Goal: Task Accomplishment & Management: Use online tool/utility

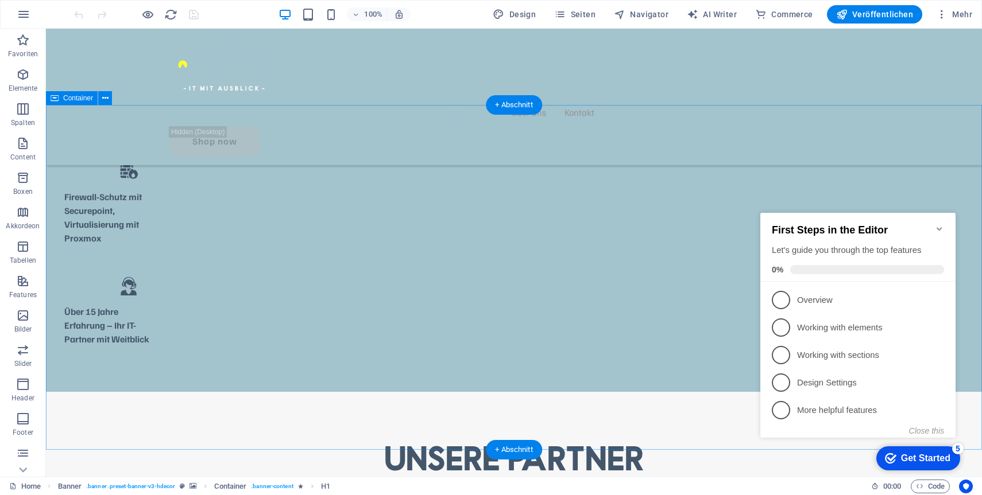
scroll to position [938, 0]
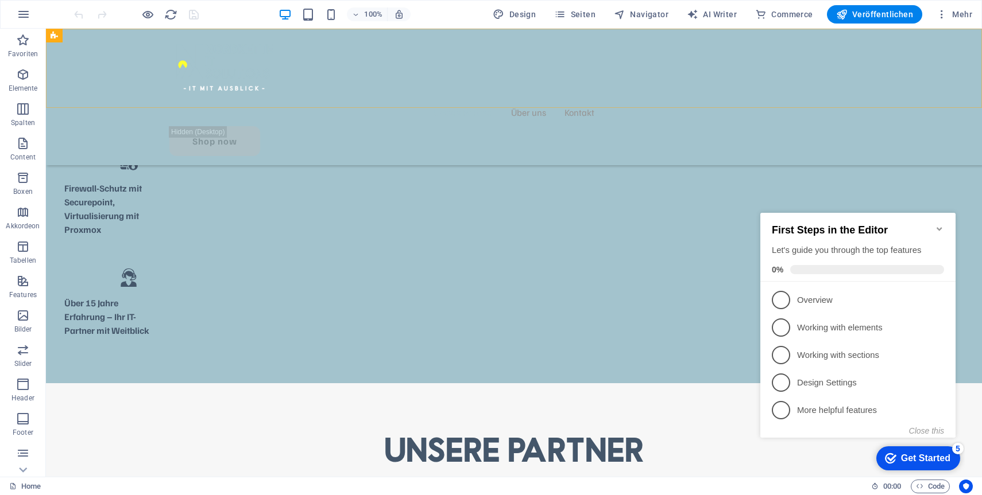
click at [120, 65] on div "Unsere Partner Über uns Kontakt Shop now" at bounding box center [514, 97] width 936 height 137
select select "rem"
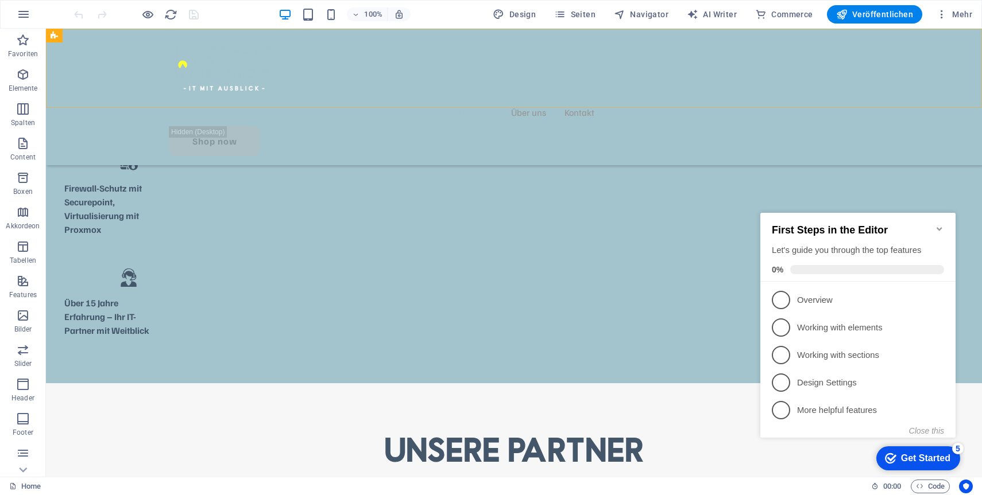
select select "rem"
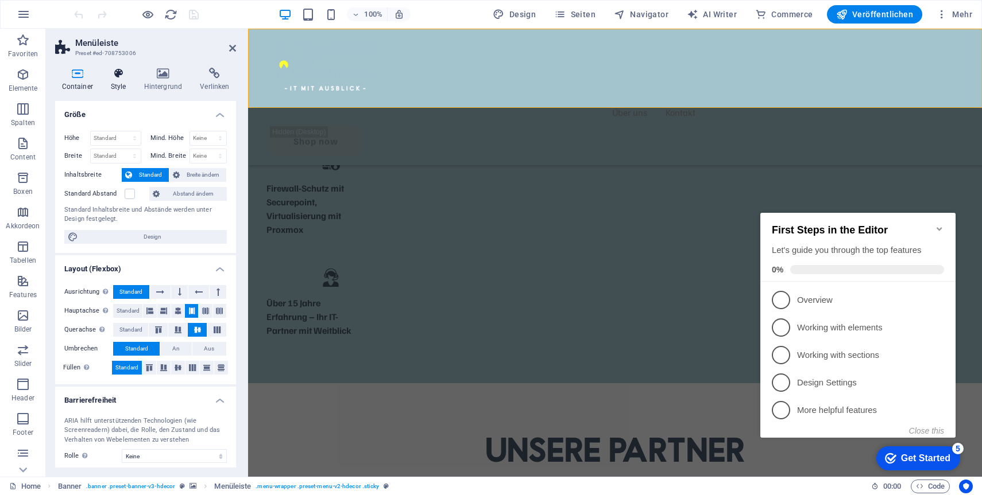
click at [121, 73] on icon at bounding box center [118, 73] width 29 height 11
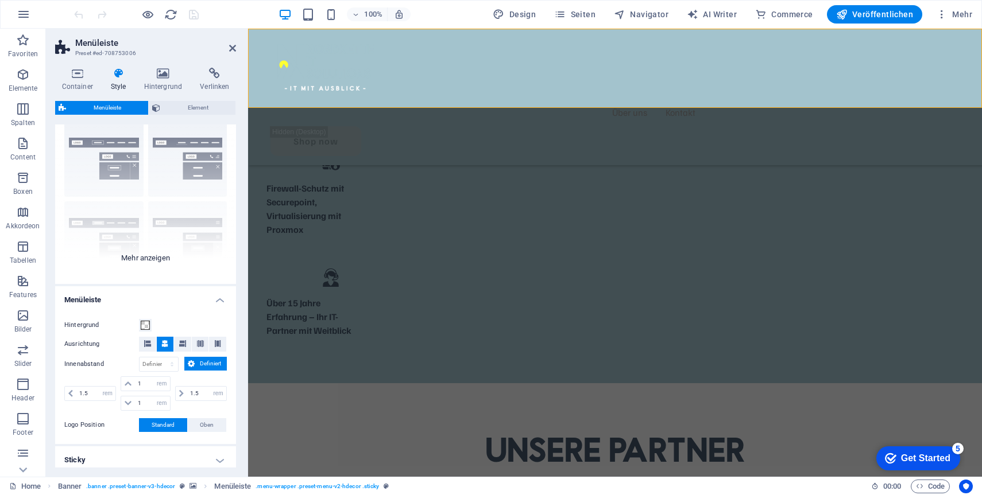
scroll to position [0, 0]
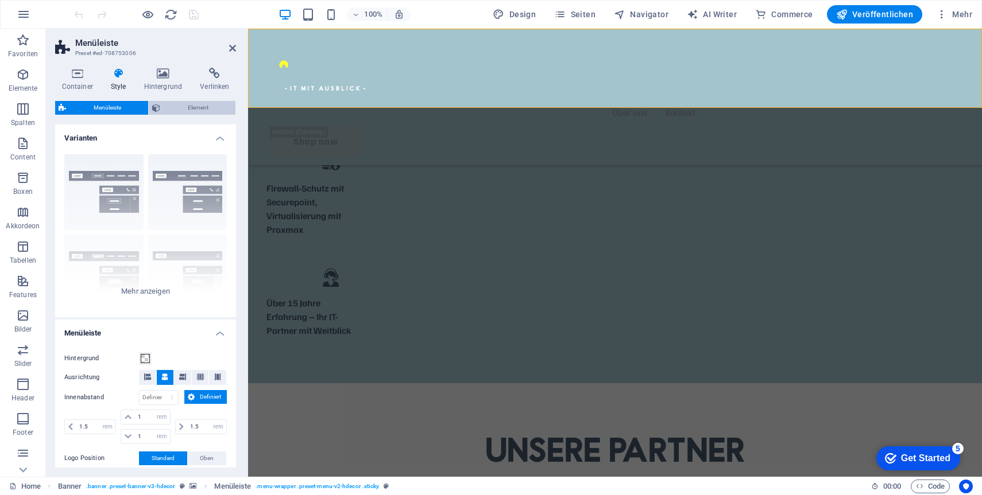
click at [177, 113] on span "Element" at bounding box center [198, 108] width 68 height 14
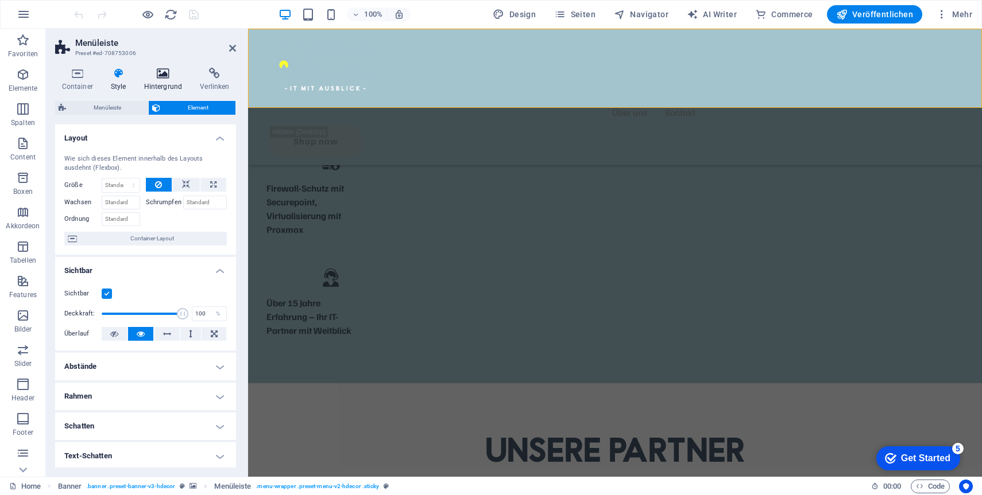
click at [168, 79] on icon at bounding box center [163, 73] width 52 height 11
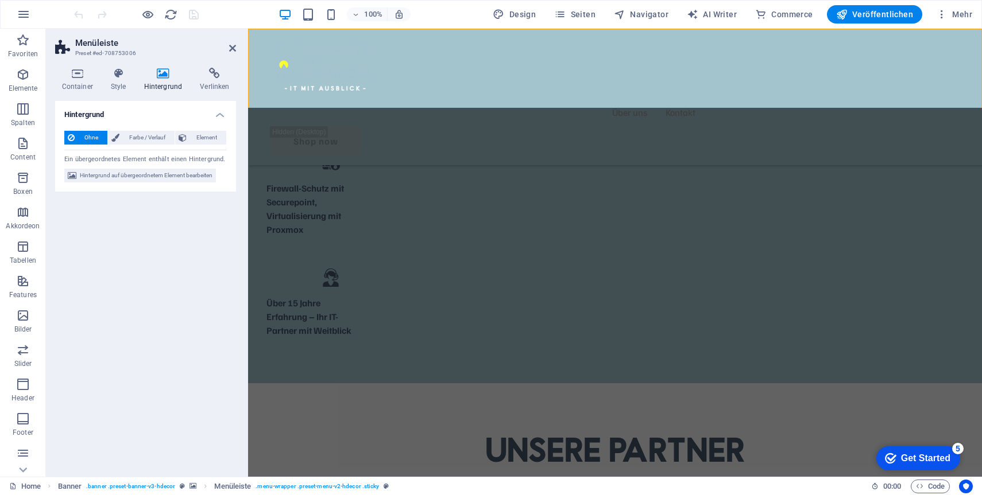
click at [141, 81] on h4 "Hintergrund" at bounding box center [165, 80] width 56 height 24
click at [122, 82] on h4 "Style" at bounding box center [120, 80] width 33 height 24
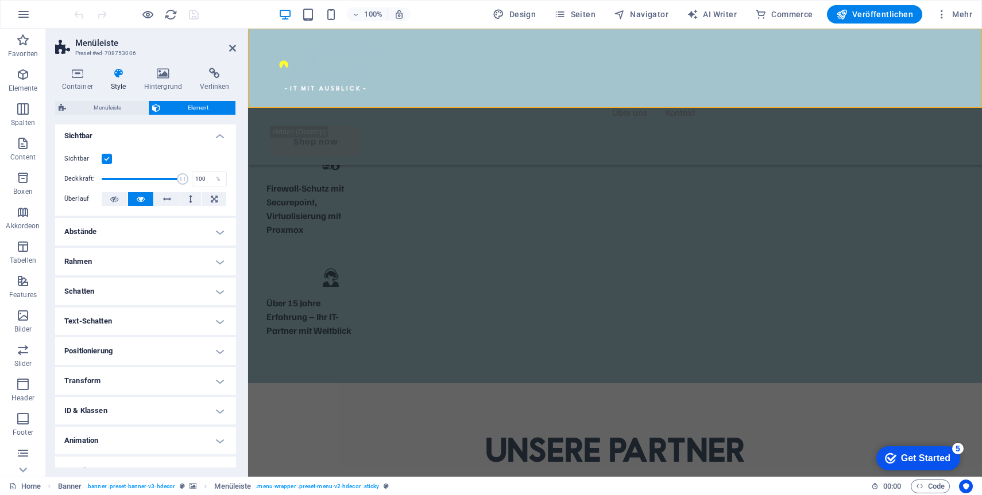
scroll to position [151, 0]
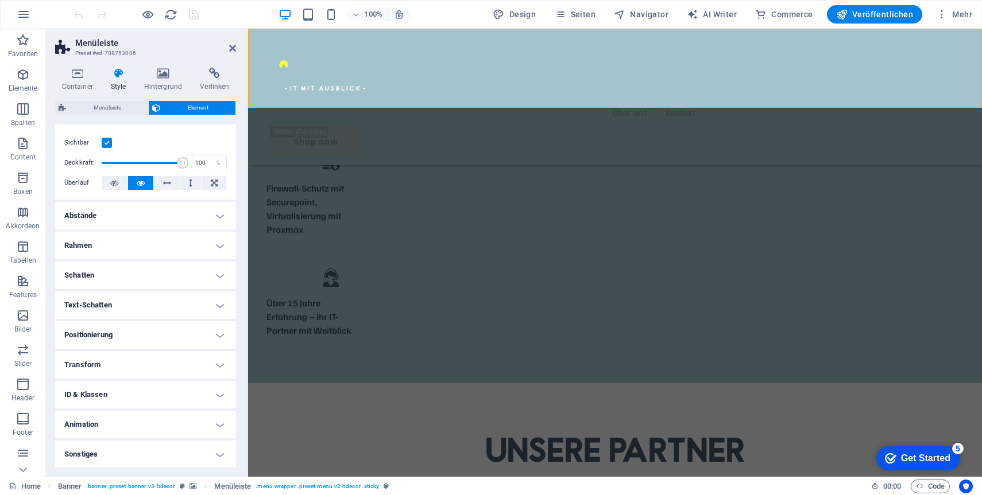
click at [117, 220] on h4 "Abstände" at bounding box center [145, 216] width 181 height 28
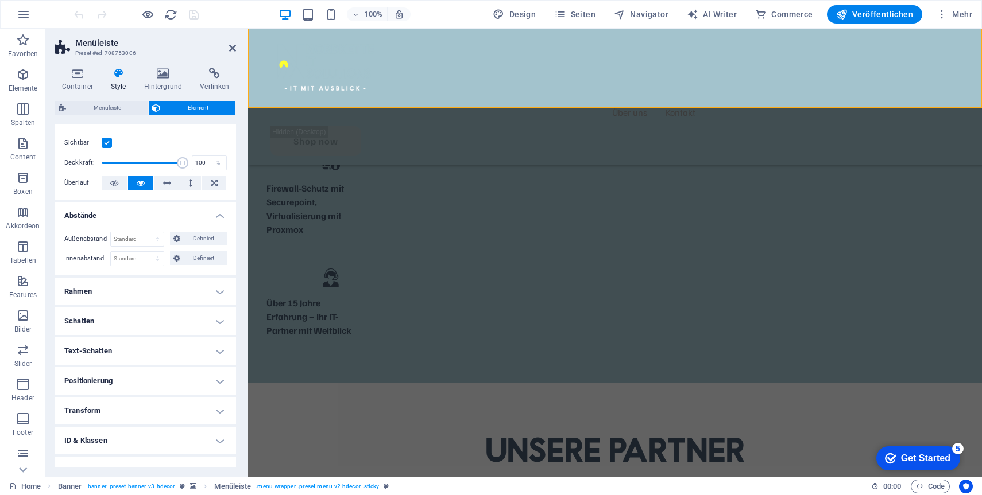
click at [111, 296] on h4 "Rahmen" at bounding box center [145, 292] width 181 height 28
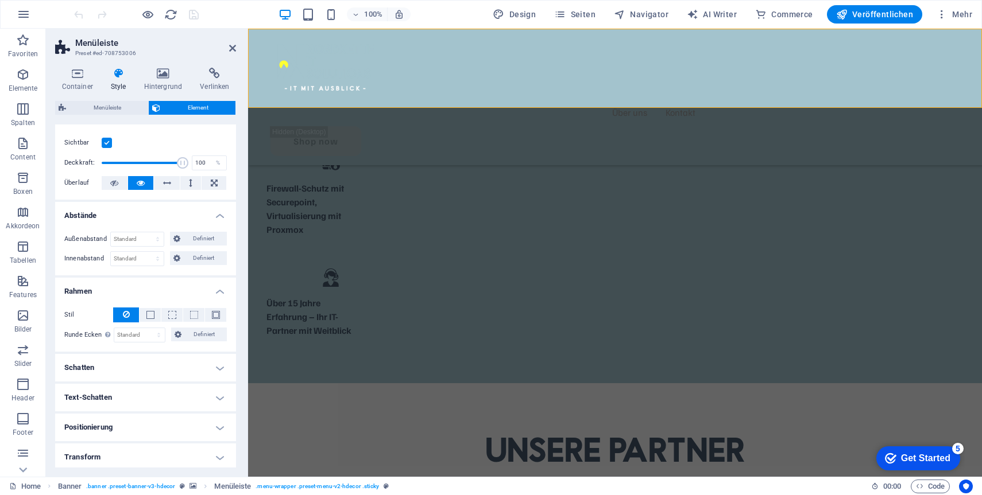
click at [111, 371] on h4 "Schatten" at bounding box center [145, 368] width 181 height 28
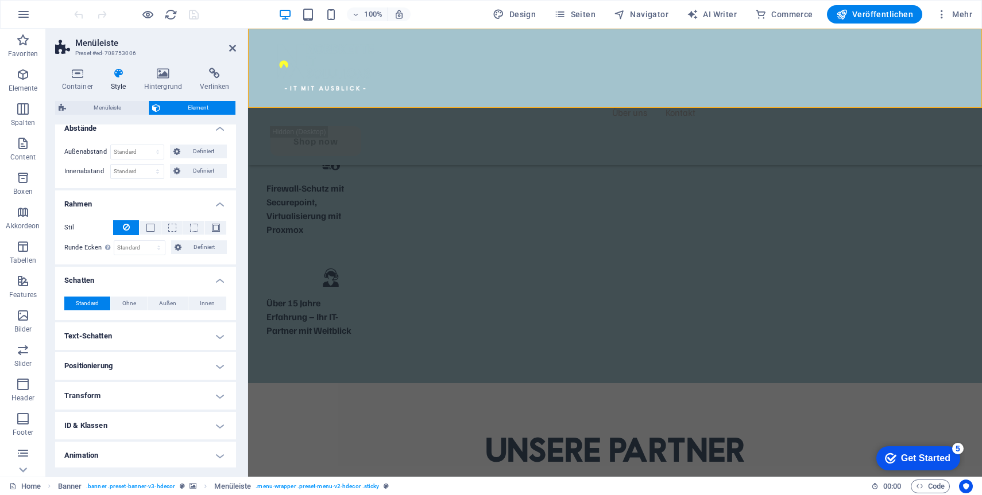
scroll to position [266, 0]
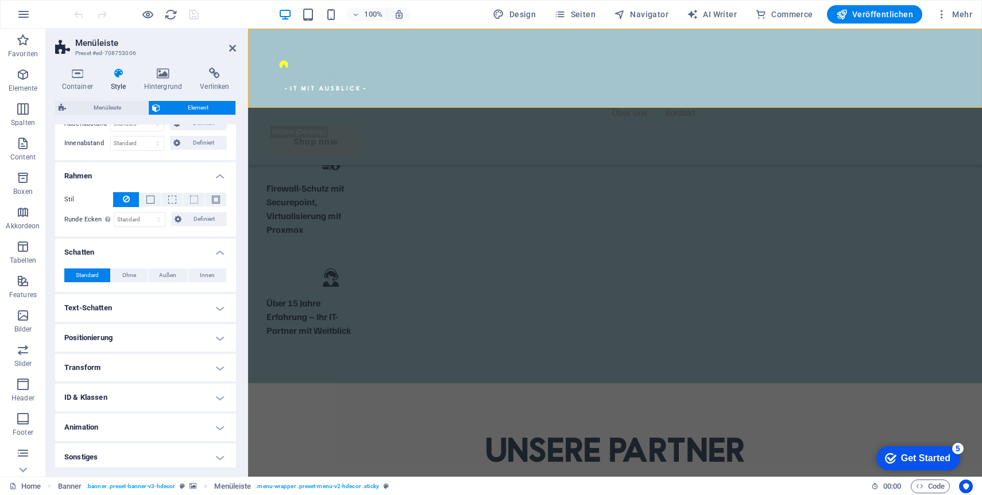
click at [110, 311] on h4 "Text-Schatten" at bounding box center [145, 308] width 181 height 28
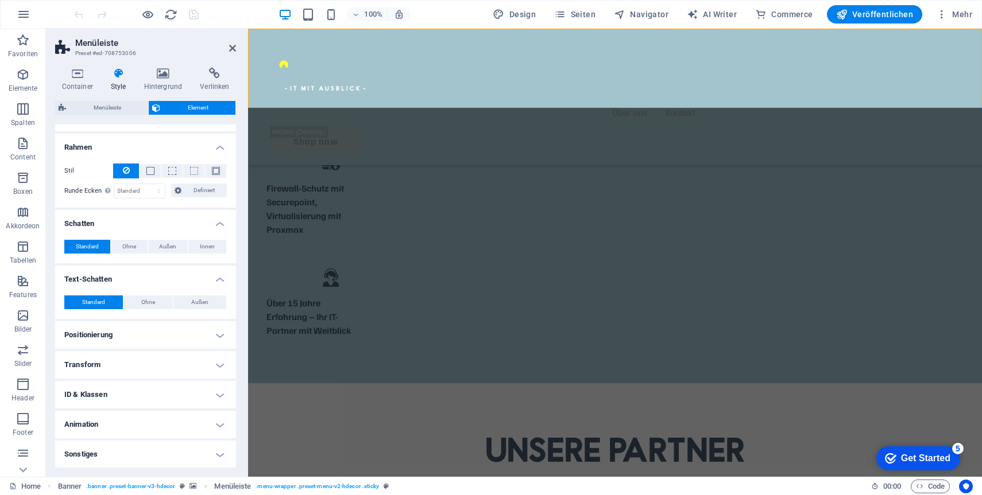
click at [102, 447] on h4 "Sonstiges" at bounding box center [145, 455] width 181 height 28
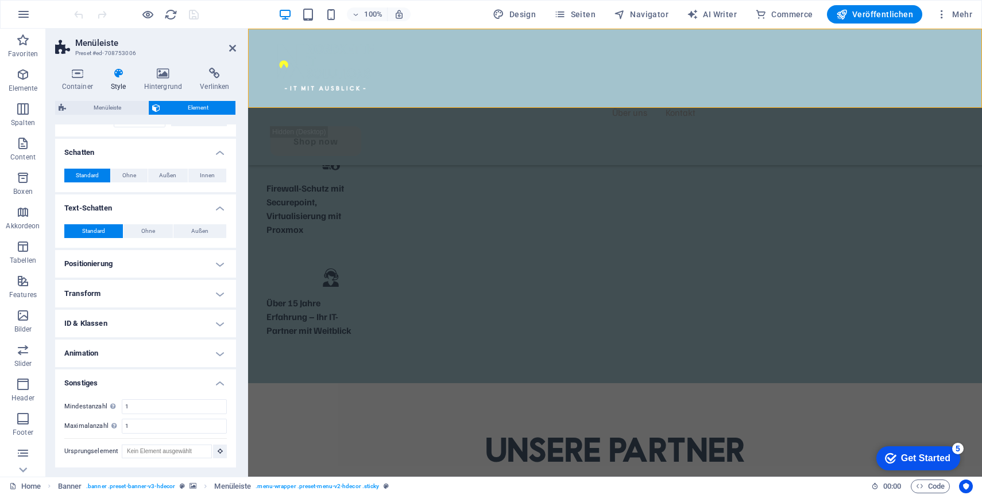
scroll to position [36, 0]
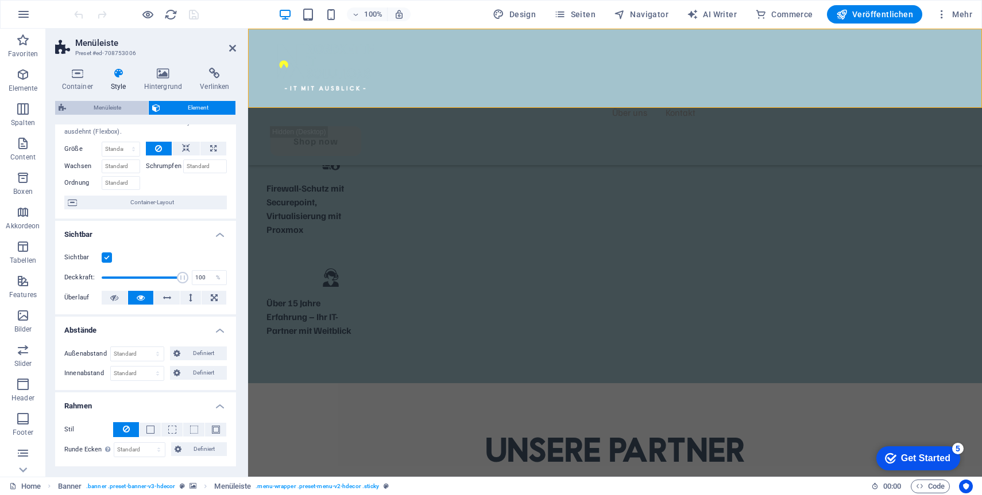
click at [91, 108] on span "Menüleiste" at bounding box center [106, 108] width 75 height 14
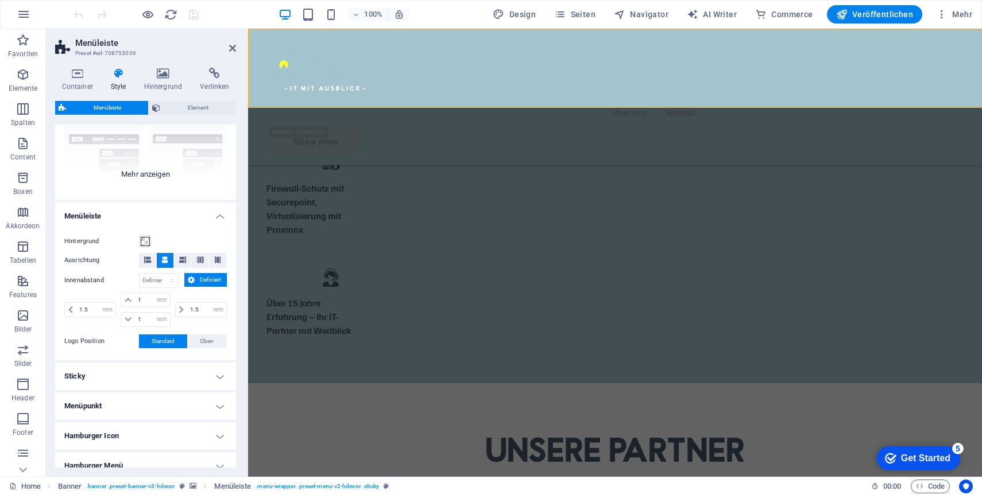
scroll to position [121, 0]
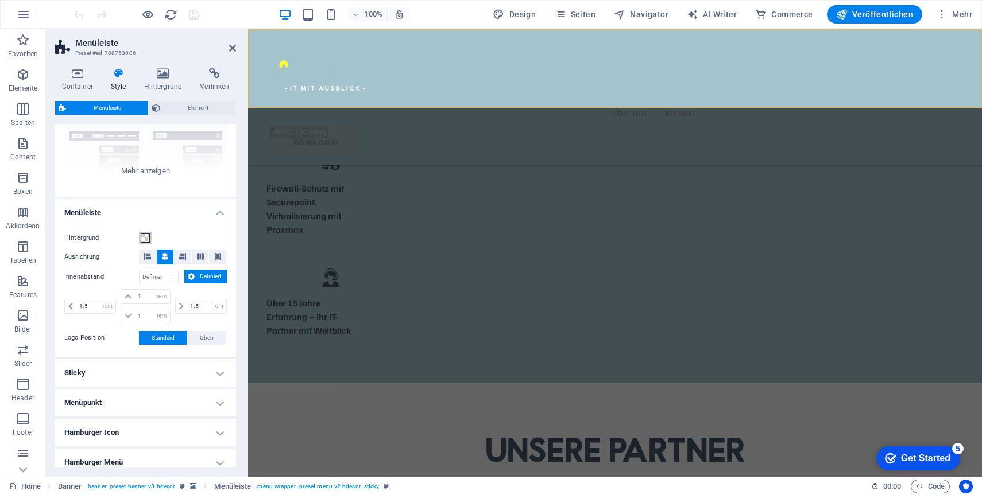
click at [144, 239] on span at bounding box center [145, 238] width 9 height 9
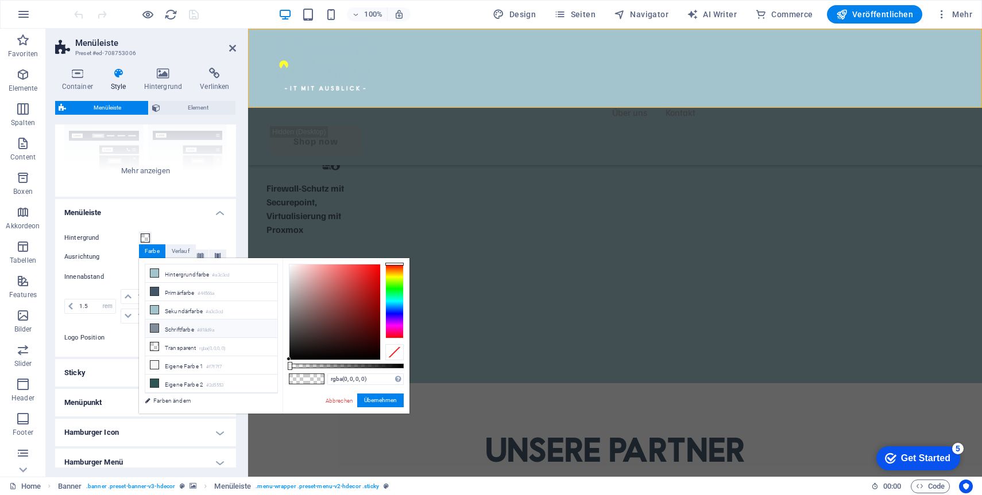
click at [193, 327] on li "Schriftfarbe #818d9a" at bounding box center [211, 329] width 132 height 18
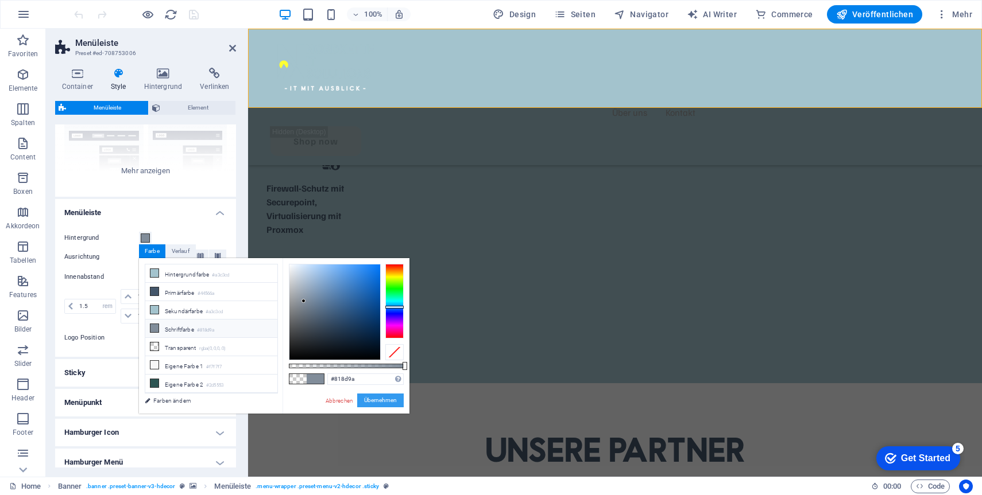
click at [365, 401] on button "Übernehmen" at bounding box center [380, 401] width 46 height 14
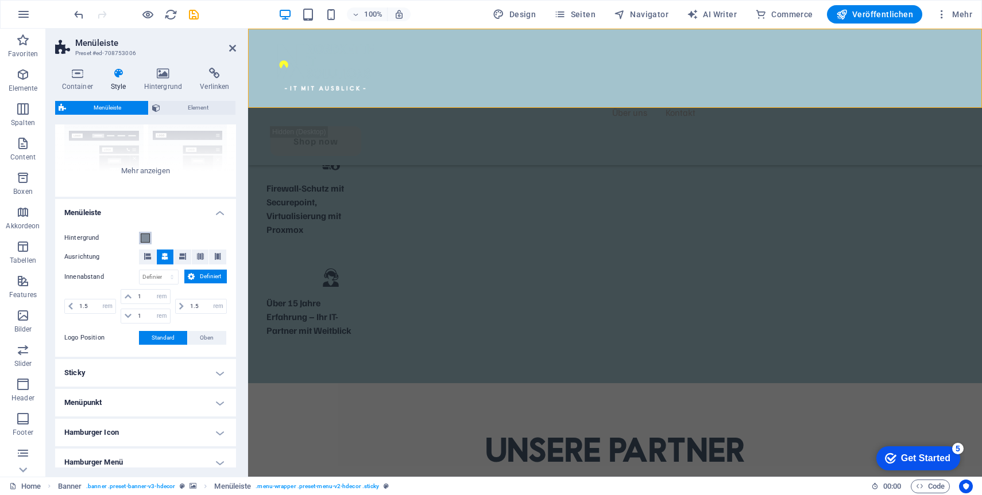
click at [142, 239] on span at bounding box center [145, 238] width 9 height 9
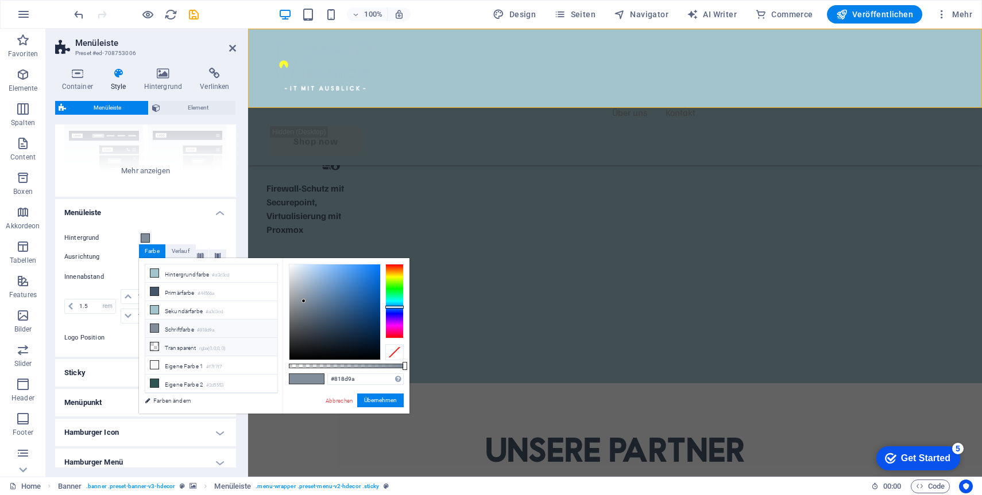
click at [195, 345] on li "Transparent rgba(0,0,0,.0)" at bounding box center [211, 347] width 132 height 18
type input "rgba(0, 0, 0, 0)"
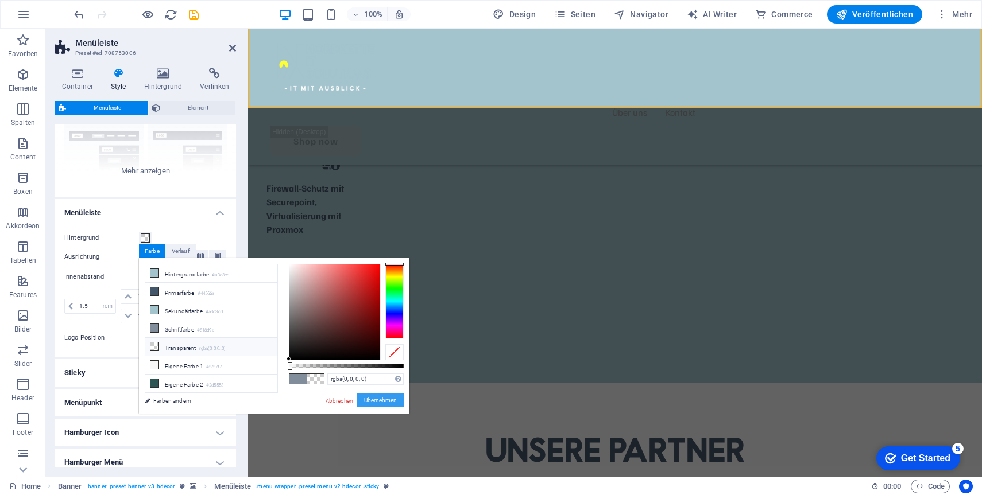
click at [369, 397] on button "Übernehmen" at bounding box center [380, 401] width 46 height 14
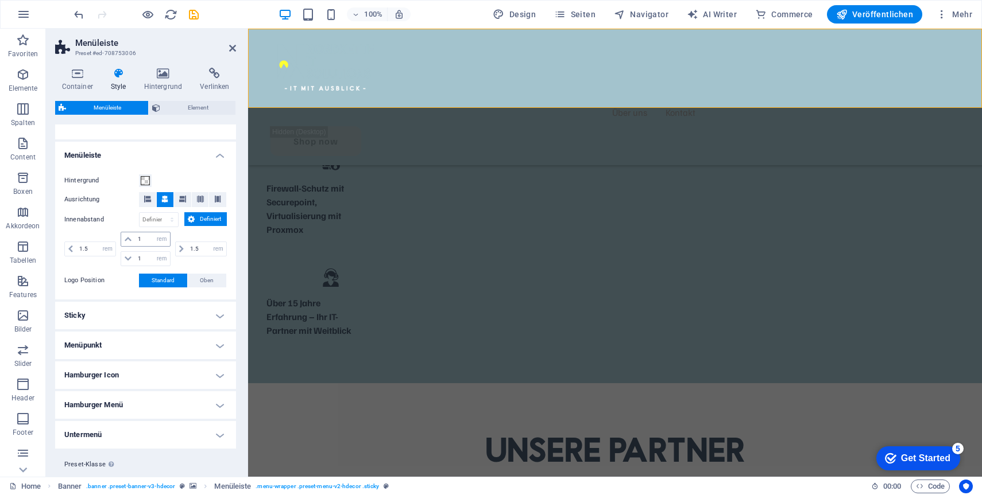
scroll to position [192, 0]
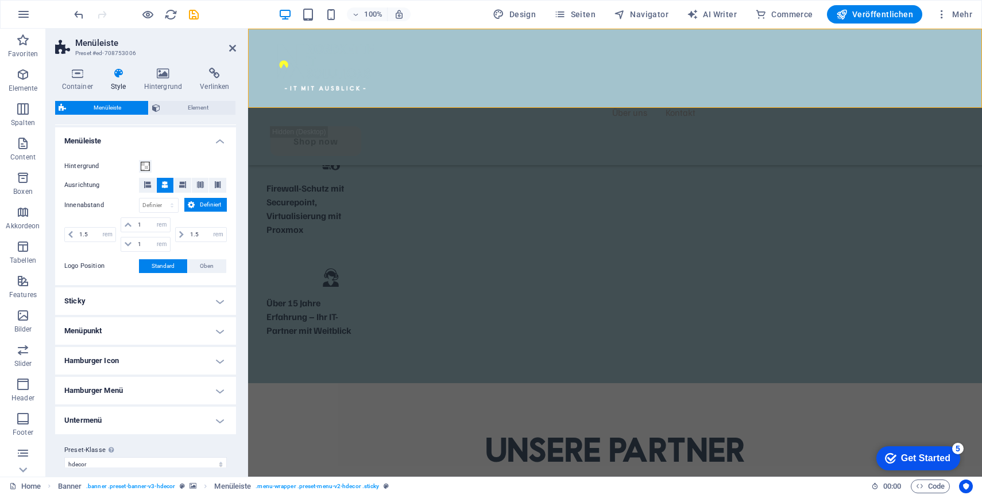
click at [139, 294] on h4 "Sticky" at bounding box center [145, 302] width 181 height 28
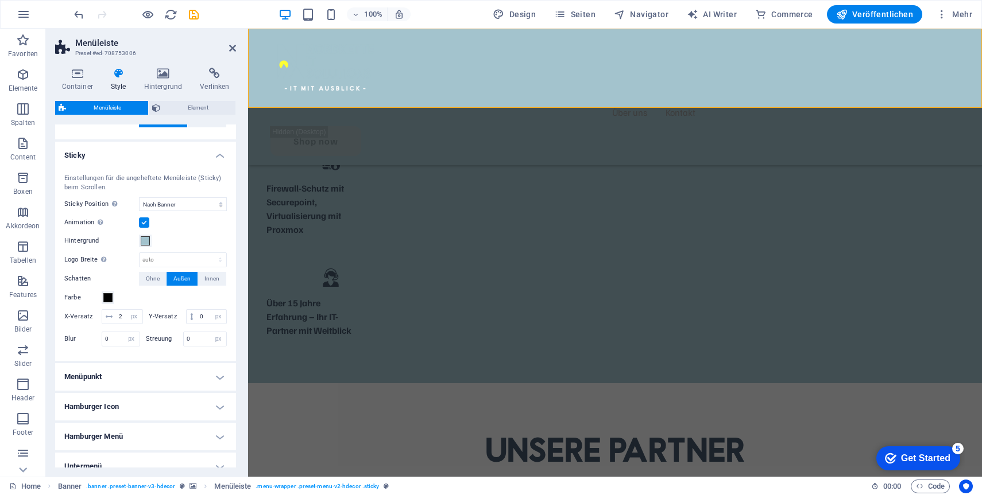
scroll to position [342, 0]
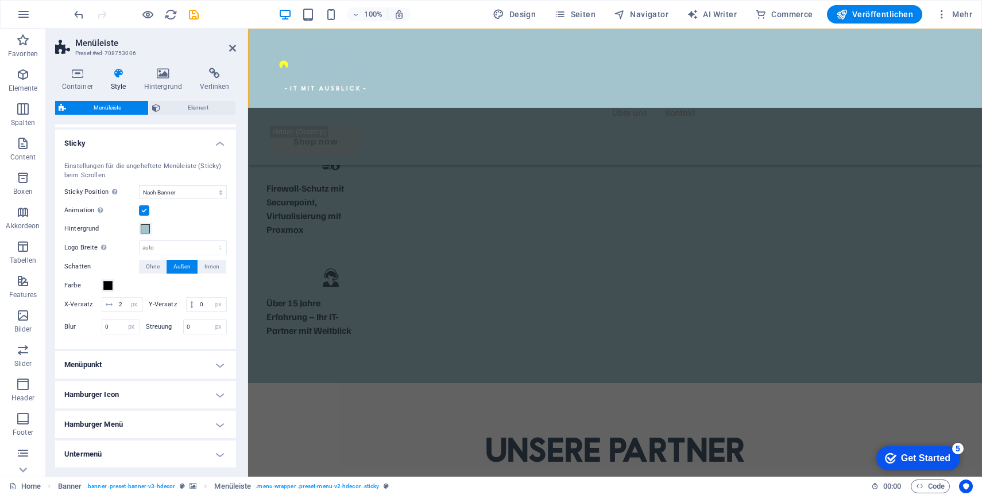
click at [96, 377] on h4 "Menüpunkt" at bounding box center [145, 365] width 181 height 28
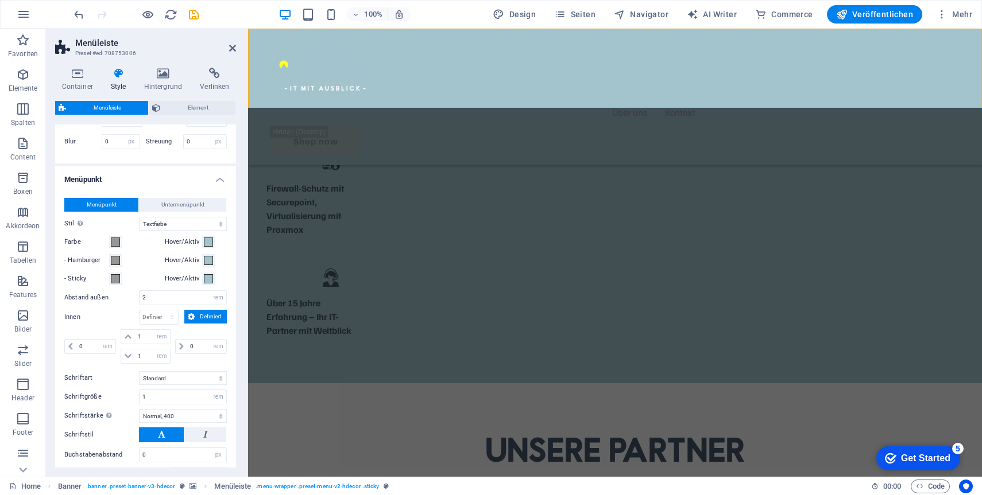
scroll to position [537, 0]
click at [114, 245] on span at bounding box center [115, 240] width 9 height 9
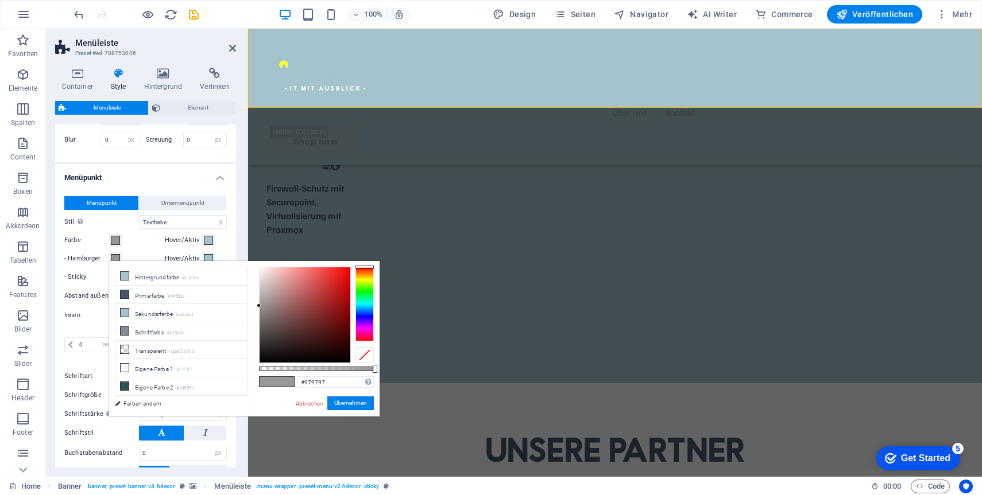
click at [94, 247] on label "Farbe" at bounding box center [86, 241] width 45 height 14
click at [109, 247] on button "Farbe" at bounding box center [115, 240] width 13 height 13
click at [149, 247] on div "Farbe" at bounding box center [112, 241] width 96 height 14
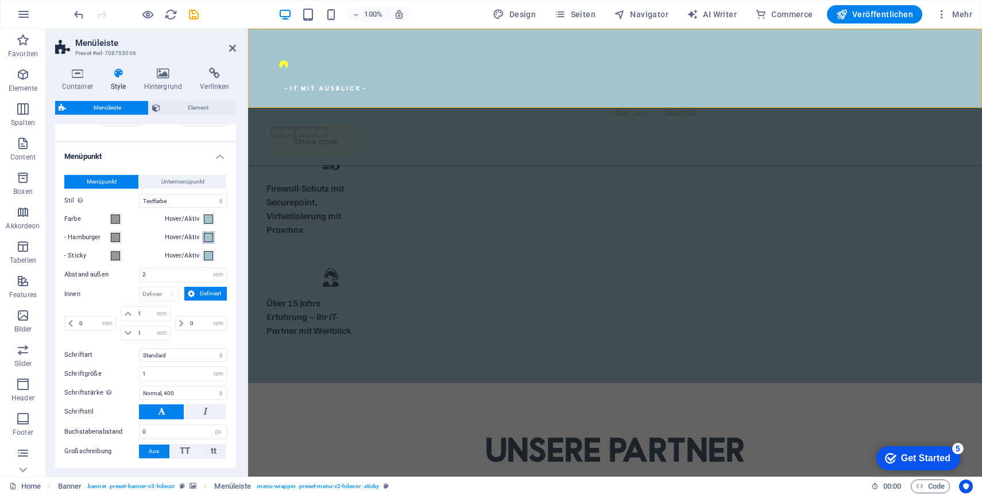
scroll to position [559, 0]
click at [210, 223] on span at bounding box center [208, 218] width 9 height 9
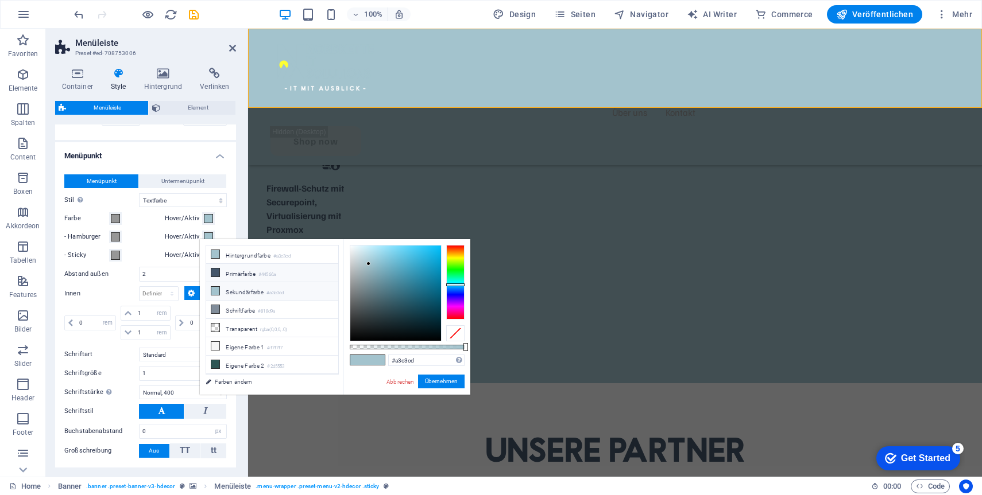
click at [247, 275] on li "Primärfarbe #44566a" at bounding box center [272, 273] width 132 height 18
type input "#44566a"
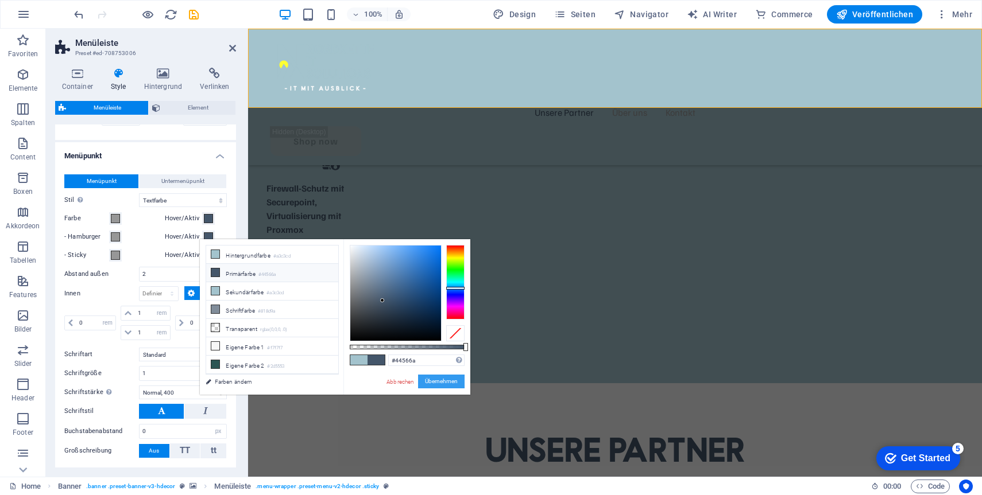
click at [435, 383] on button "Übernehmen" at bounding box center [441, 382] width 46 height 14
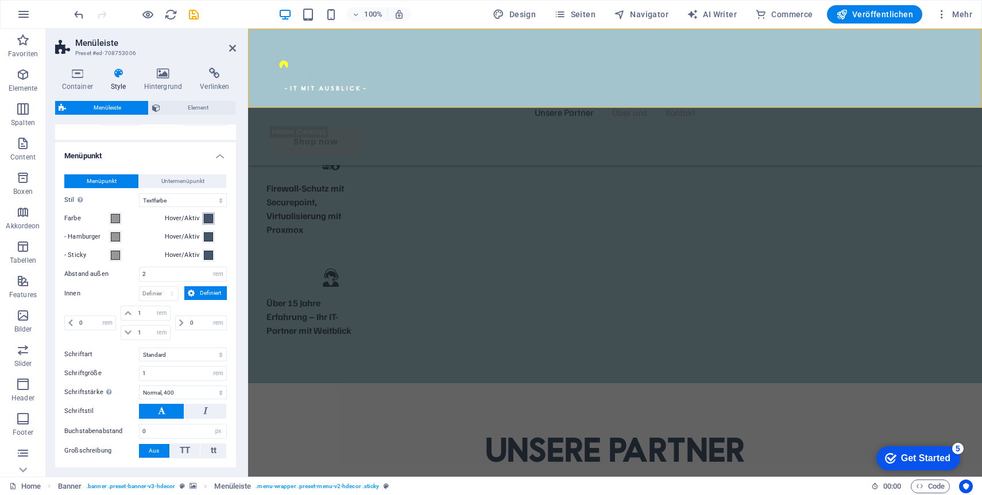
click at [207, 223] on span at bounding box center [208, 218] width 9 height 9
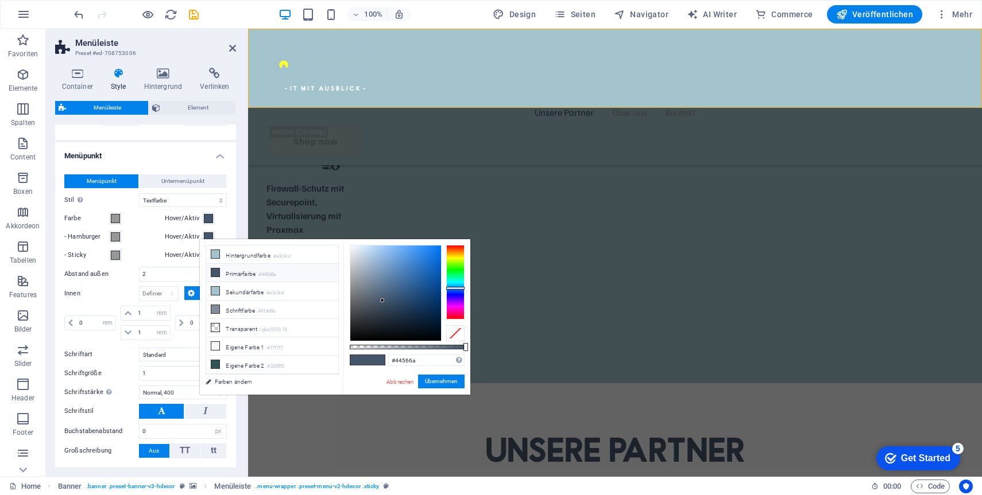
click at [224, 226] on div "Hover/Aktiv" at bounding box center [196, 219] width 62 height 14
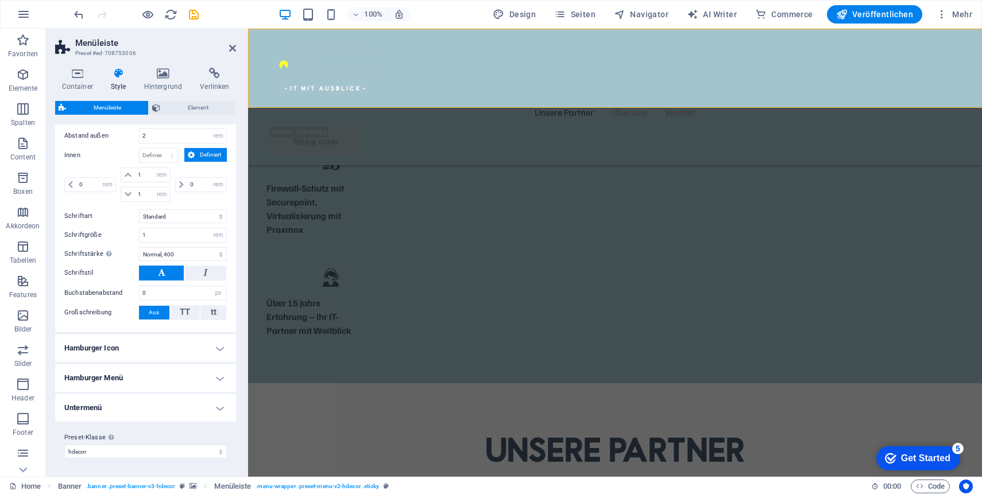
scroll to position [711, 0]
click at [153, 351] on h4 "Hamburger Icon" at bounding box center [145, 349] width 181 height 28
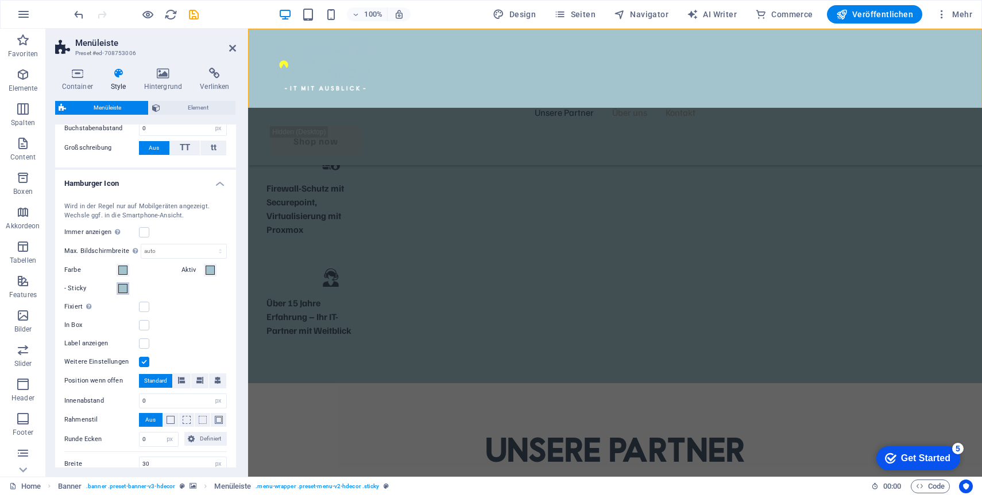
scroll to position [865, 0]
click at [122, 273] on span at bounding box center [122, 267] width 9 height 9
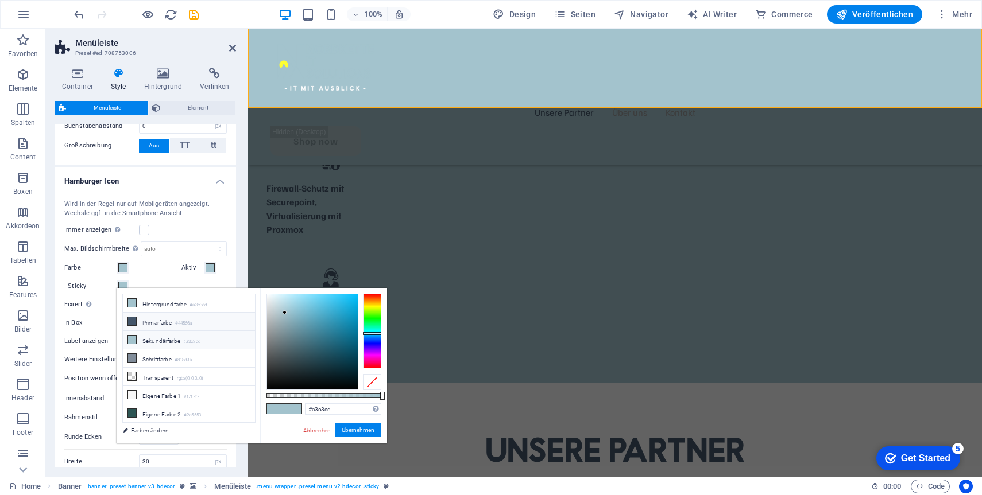
click at [174, 324] on li "Primärfarbe #44566a" at bounding box center [189, 322] width 132 height 18
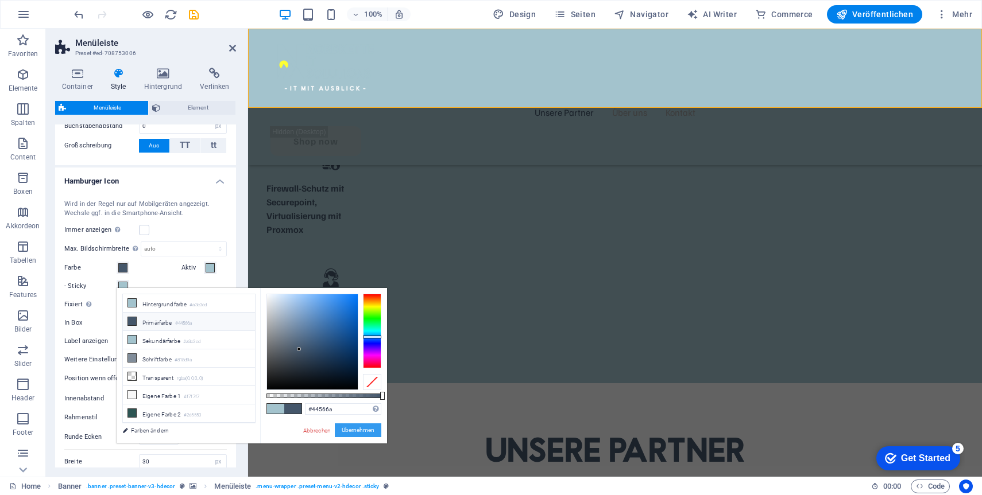
click at [347, 426] on button "Übernehmen" at bounding box center [358, 431] width 46 height 14
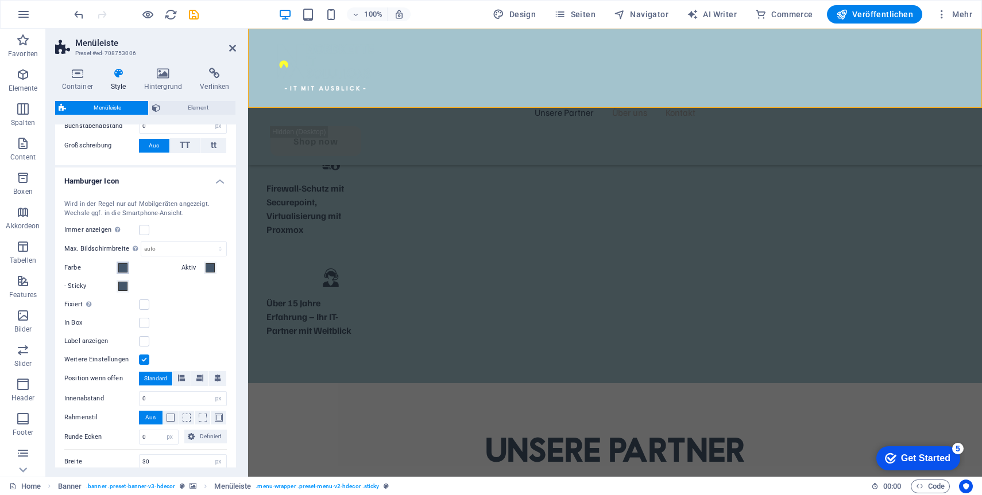
click at [125, 273] on span at bounding box center [122, 267] width 9 height 9
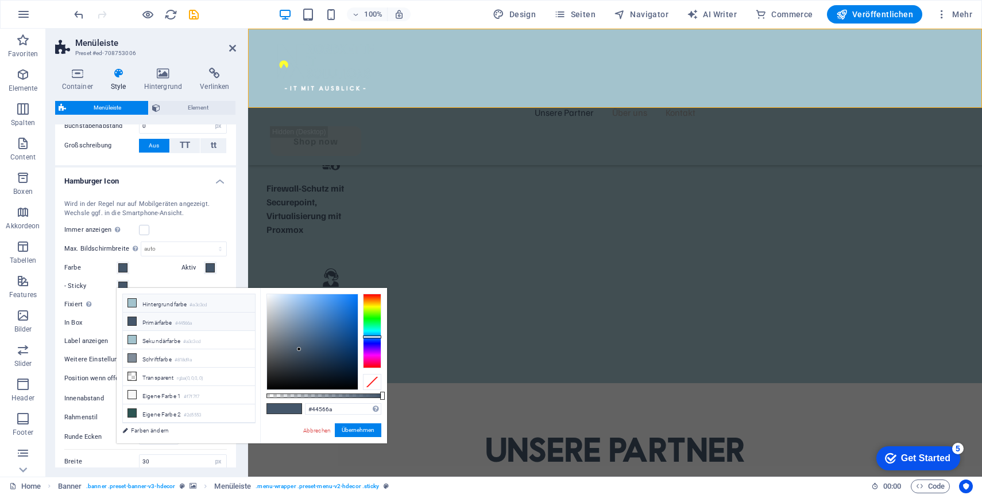
click at [187, 303] on li "Hintergrundfarbe #a3c3cd" at bounding box center [189, 303] width 132 height 18
type input "#a3c3cd"
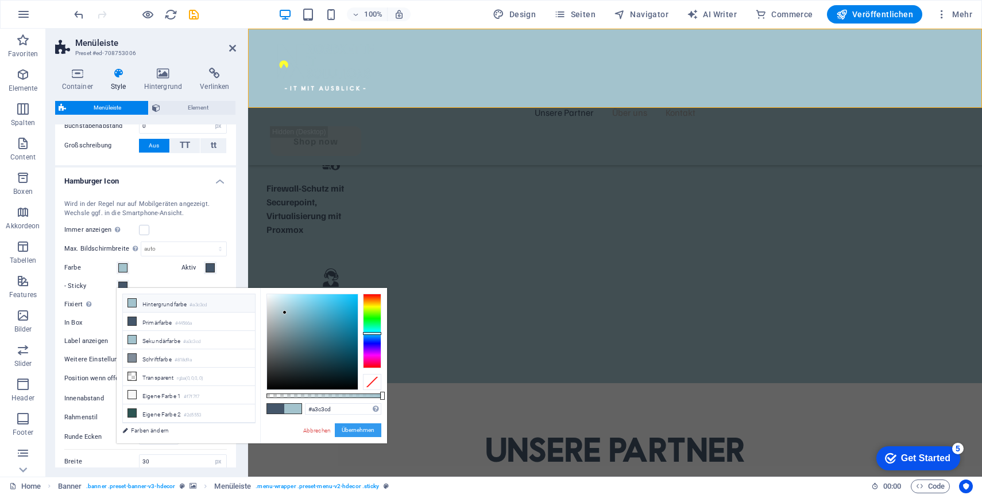
click at [350, 425] on button "Übernehmen" at bounding box center [358, 431] width 46 height 14
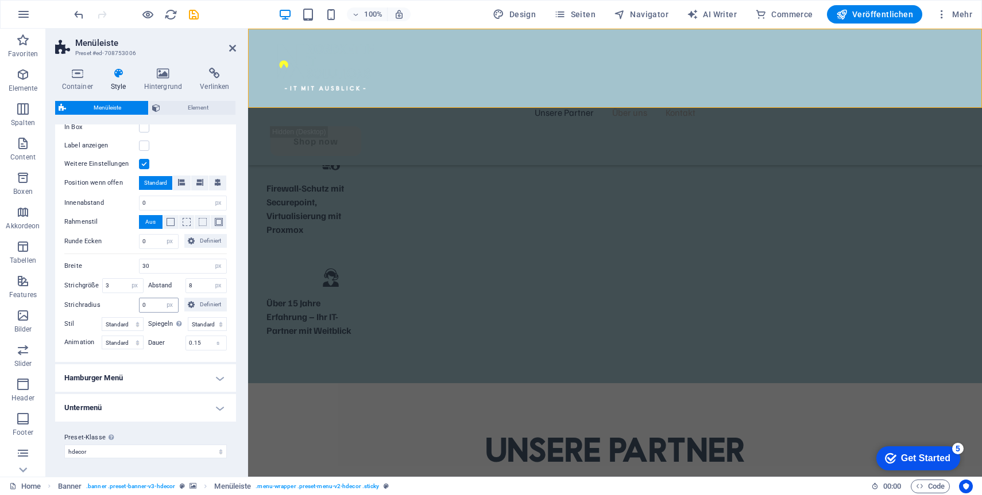
scroll to position [1073, 0]
click at [134, 379] on h4 "Hamburger Menü" at bounding box center [145, 379] width 181 height 28
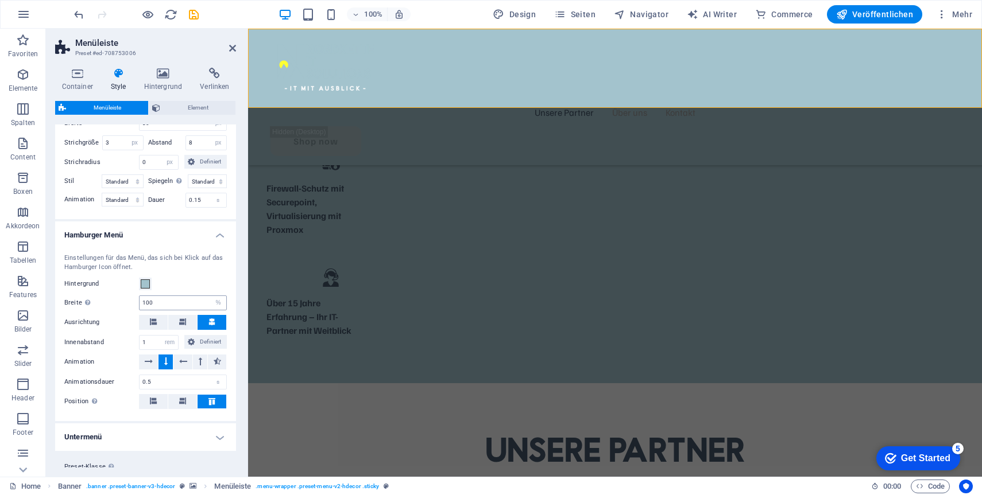
scroll to position [1205, 0]
click at [146, 287] on span at bounding box center [145, 282] width 9 height 9
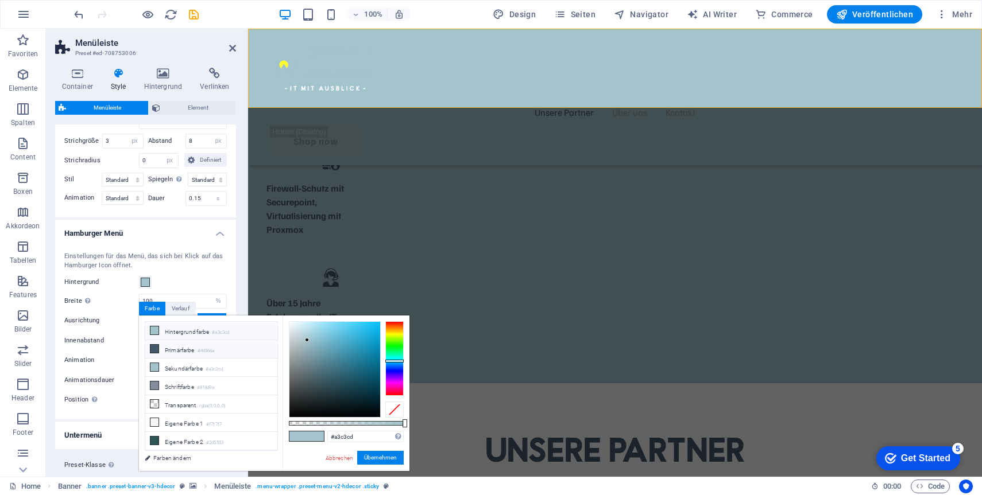
click at [181, 347] on li "Primärfarbe #44566a" at bounding box center [211, 349] width 132 height 18
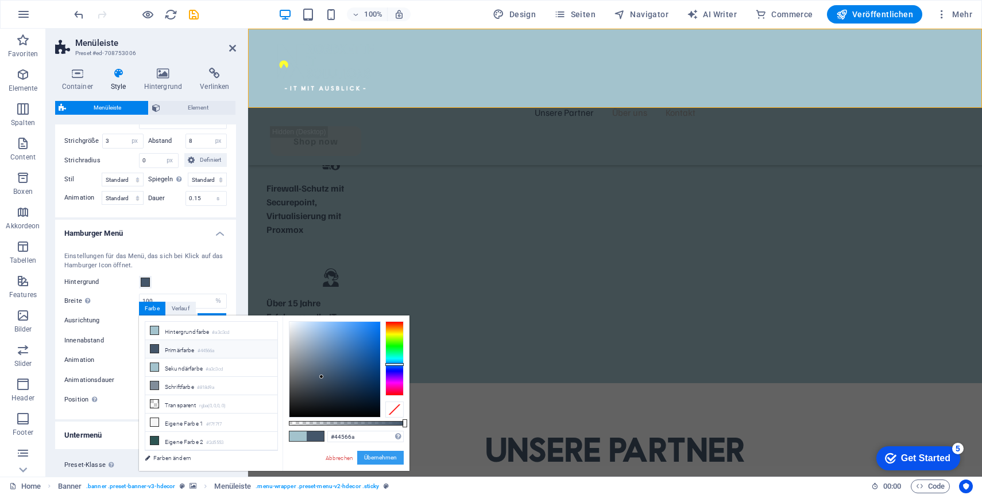
click at [388, 463] on button "Übernehmen" at bounding box center [380, 458] width 46 height 14
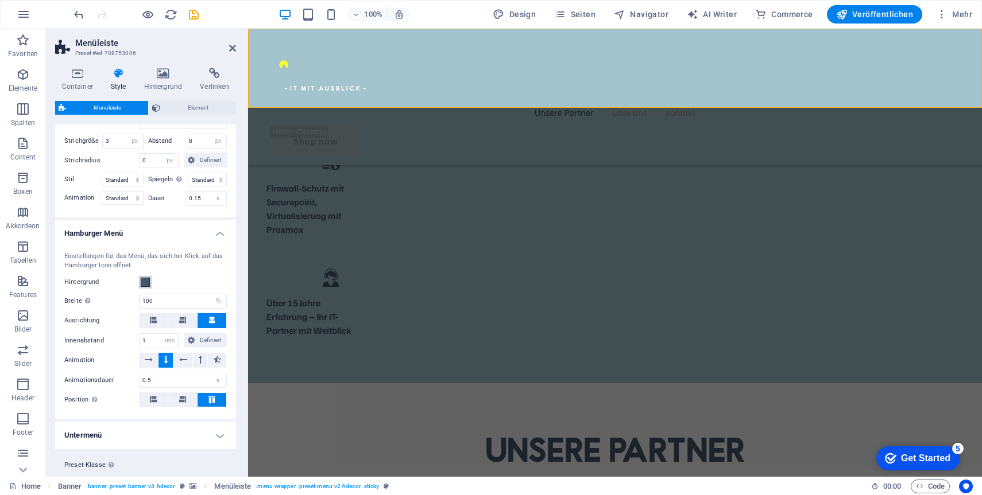
click at [145, 287] on span at bounding box center [145, 282] width 9 height 9
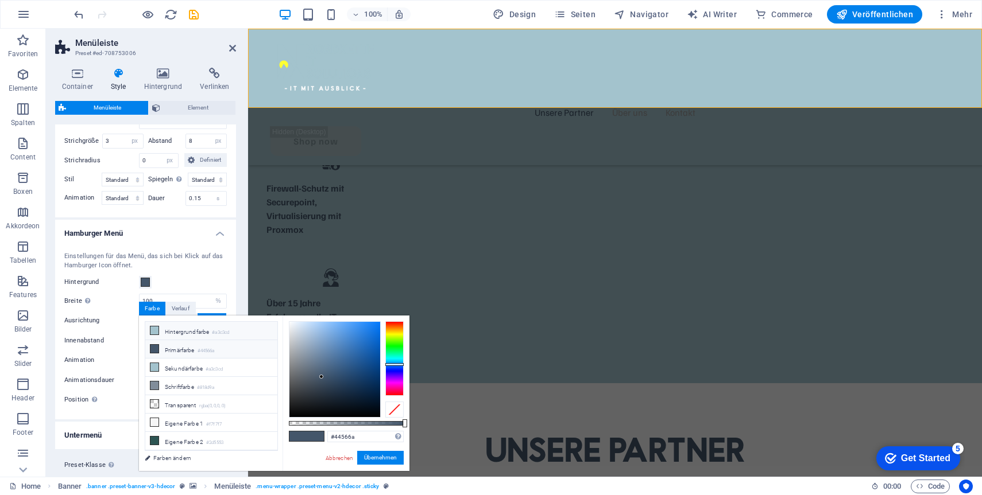
click at [173, 328] on li "Hintergrundfarbe #a3c3cd" at bounding box center [211, 331] width 132 height 18
type input "#a3c3cd"
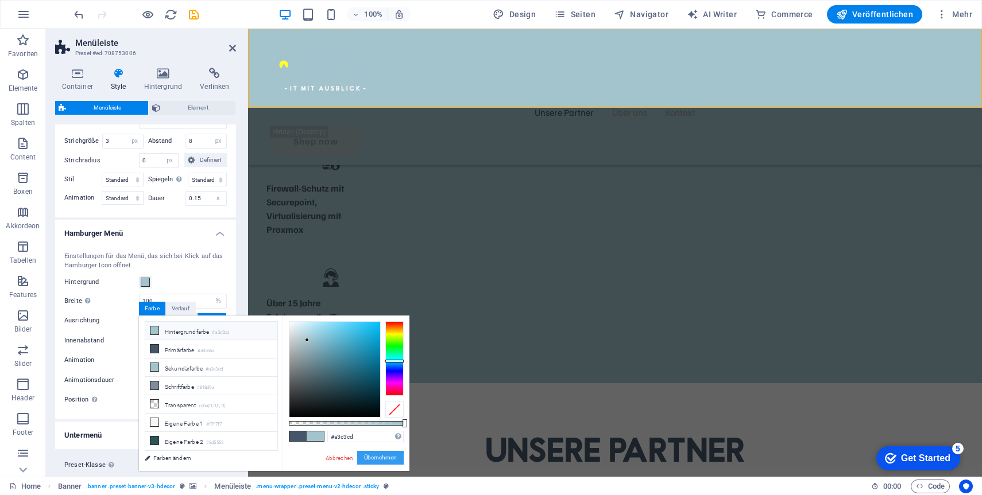
click at [398, 460] on button "Übernehmen" at bounding box center [380, 458] width 46 height 14
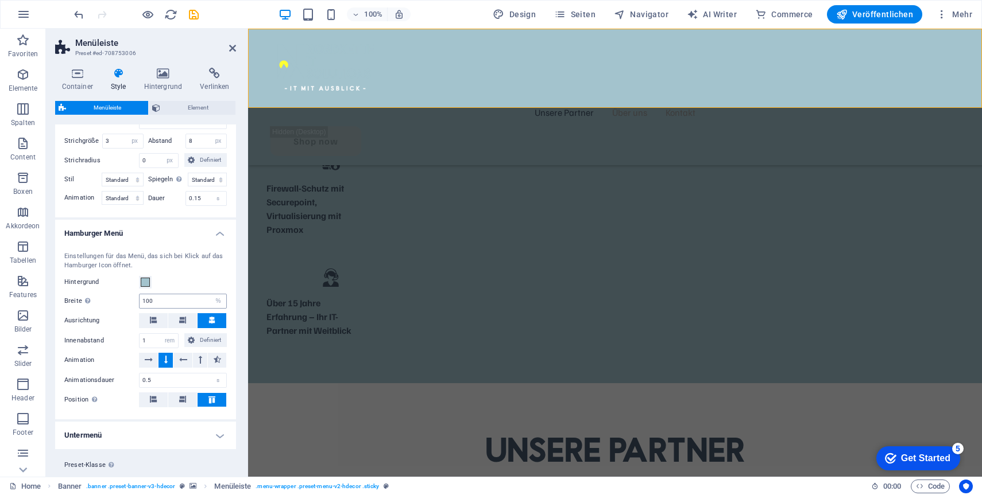
scroll to position [1245, 0]
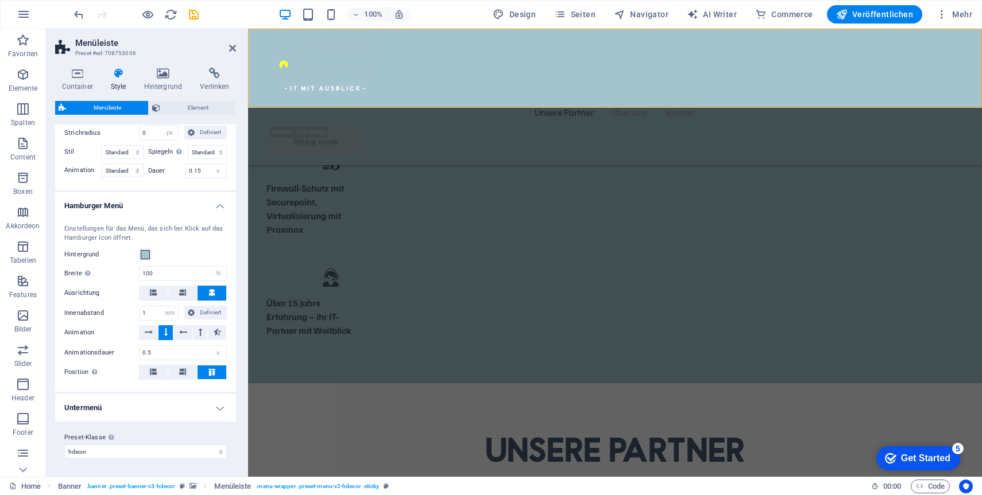
click at [127, 405] on h4 "Untermenü" at bounding box center [145, 408] width 181 height 28
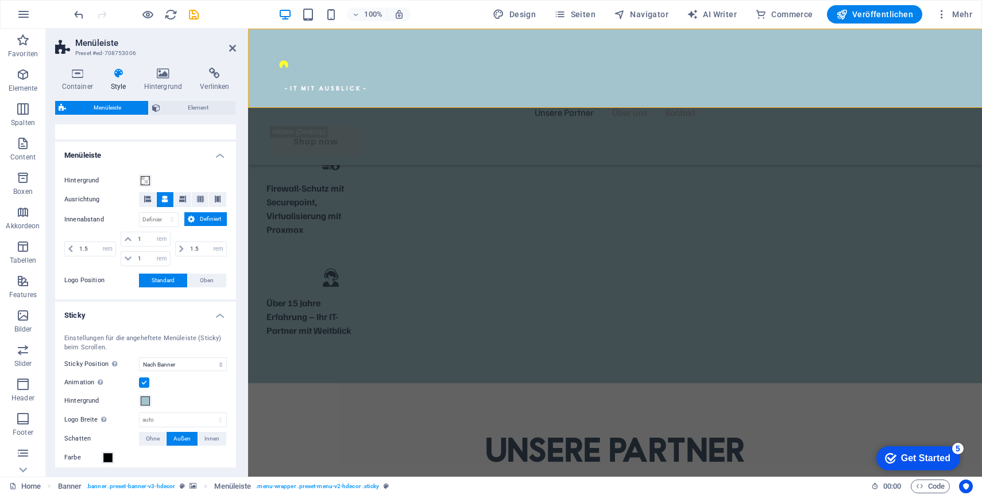
scroll to position [0, 0]
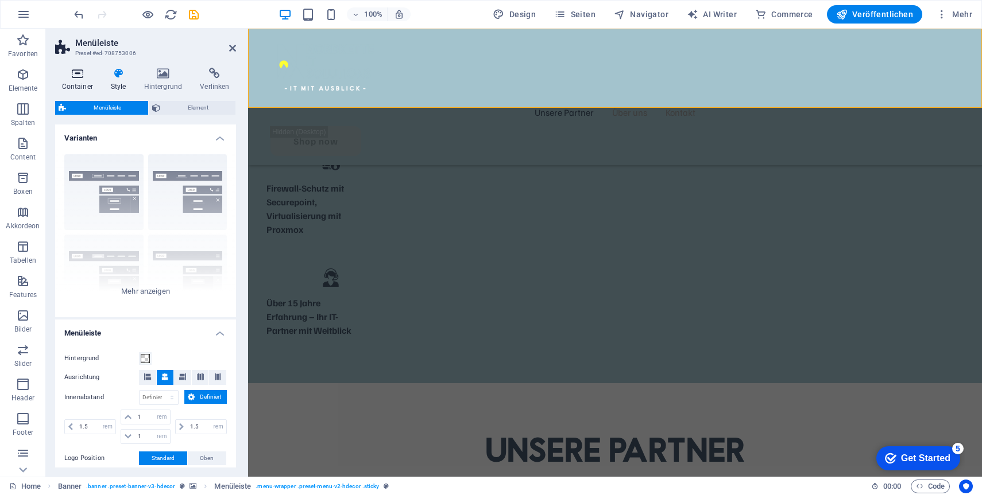
click at [73, 81] on h4 "Container" at bounding box center [79, 80] width 49 height 24
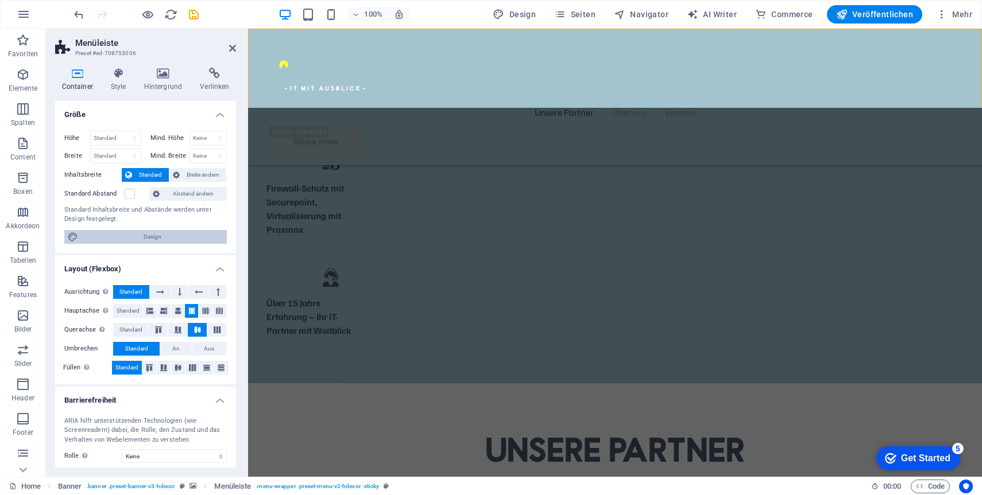
click at [146, 238] on span "Design" at bounding box center [153, 237] width 142 height 14
select select "px"
select select "400"
select select "px"
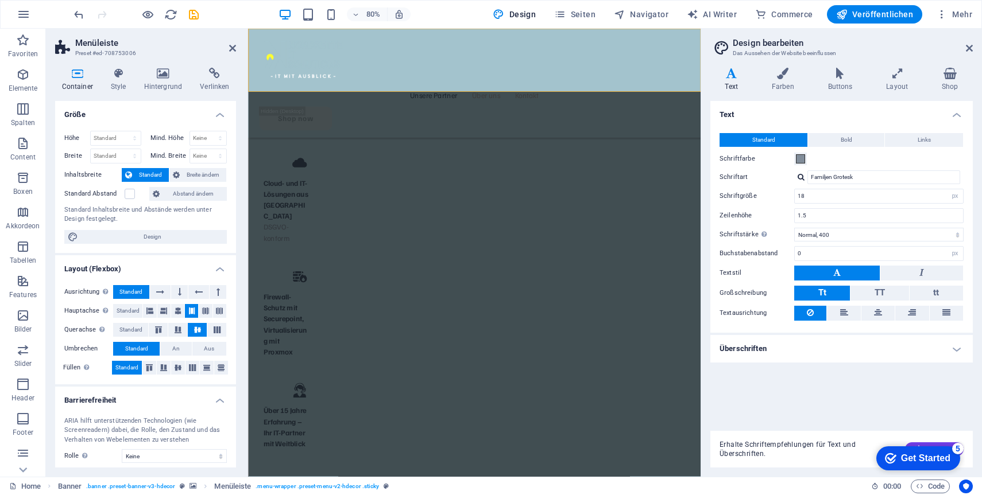
scroll to position [1100, 0]
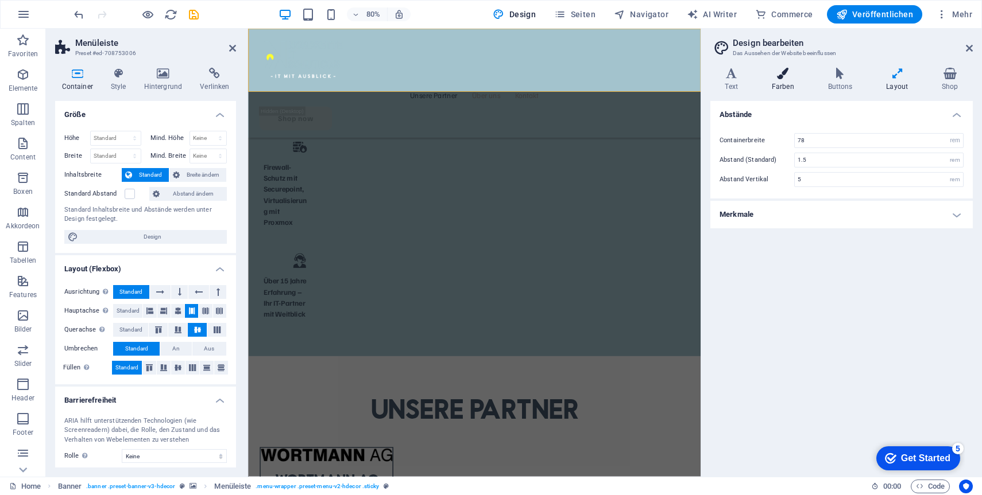
click at [792, 84] on h4 "Farben" at bounding box center [785, 80] width 56 height 24
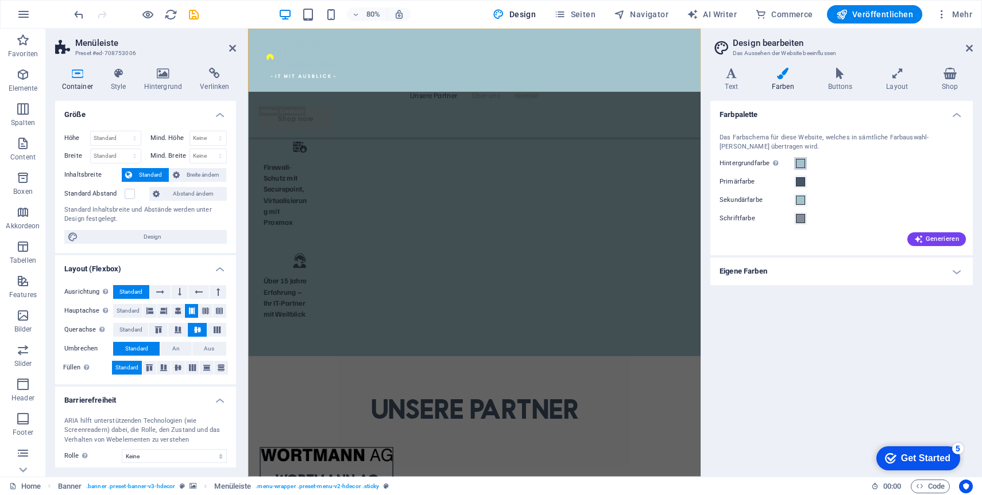
click at [799, 162] on span at bounding box center [800, 163] width 9 height 9
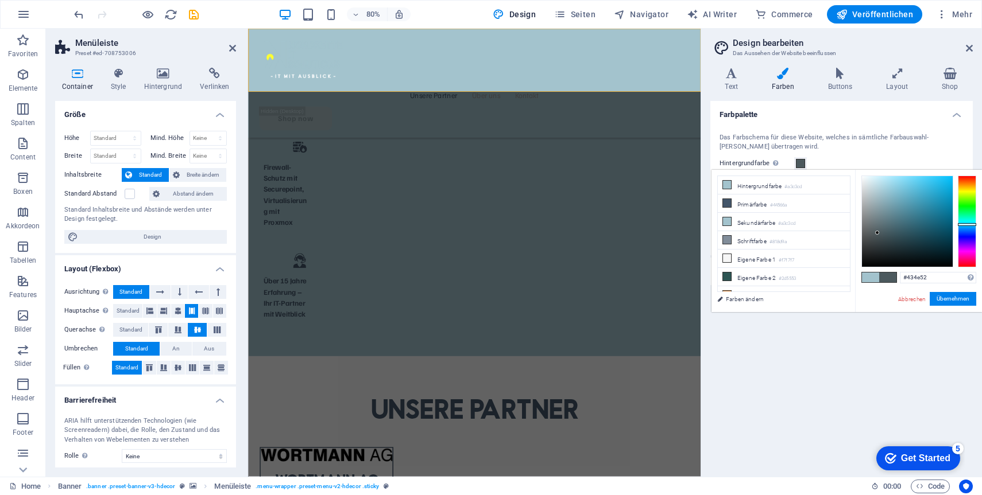
drag, startPoint x: 893, startPoint y: 205, endPoint x: 878, endPoint y: 237, distance: 35.7
click at [878, 237] on div at bounding box center [907, 221] width 91 height 91
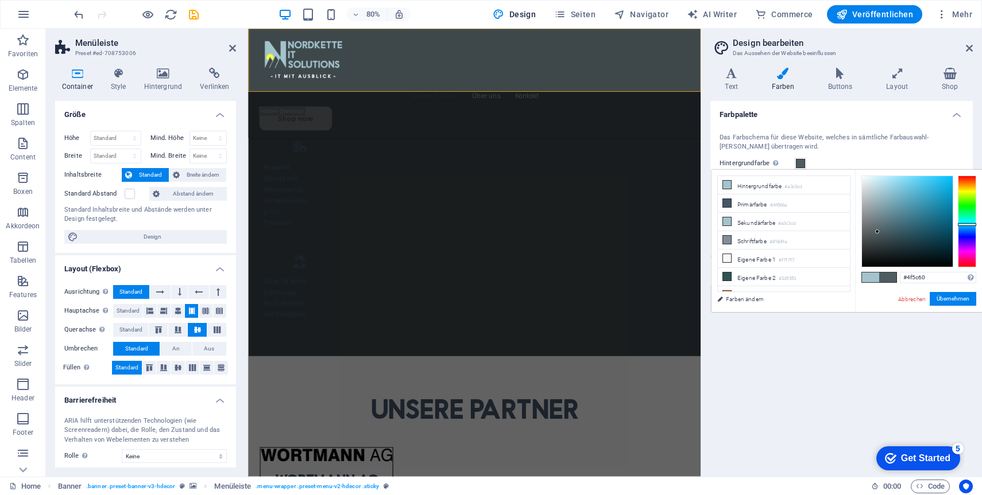
drag, startPoint x: 878, startPoint y: 237, endPoint x: 877, endPoint y: 231, distance: 5.9
click at [877, 231] on div at bounding box center [877, 232] width 4 height 4
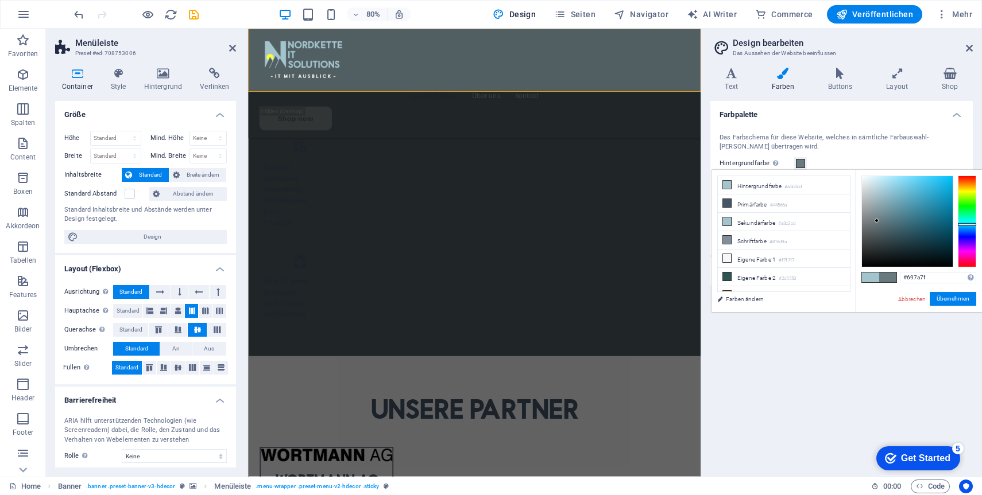
drag, startPoint x: 877, startPoint y: 231, endPoint x: 877, endPoint y: 221, distance: 10.3
click at [877, 221] on div at bounding box center [876, 221] width 4 height 4
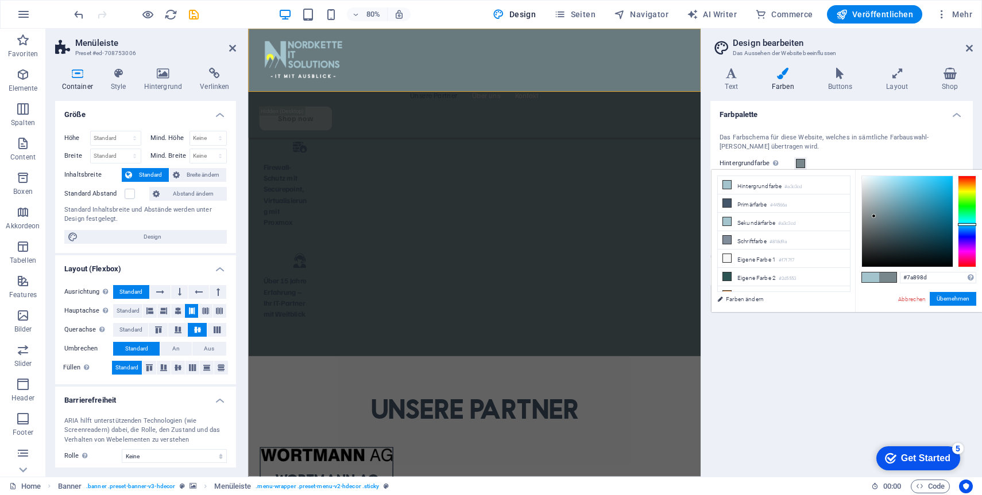
drag, startPoint x: 877, startPoint y: 221, endPoint x: 874, endPoint y: 216, distance: 5.9
click at [874, 216] on div at bounding box center [873, 216] width 4 height 4
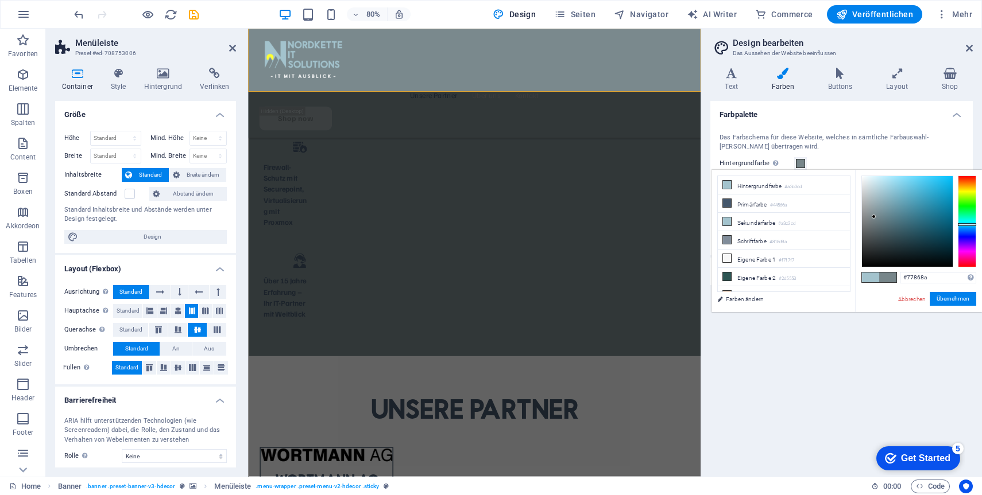
click at [874, 217] on div at bounding box center [873, 217] width 4 height 4
click at [945, 297] on button "Übernehmen" at bounding box center [952, 299] width 46 height 14
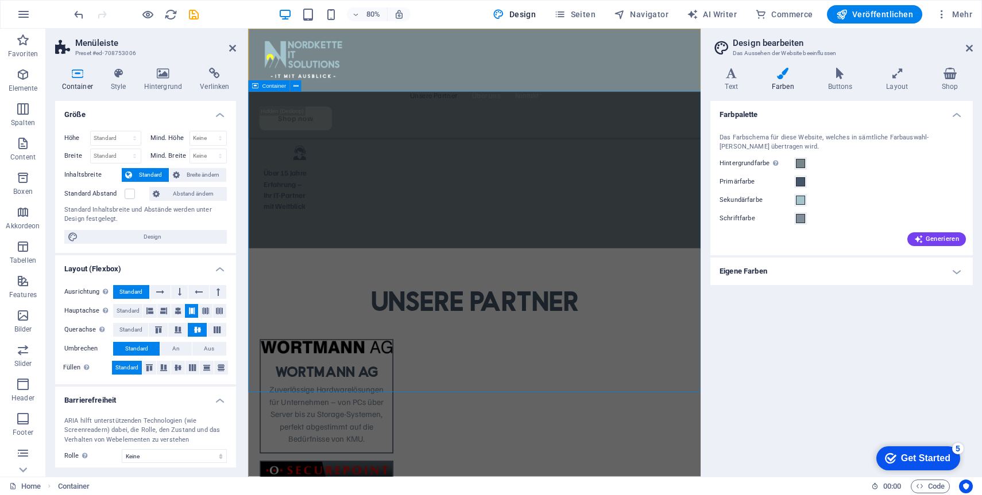
scroll to position [938, 0]
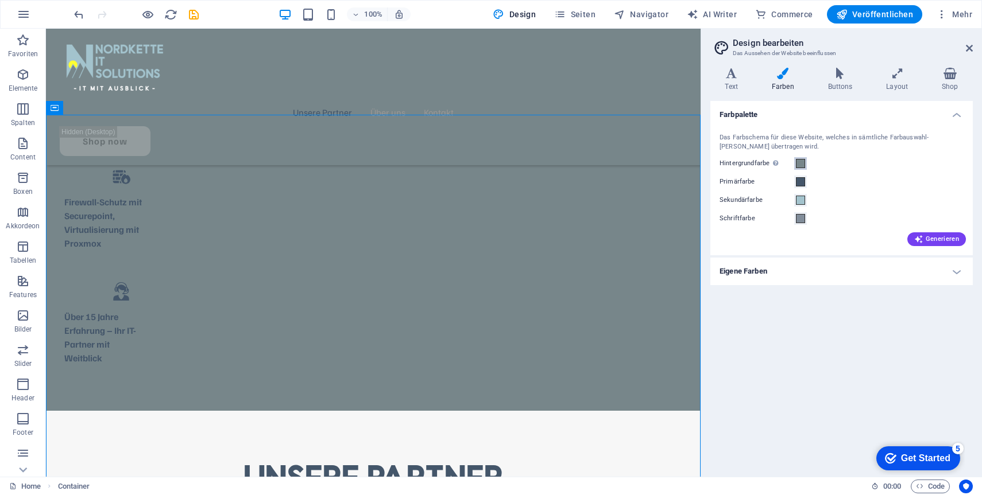
click at [798, 165] on span at bounding box center [800, 163] width 9 height 9
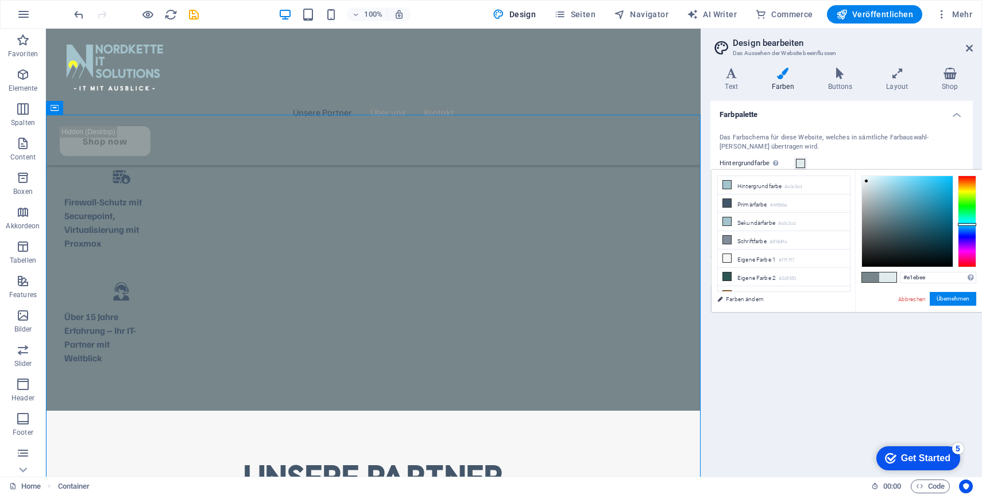
drag, startPoint x: 887, startPoint y: 214, endPoint x: 866, endPoint y: 181, distance: 38.2
click at [866, 181] on div at bounding box center [907, 221] width 91 height 91
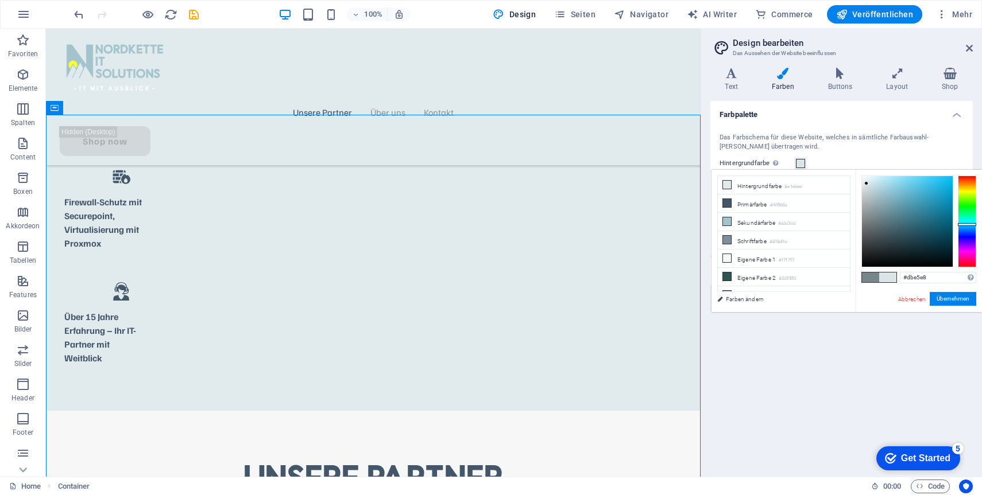
click at [866, 184] on div at bounding box center [866, 183] width 4 height 4
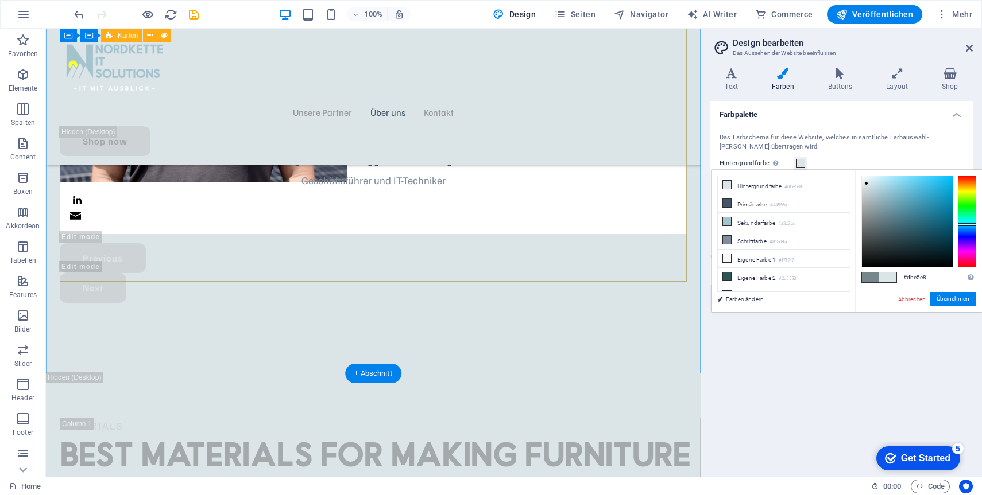
scroll to position [3087, 0]
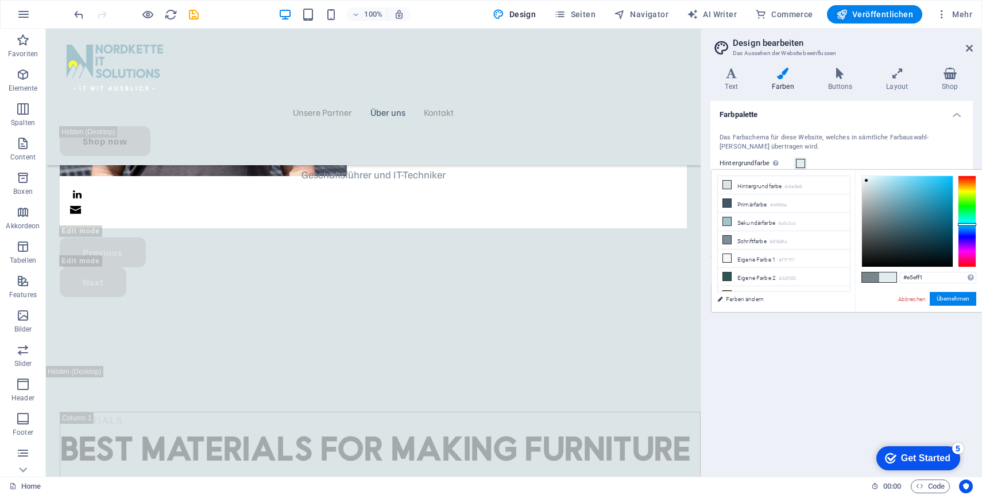
click at [866, 180] on div at bounding box center [907, 221] width 91 height 91
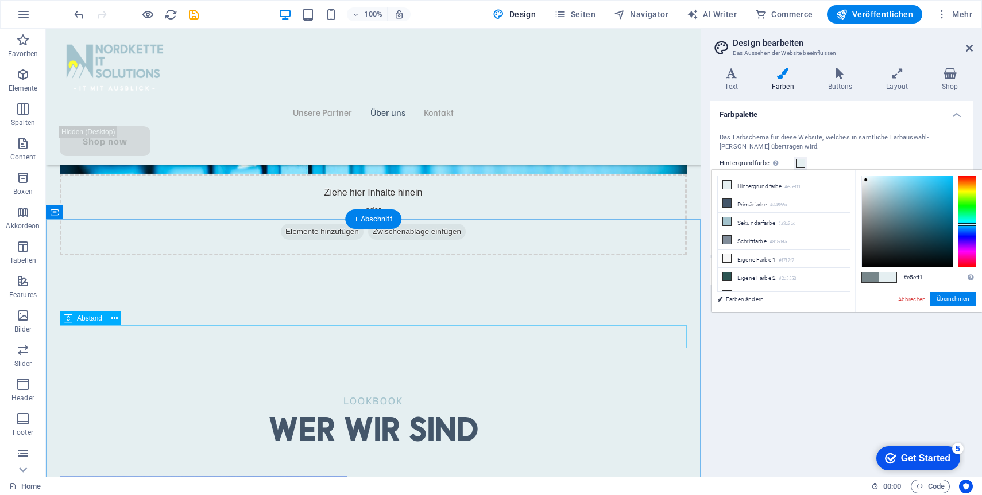
scroll to position [2286, 0]
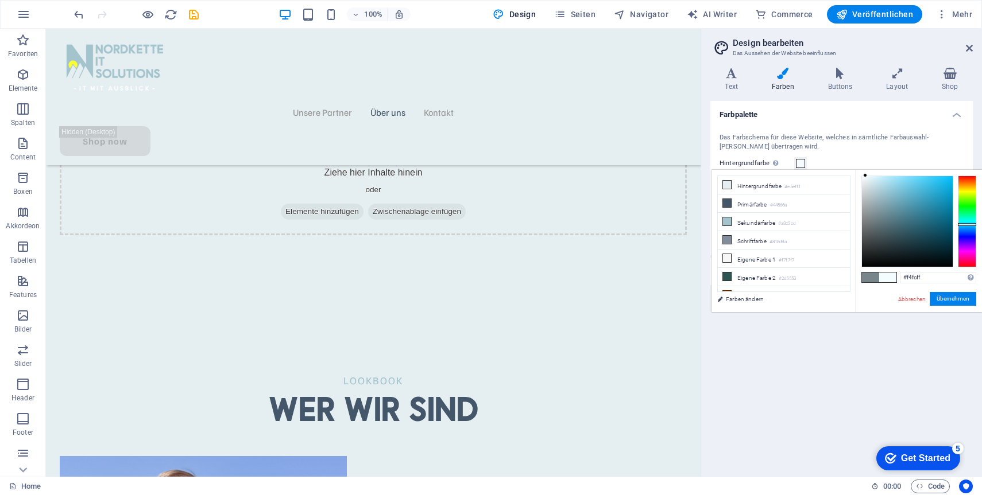
click at [865, 175] on div at bounding box center [865, 175] width 4 height 4
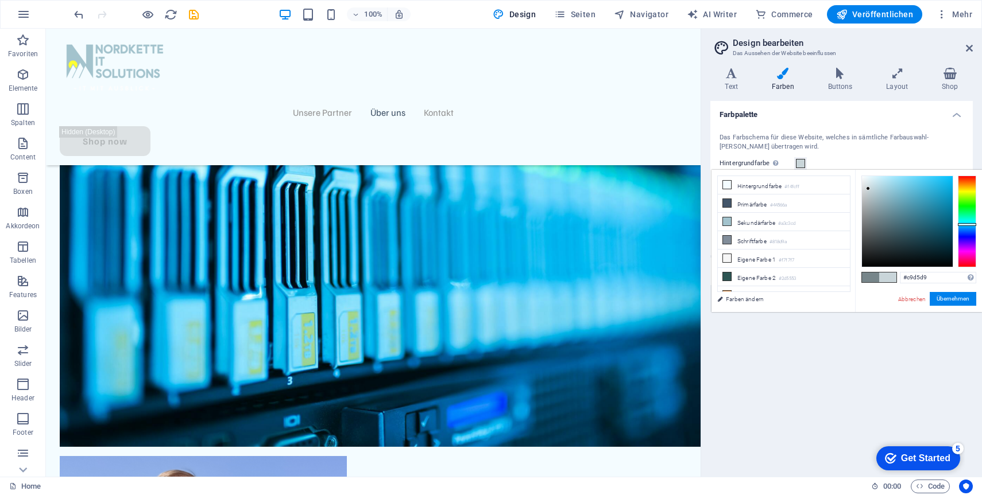
drag, startPoint x: 866, startPoint y: 181, endPoint x: 868, endPoint y: 189, distance: 8.2
click at [868, 189] on div at bounding box center [907, 221] width 91 height 91
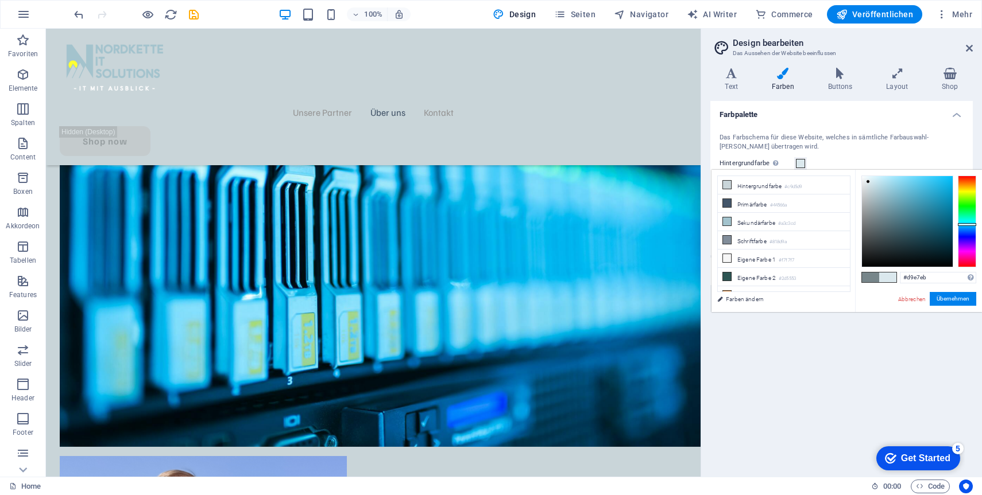
drag, startPoint x: 868, startPoint y: 189, endPoint x: 868, endPoint y: 183, distance: 6.3
click at [868, 183] on div at bounding box center [868, 182] width 4 height 4
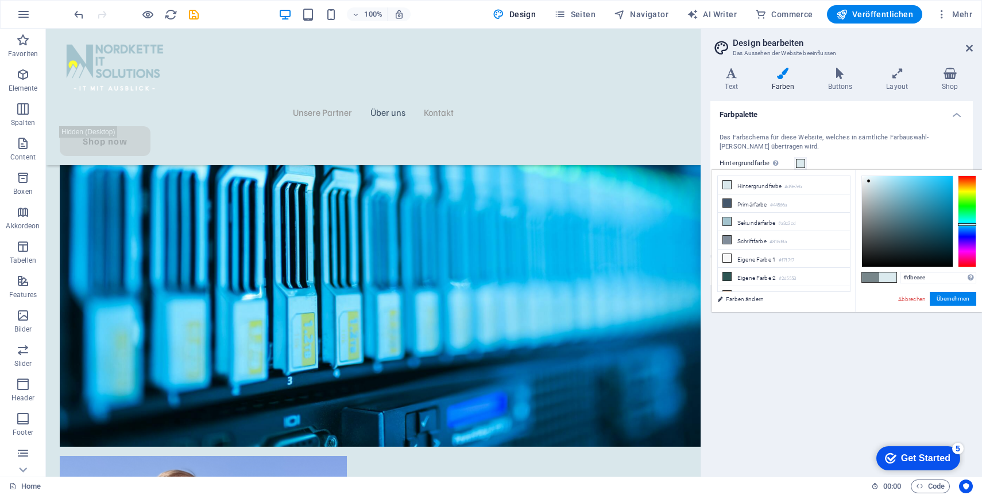
click at [869, 181] on div at bounding box center [868, 181] width 4 height 4
click at [870, 181] on div at bounding box center [868, 181] width 4 height 4
type input "#d4e9f0"
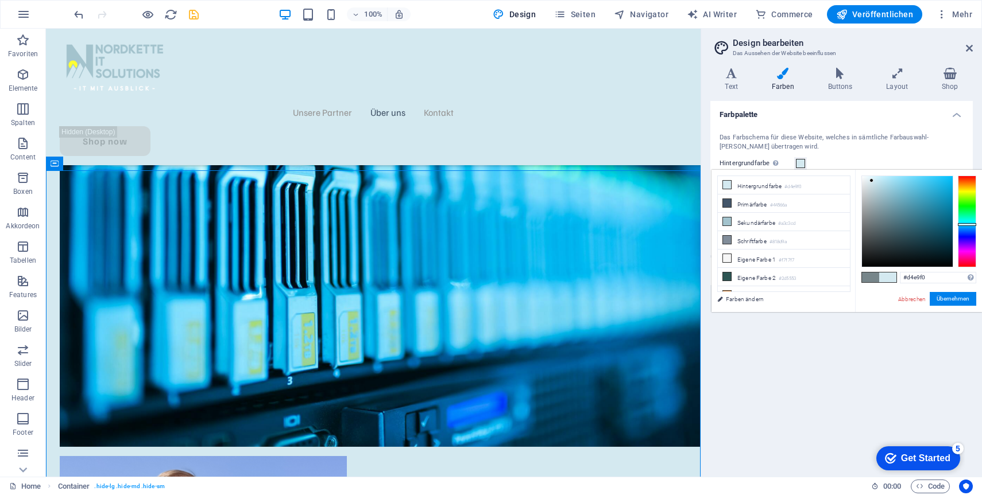
click at [195, 18] on icon "save" at bounding box center [193, 14] width 13 height 13
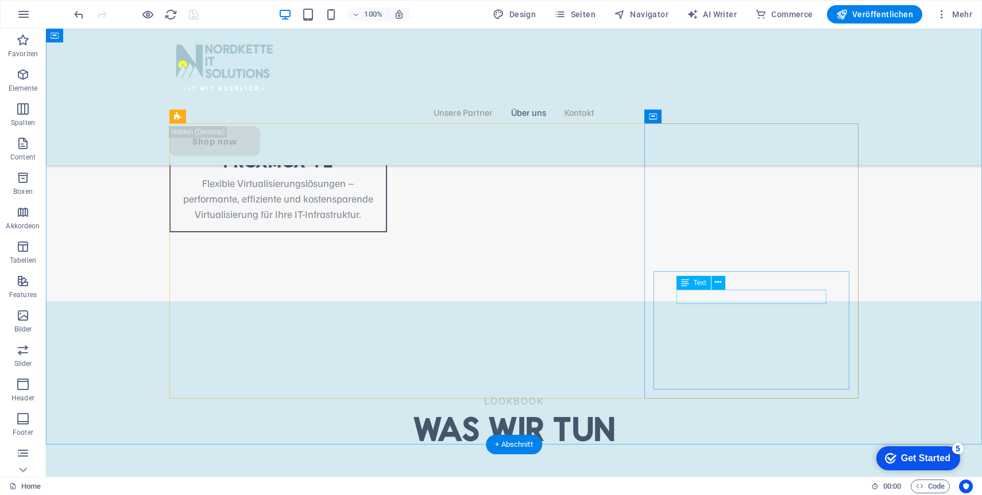
scroll to position [3018, 0]
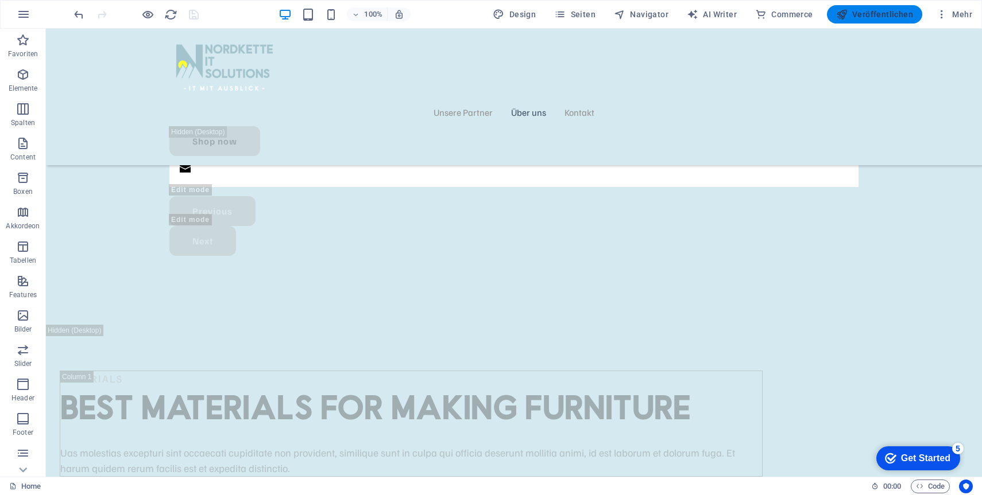
click at [875, 15] on span "Veröffentlichen" at bounding box center [874, 14] width 77 height 11
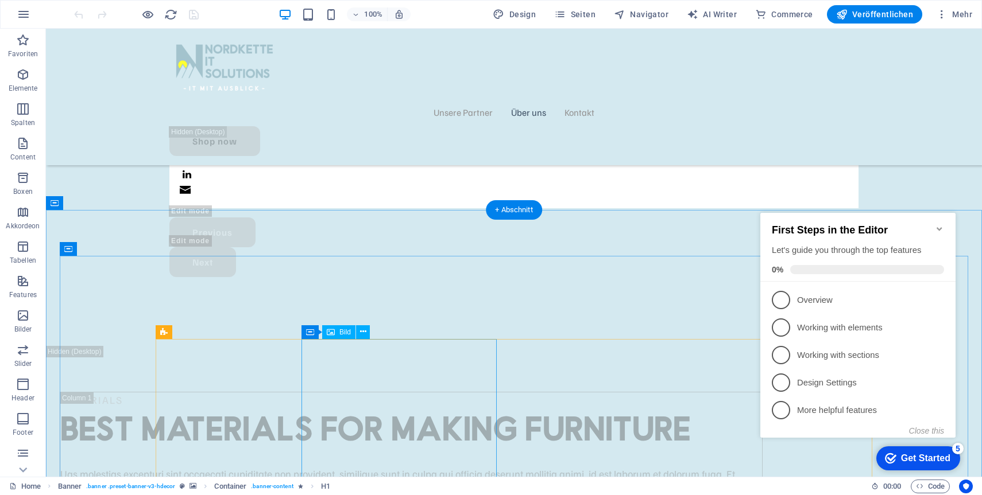
scroll to position [3214, 0]
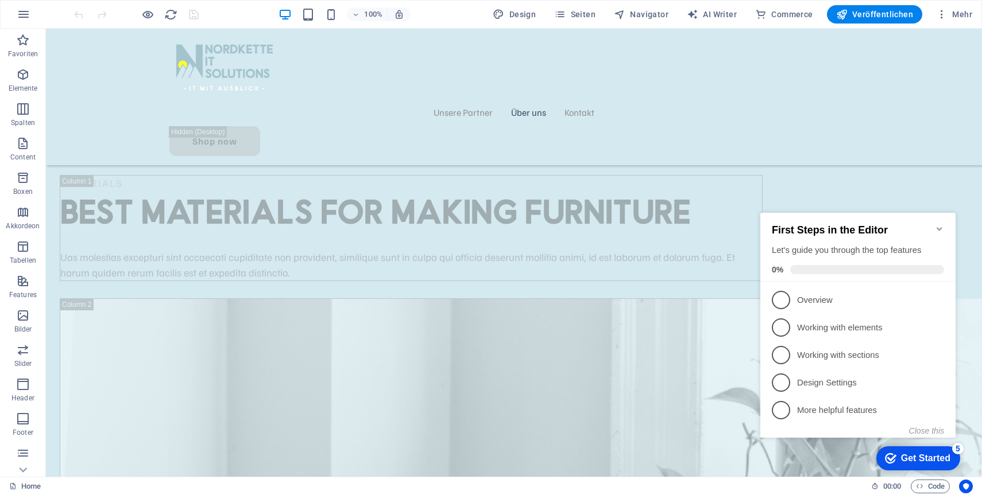
click at [938, 224] on icon "Minimize checklist" at bounding box center [939, 228] width 9 height 9
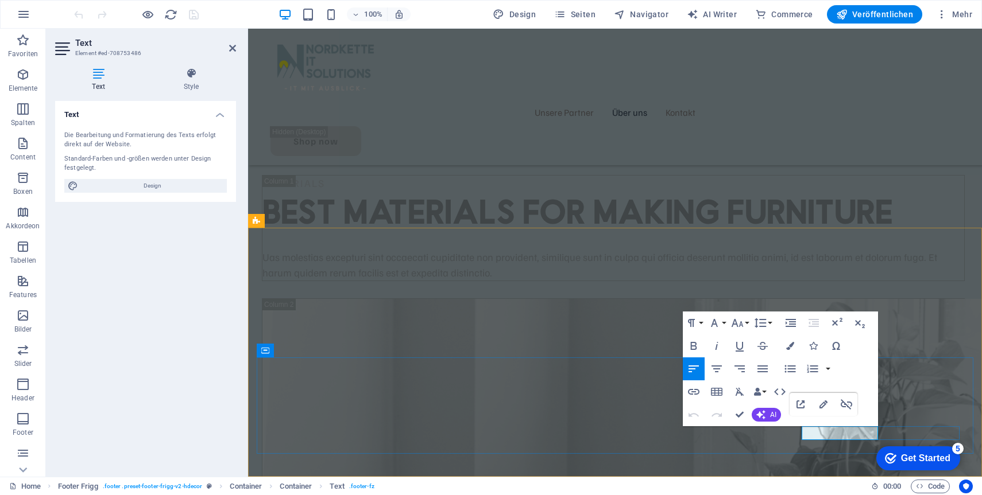
click at [823, 407] on icon "button" at bounding box center [823, 405] width 14 height 14
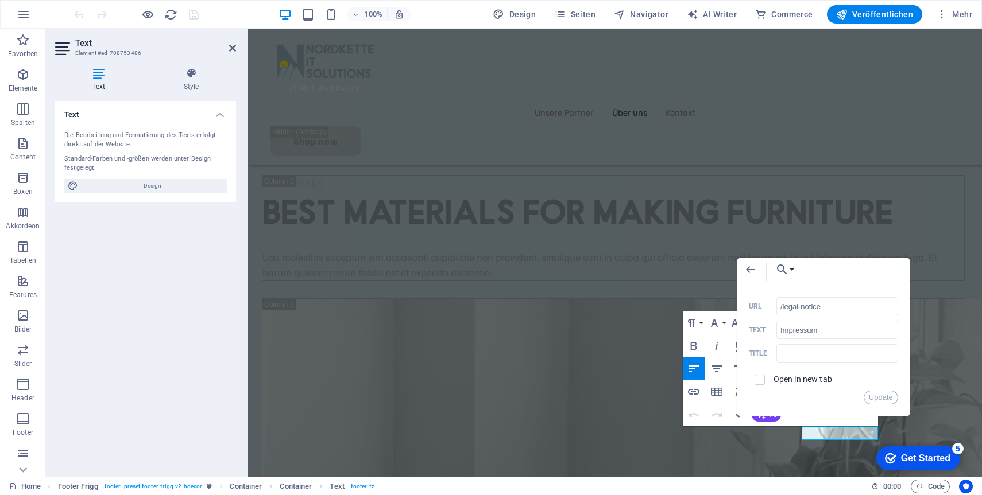
click at [808, 276] on div "Back Choose Link Home Kontakt Datenschutz Impressum Datei wählen ..." at bounding box center [823, 272] width 172 height 28
click at [823, 313] on input "/legal-notice" at bounding box center [837, 306] width 122 height 18
type input "/impressum"
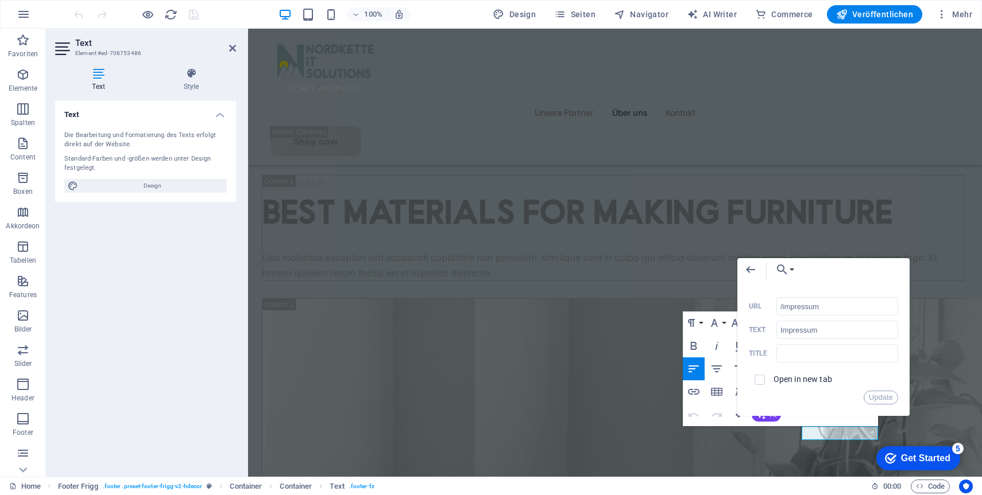
click at [881, 388] on div "Open in new tab" at bounding box center [823, 380] width 149 height 22
click at [881, 396] on button "Update" at bounding box center [880, 398] width 34 height 14
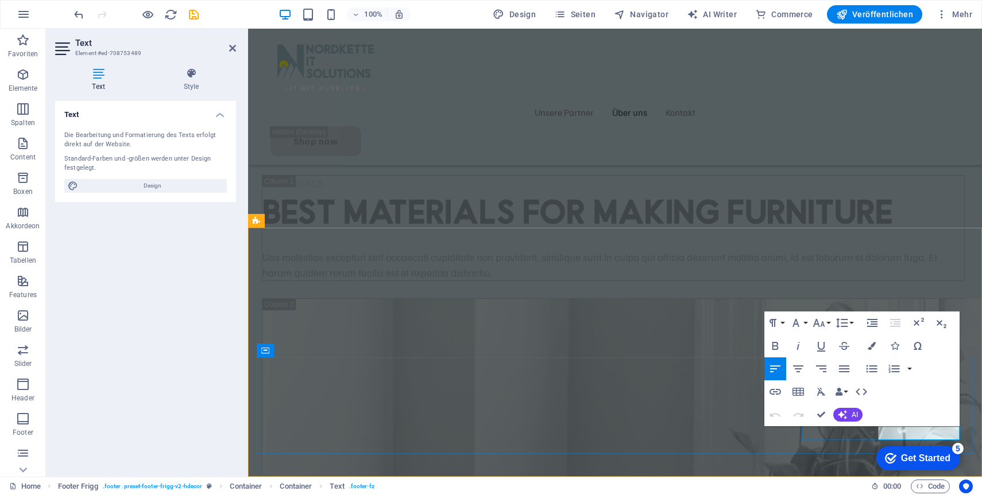
click at [904, 405] on icon "button" at bounding box center [902, 405] width 14 height 14
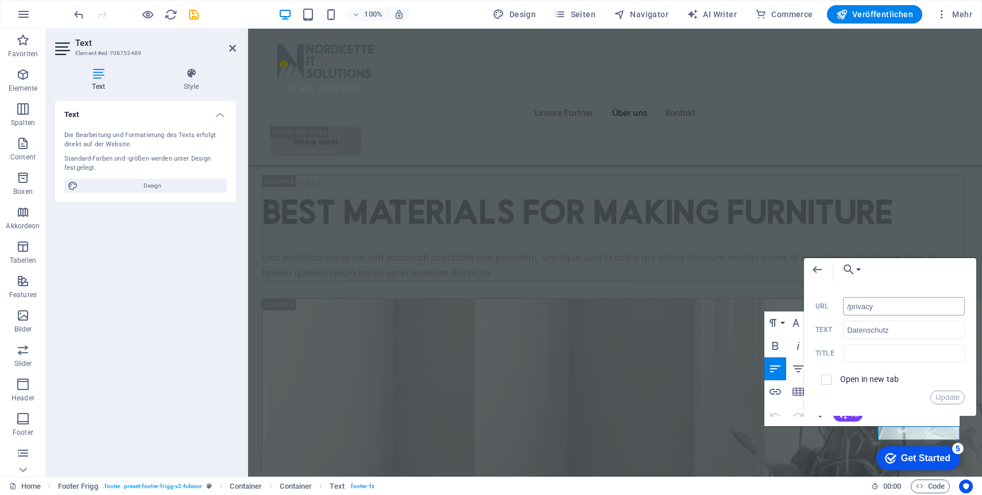
click at [883, 304] on input "/privacy" at bounding box center [904, 306] width 122 height 18
type input "/datenschutz"
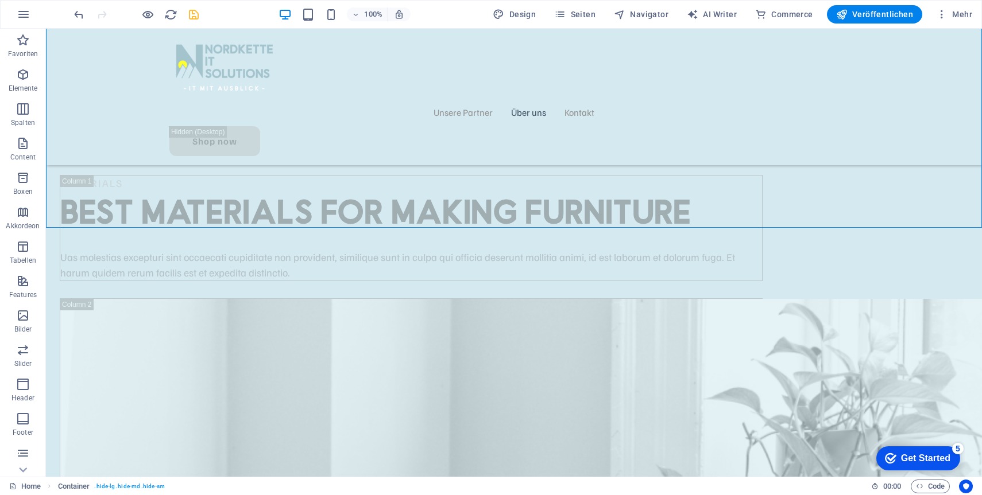
click at [197, 14] on icon "save" at bounding box center [193, 14] width 13 height 13
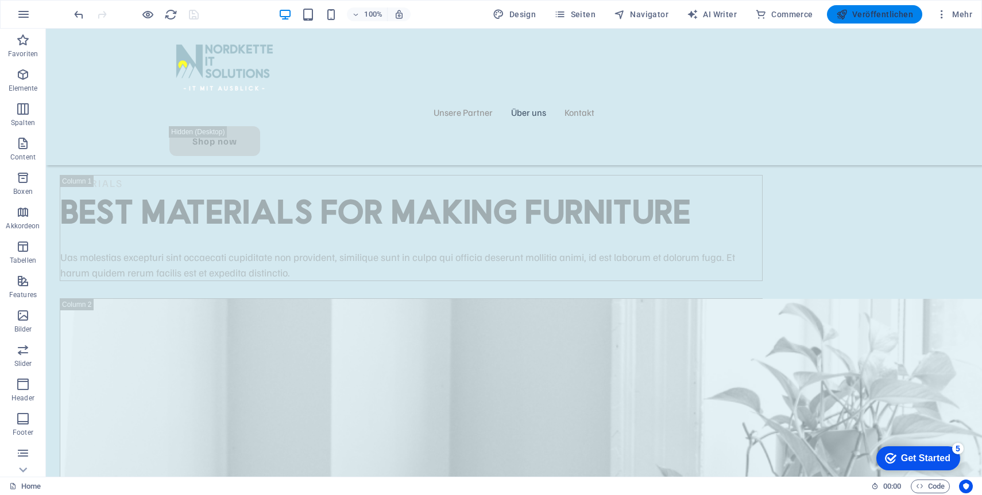
click at [866, 18] on span "Veröffentlichen" at bounding box center [874, 14] width 77 height 11
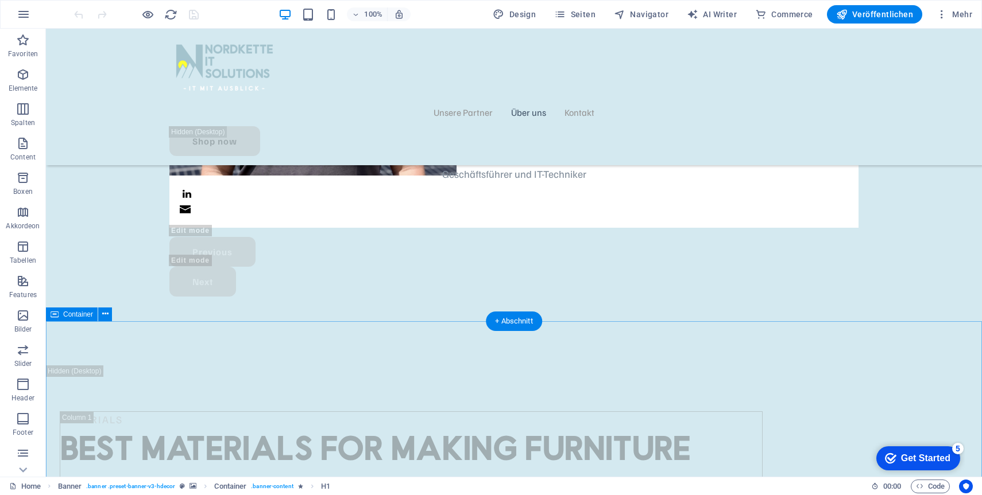
scroll to position [3214, 0]
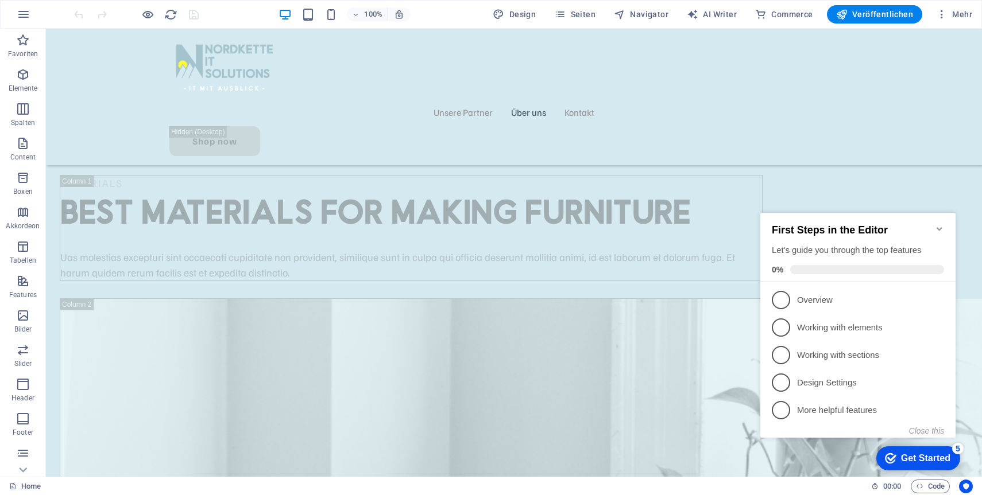
click at [944, 223] on div "First Steps in the Editor Let's guide you through the top features 0%" at bounding box center [857, 247] width 195 height 69
click at [939, 227] on icon "Minimize checklist" at bounding box center [938, 228] width 5 height 3
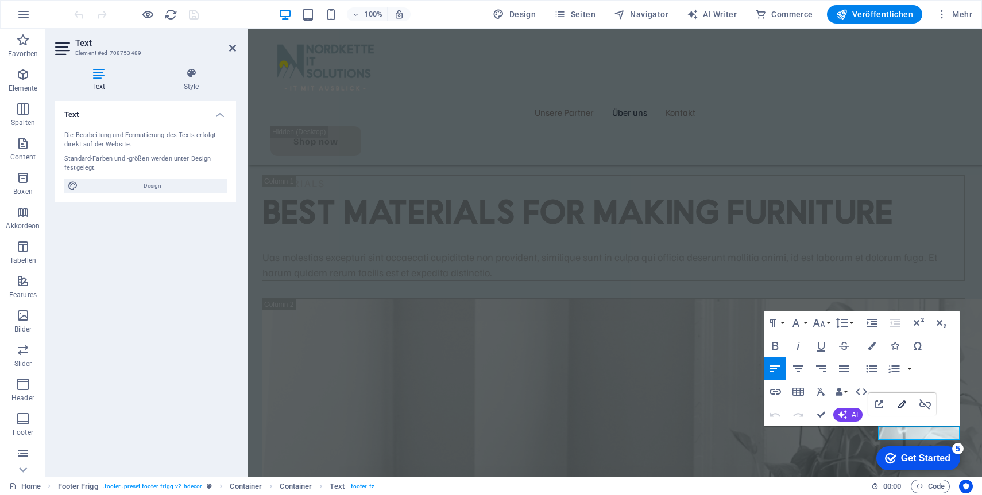
click at [902, 405] on icon "button" at bounding box center [902, 405] width 8 height 8
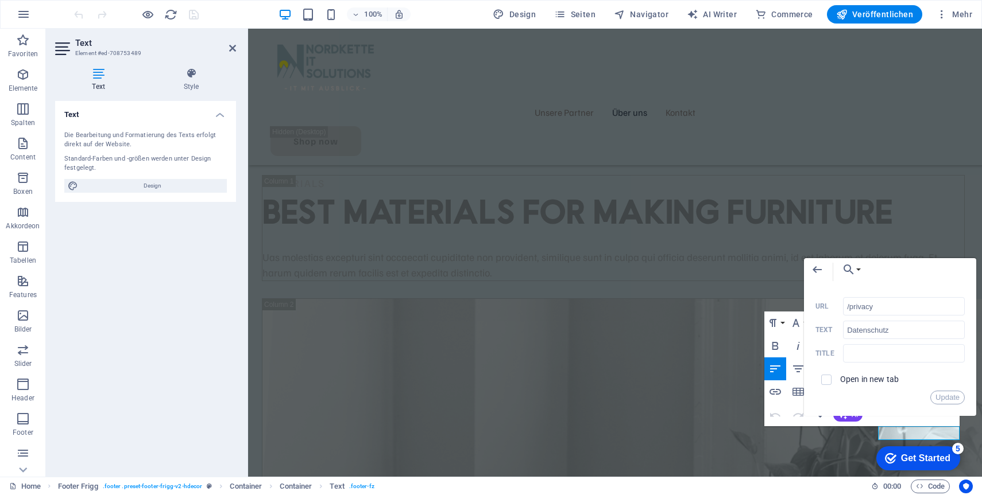
click at [867, 296] on div "Back Choose Link Home Kontakt Datenschutz Impressum Datei wählen ... /privacy U…" at bounding box center [890, 337] width 172 height 158
click at [865, 303] on input "/privacy" at bounding box center [904, 306] width 122 height 18
type input "/datenschutz"
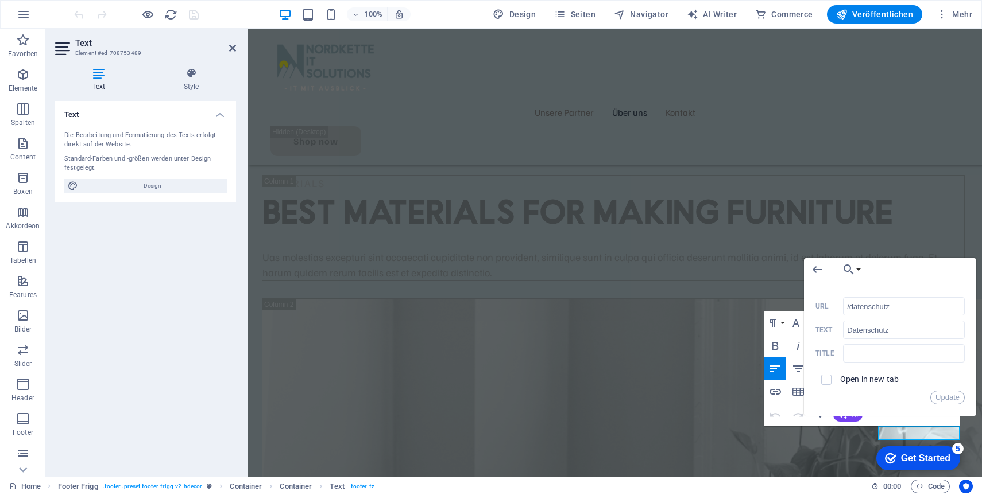
click at [924, 388] on div "Open in new tab" at bounding box center [889, 380] width 149 height 22
click at [950, 400] on button "Update" at bounding box center [947, 398] width 34 height 14
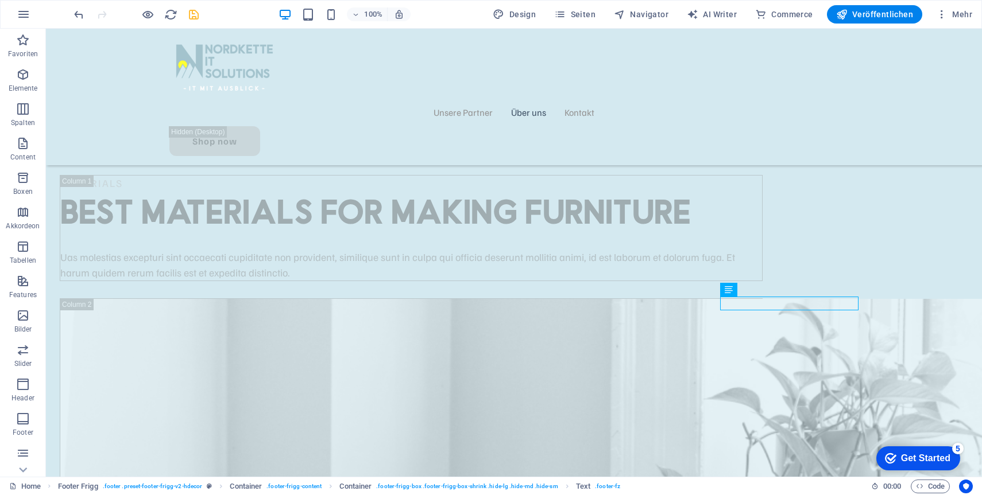
click at [197, 14] on icon "save" at bounding box center [193, 14] width 13 height 13
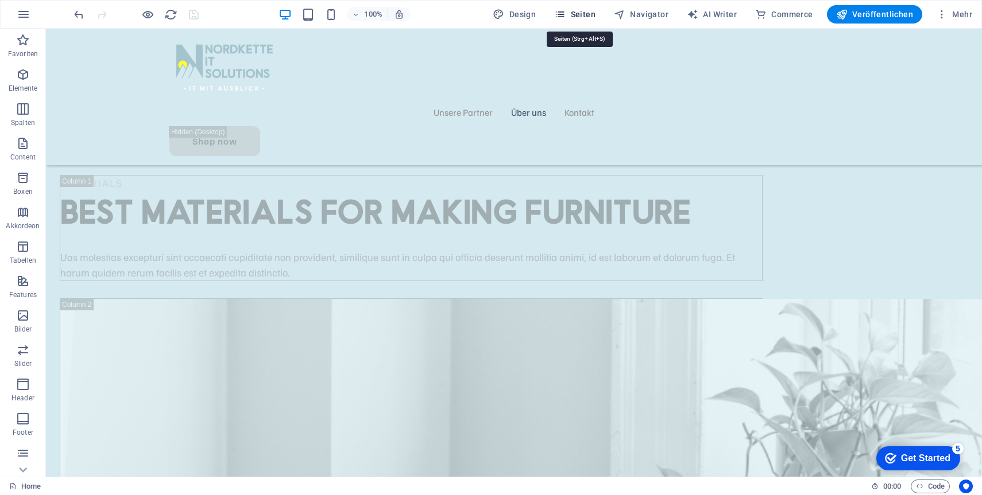
click at [584, 32] on button "Seiten" at bounding box center [467, 43] width 689 height 23
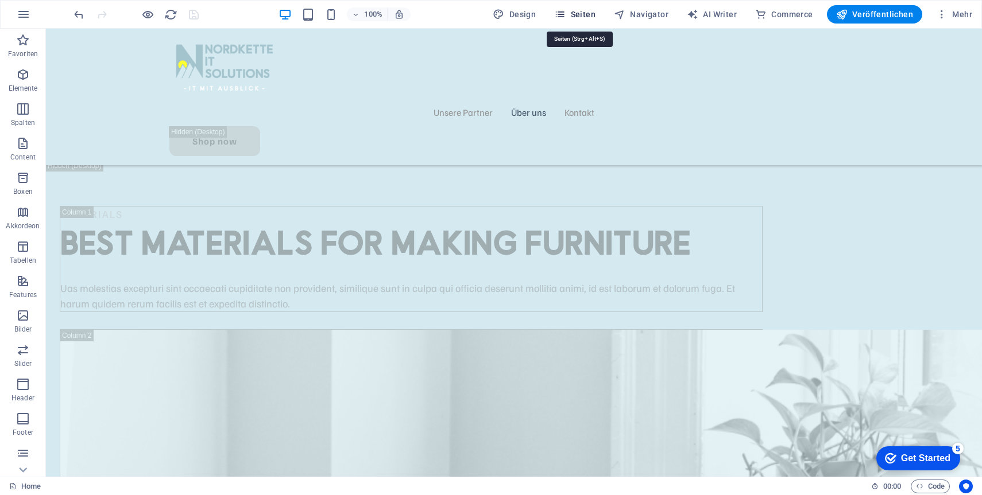
scroll to position [3233, 0]
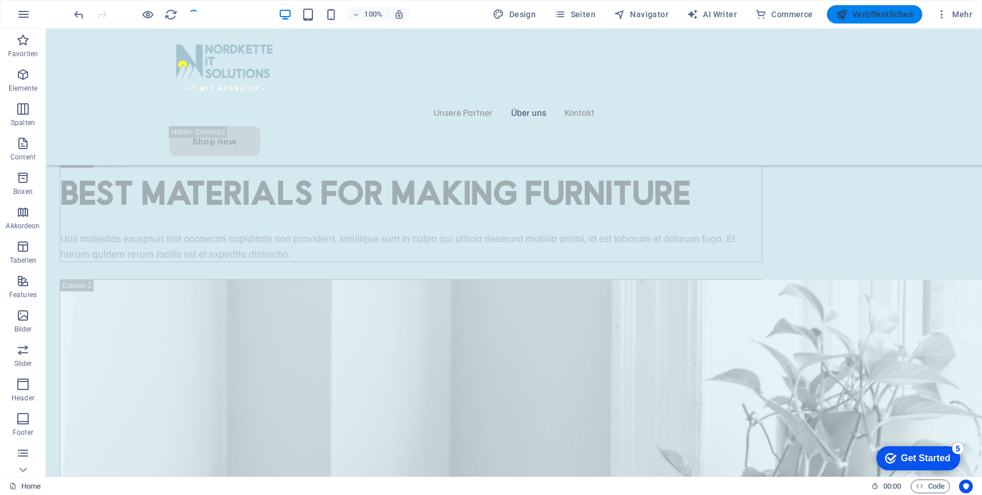
scroll to position [3214, 0]
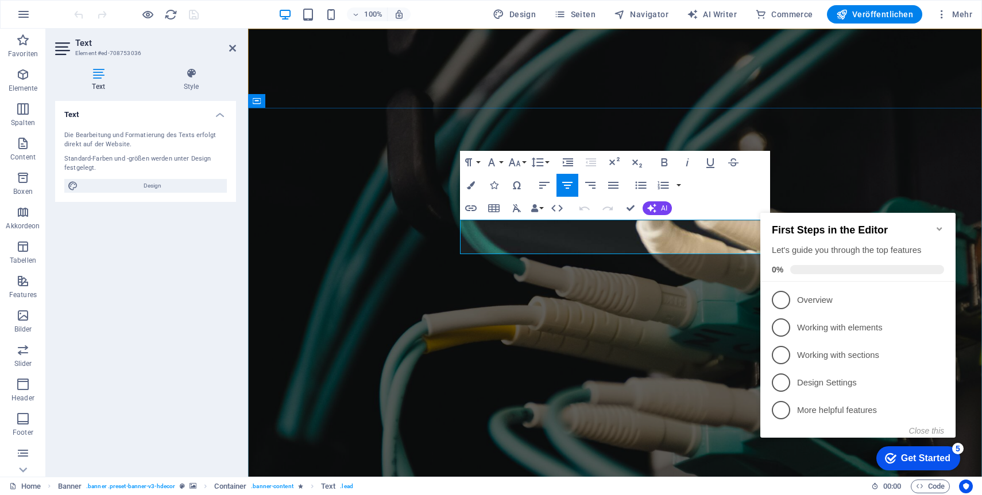
click at [495, 157] on icon "button" at bounding box center [491, 163] width 14 height 14
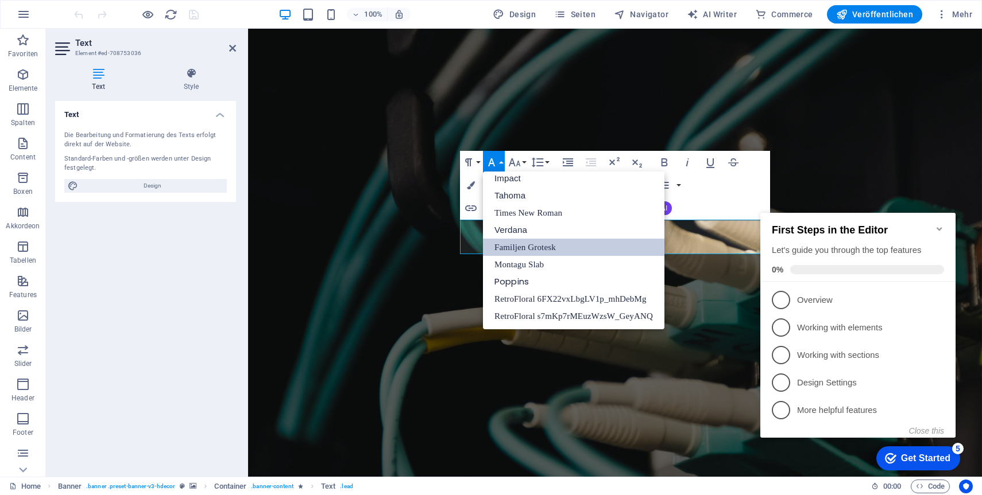
scroll to position [41, 0]
click at [510, 165] on icon "button" at bounding box center [515, 162] width 12 height 8
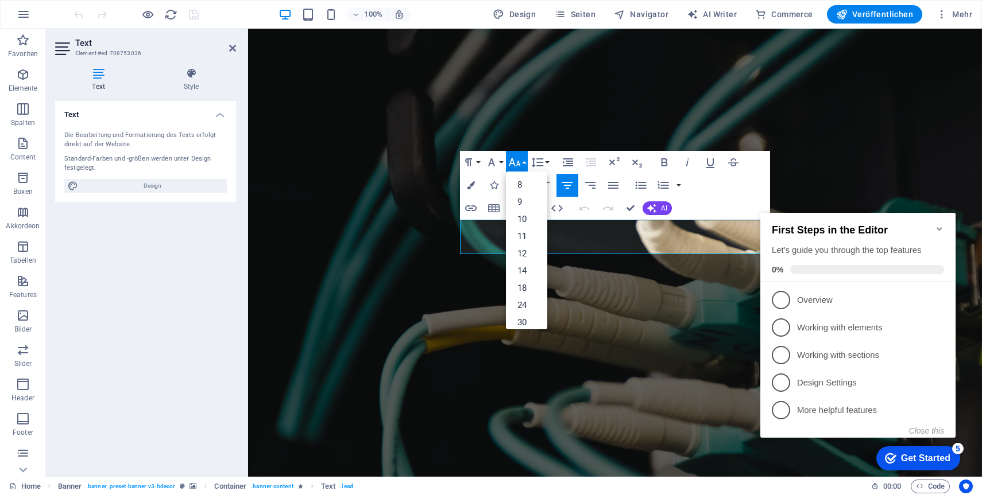
click at [510, 165] on icon "button" at bounding box center [515, 162] width 12 height 8
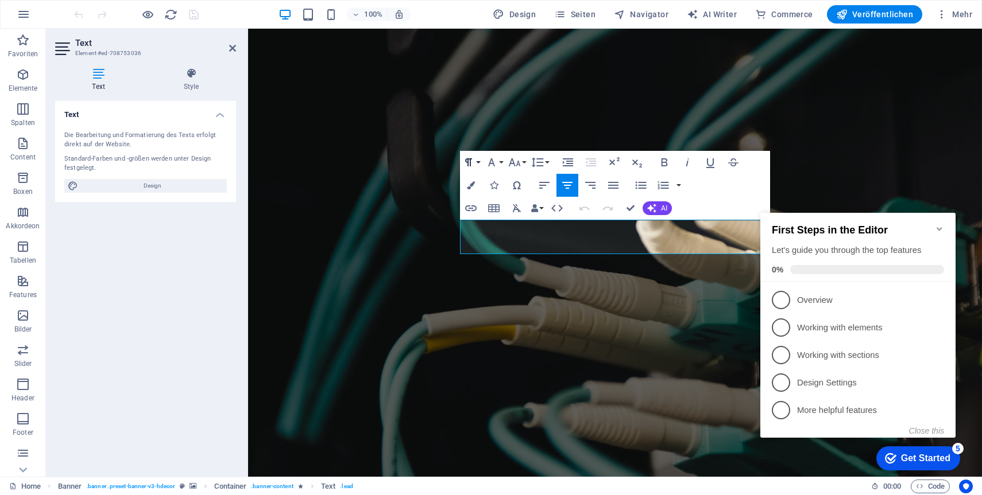
click at [0, 0] on icon "button" at bounding box center [0, 0] width 0 height 0
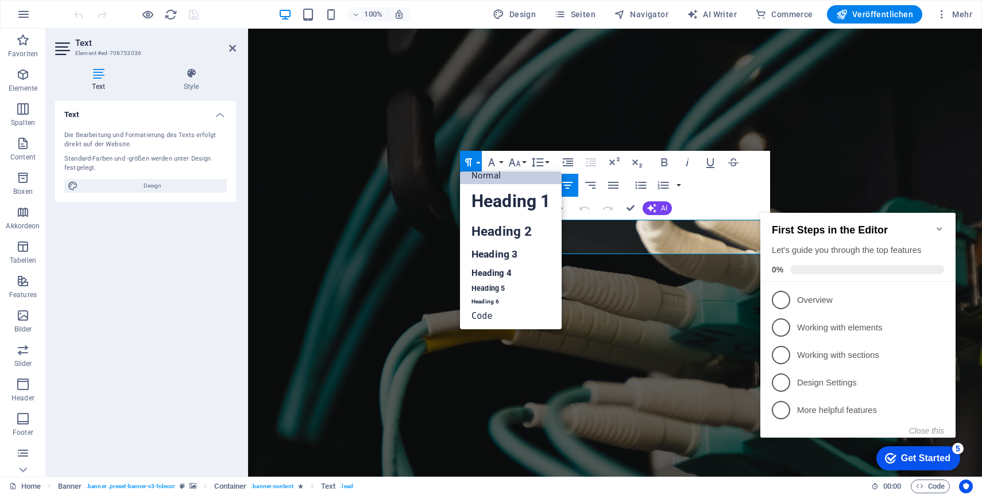
scroll to position [9, 0]
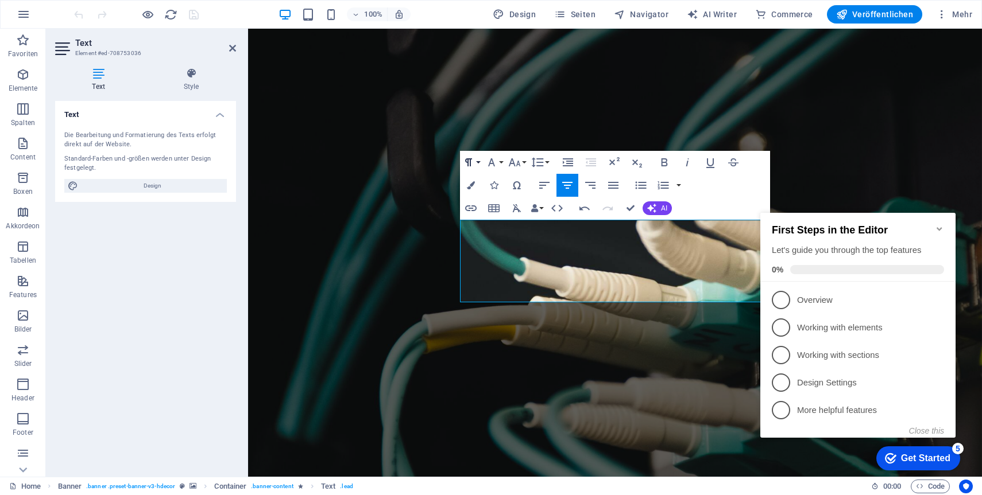
click at [0, 0] on icon "button" at bounding box center [0, 0] width 0 height 0
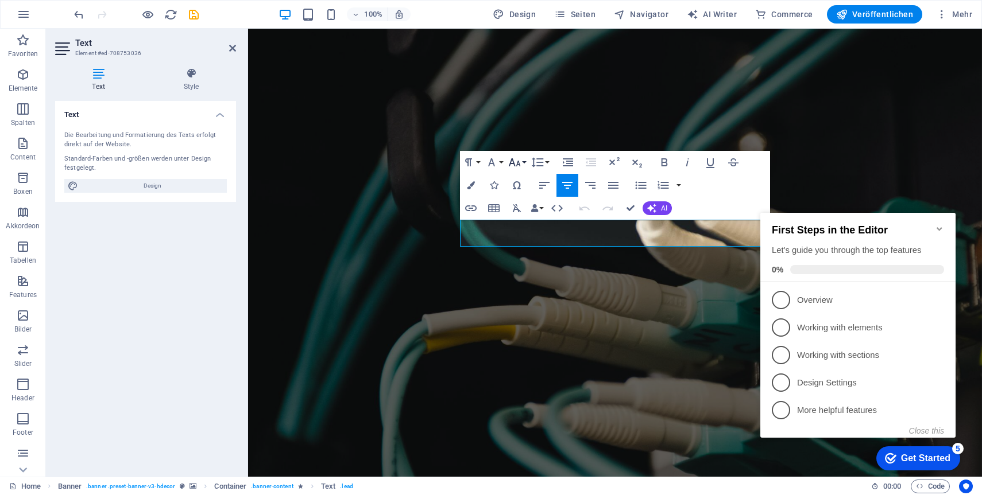
click at [517, 165] on icon "button" at bounding box center [514, 163] width 14 height 14
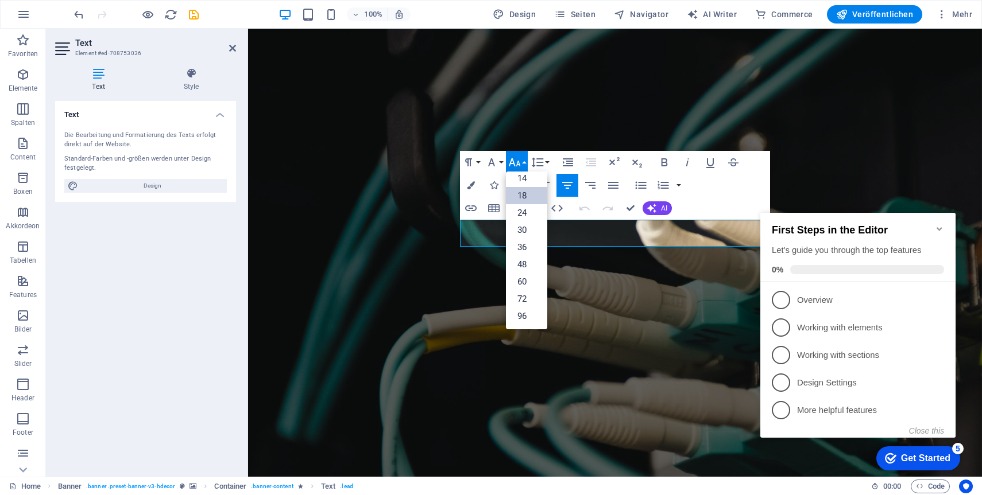
scroll to position [92, 0]
click at [532, 215] on link "24" at bounding box center [526, 212] width 41 height 17
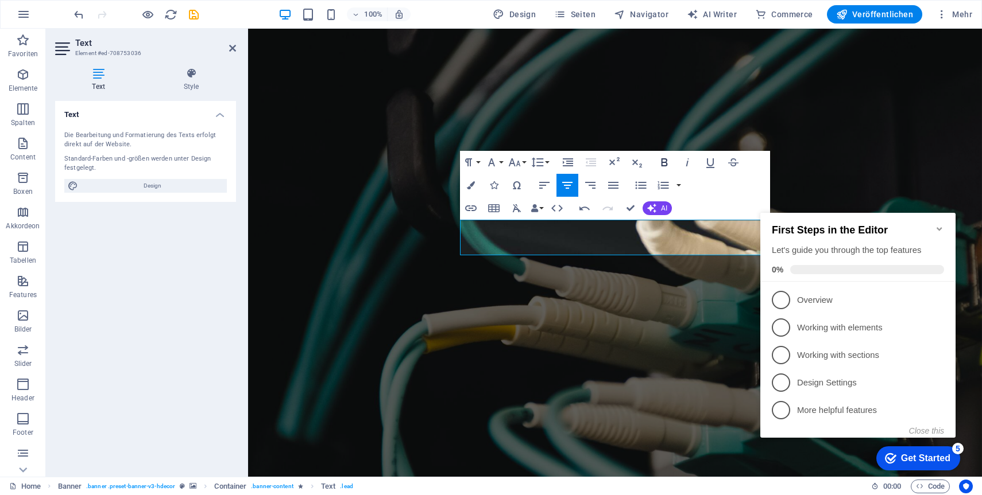
click at [660, 164] on icon "button" at bounding box center [664, 163] width 14 height 14
click at [177, 72] on icon at bounding box center [191, 73] width 90 height 11
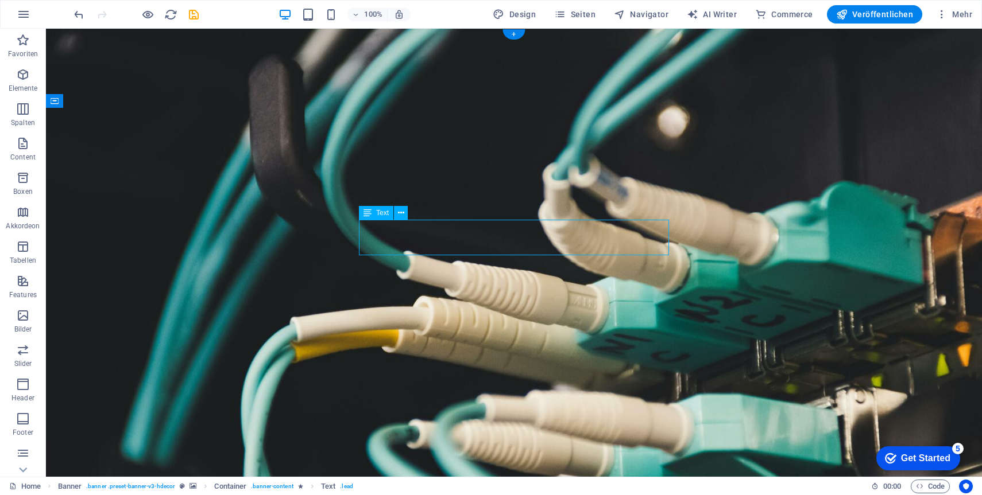
select select "%"
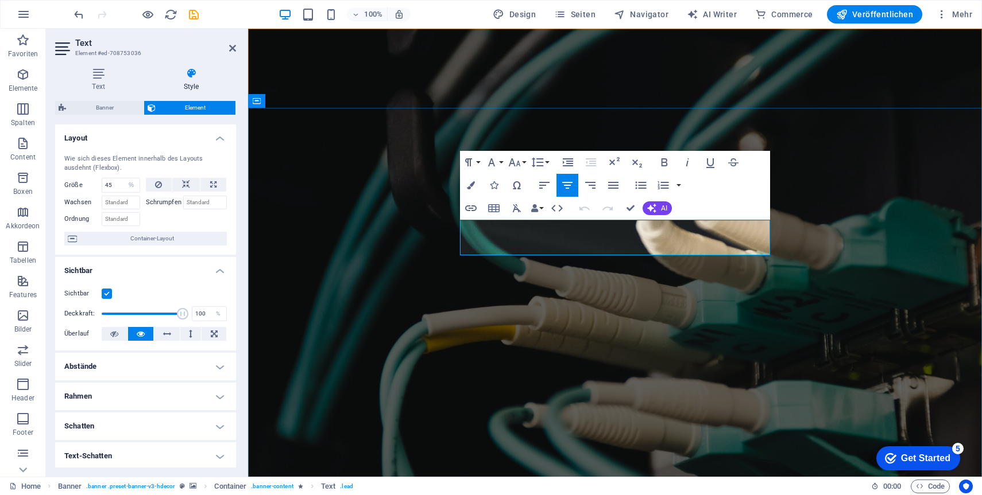
click at [538, 207] on icon "button" at bounding box center [534, 208] width 8 height 8
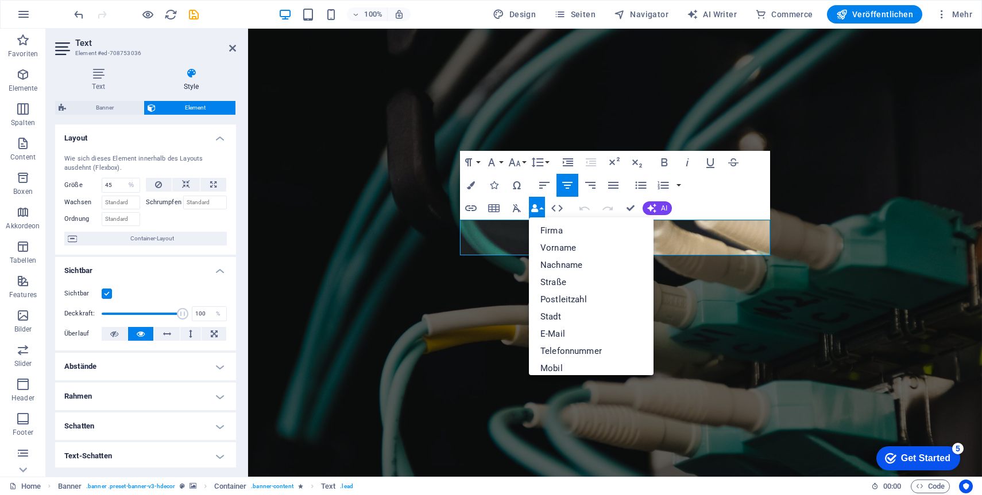
click at [538, 207] on icon "button" at bounding box center [534, 208] width 8 height 8
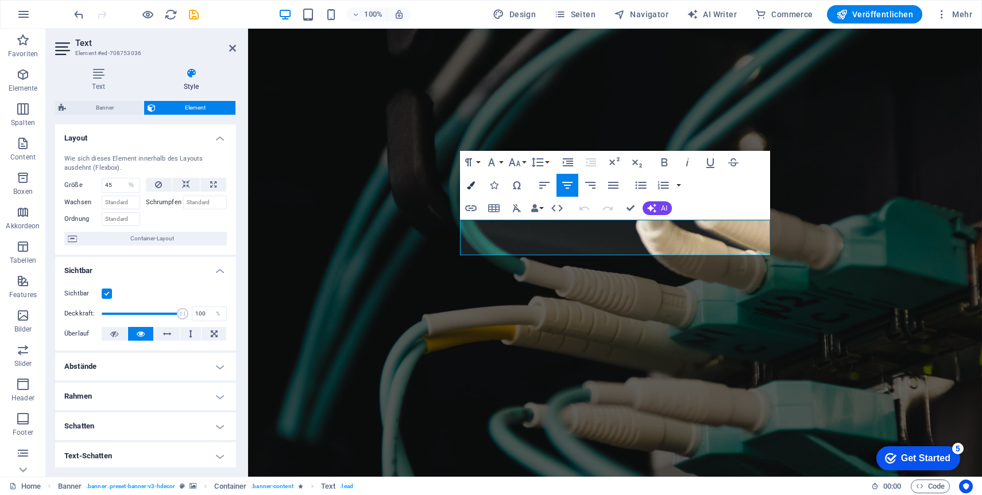
click at [473, 184] on icon "button" at bounding box center [471, 185] width 8 height 8
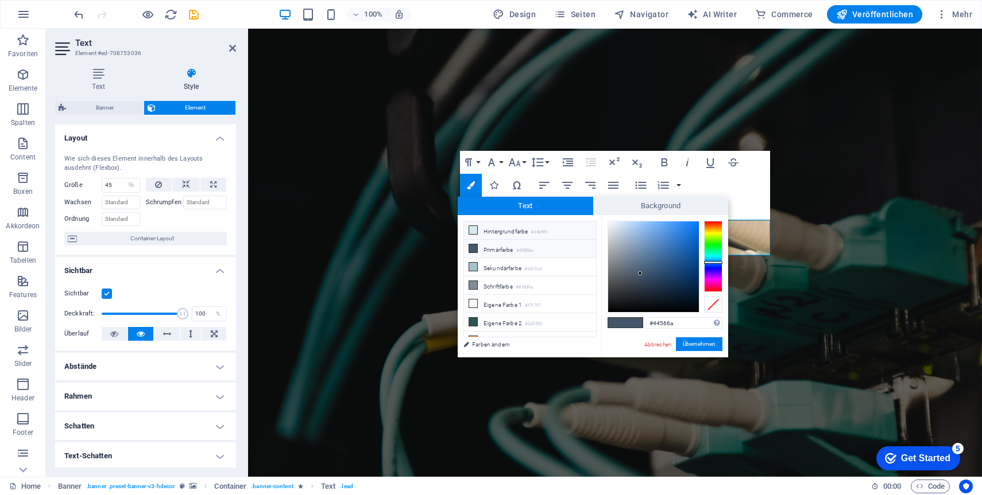
click at [513, 228] on li "Hintergrundfarbe #d4e9f0" at bounding box center [530, 231] width 132 height 18
type input "#d4e9f0"
click at [709, 347] on button "Übernehmen" at bounding box center [699, 345] width 46 height 14
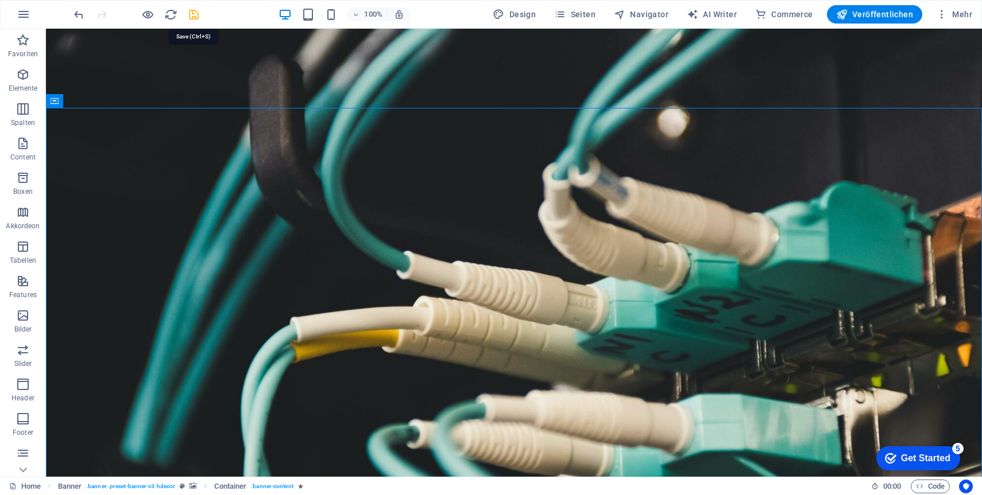
click at [194, 12] on icon "save" at bounding box center [193, 14] width 13 height 13
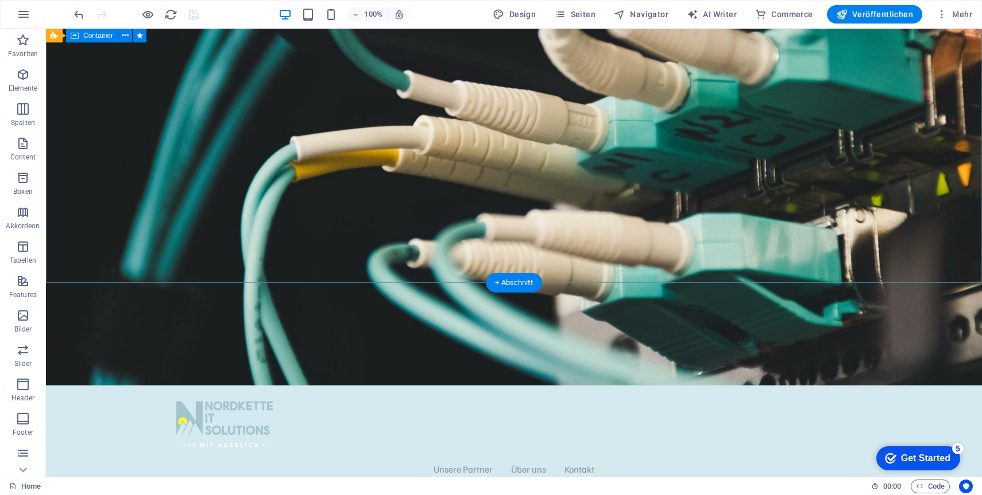
scroll to position [0, 0]
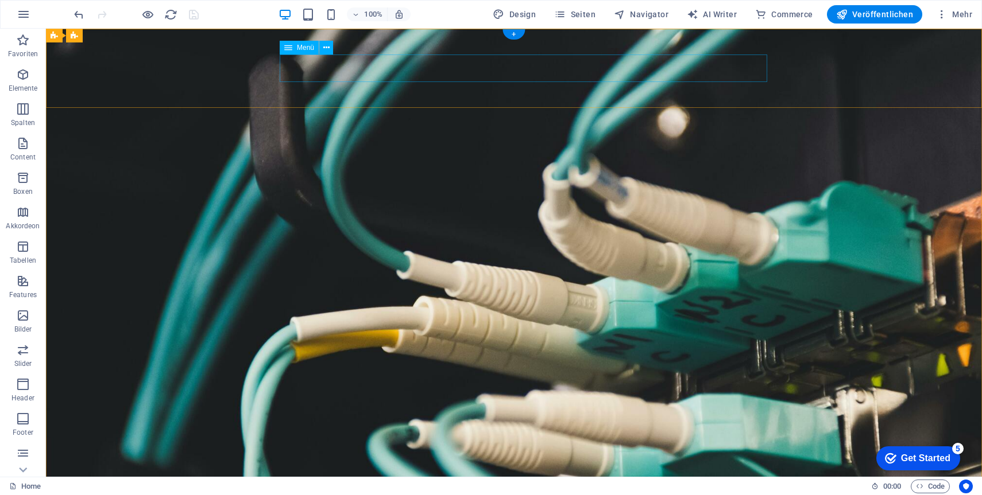
select select "1"
select select
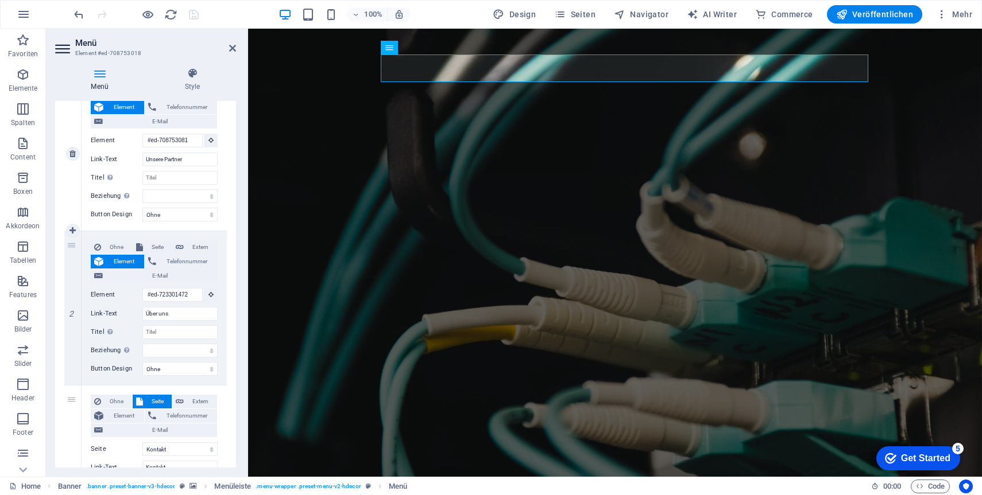
scroll to position [143, 0]
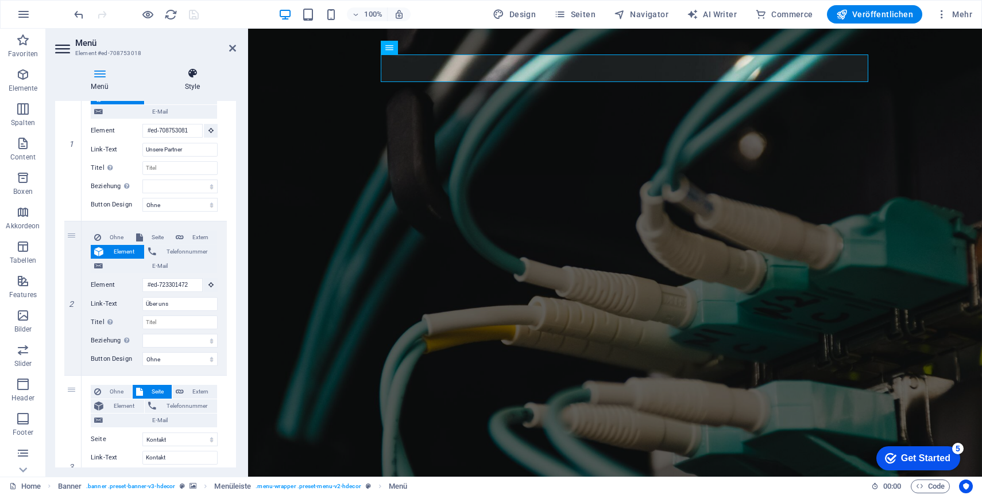
click at [188, 72] on icon at bounding box center [192, 73] width 87 height 11
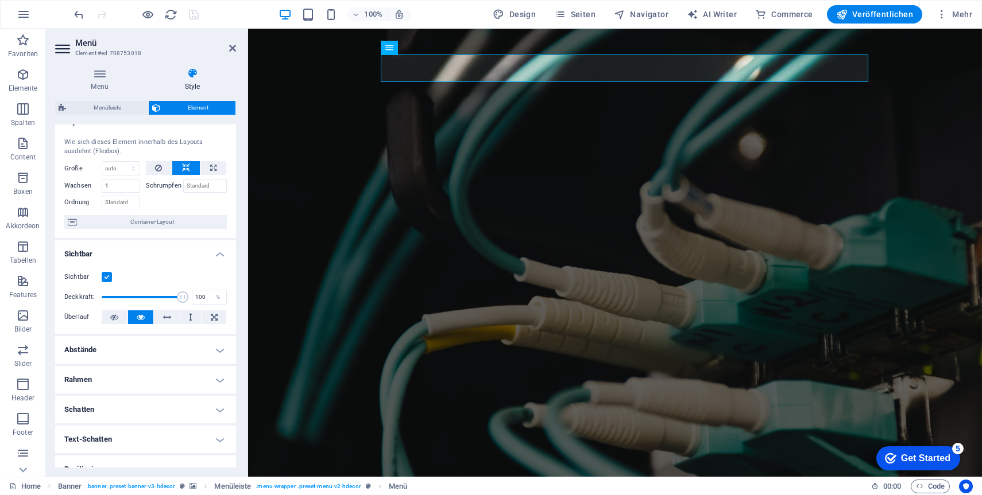
scroll to position [0, 0]
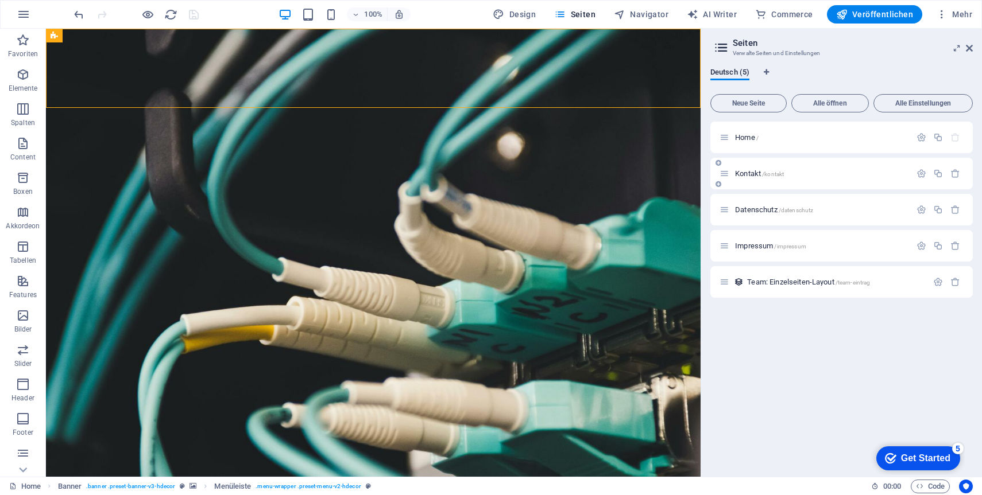
click at [753, 175] on span "Kontakt /kontakt" at bounding box center [759, 173] width 49 height 9
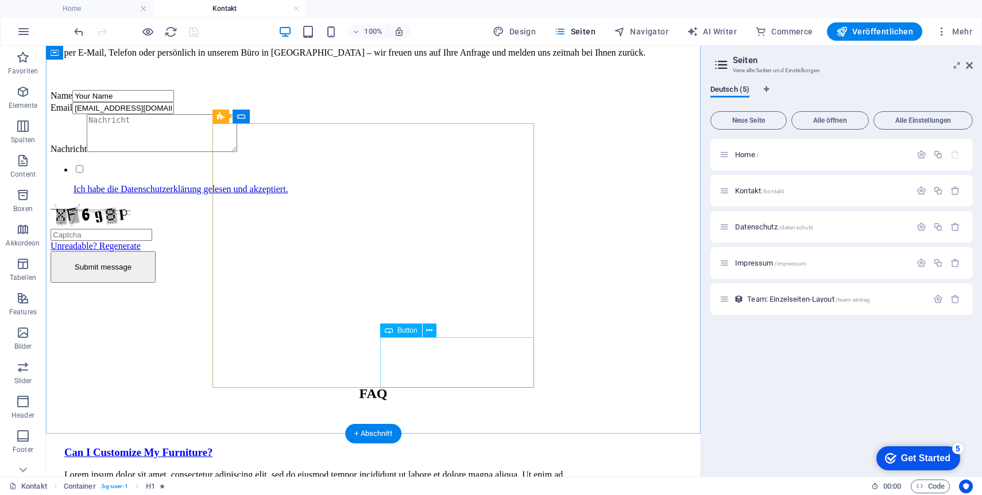
scroll to position [245, 0]
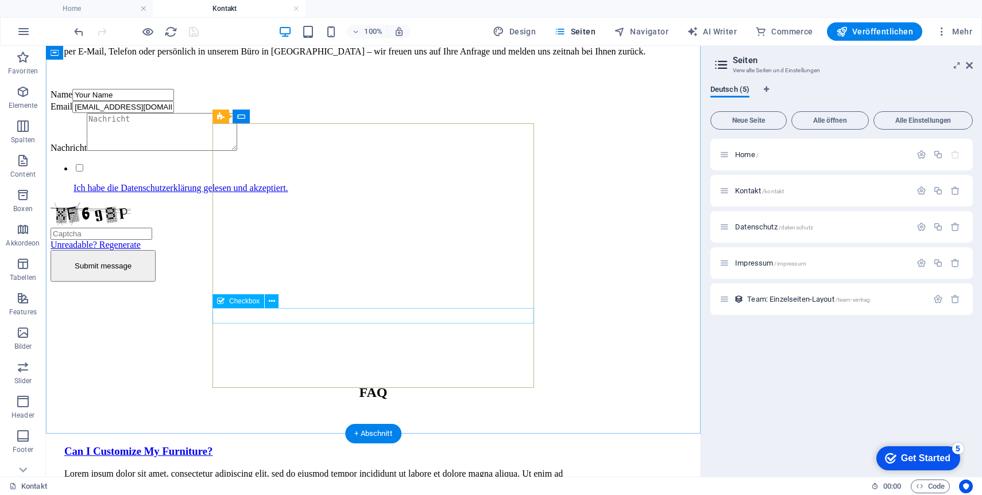
click at [372, 193] on div "Ich habe die Datenschutzerklärung gelesen und akzeptiert." at bounding box center [211, 177] width 321 height 31
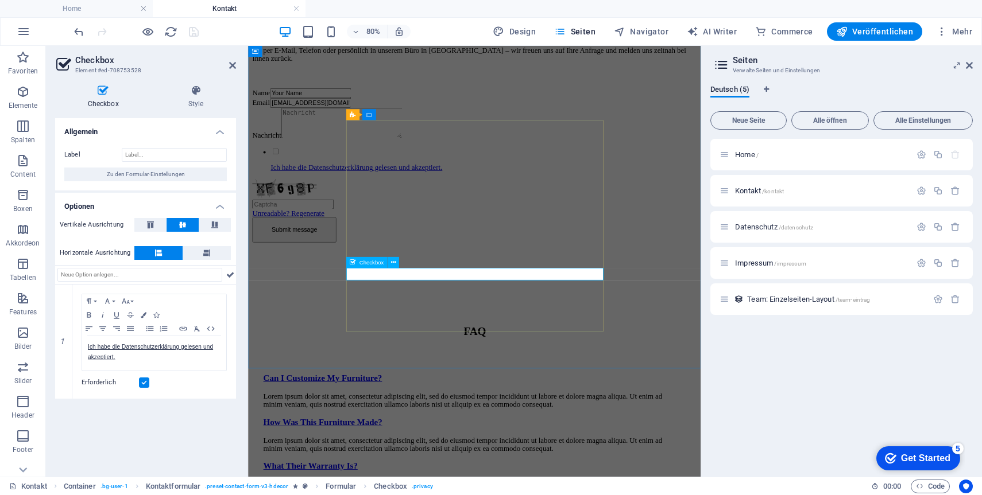
click at [468, 204] on div "Ich habe die Datenschutzerklärung gelesen und akzeptiert." at bounding box center [413, 188] width 321 height 31
click at [488, 204] on div "Ich habe die Datenschutzerklärung gelesen und akzeptiert." at bounding box center [413, 188] width 321 height 31
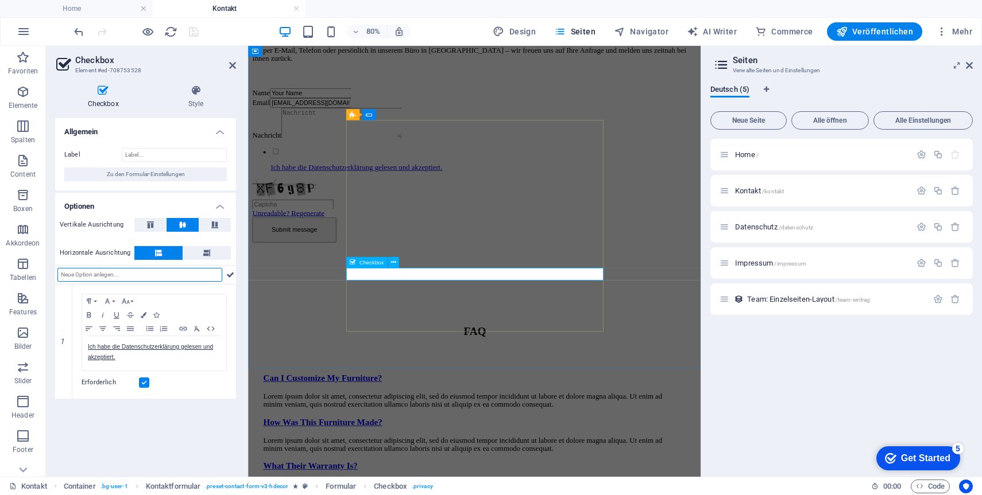
click at [488, 204] on div "Ich habe die Datenschutzerklärung gelesen und akzeptiert." at bounding box center [413, 188] width 321 height 31
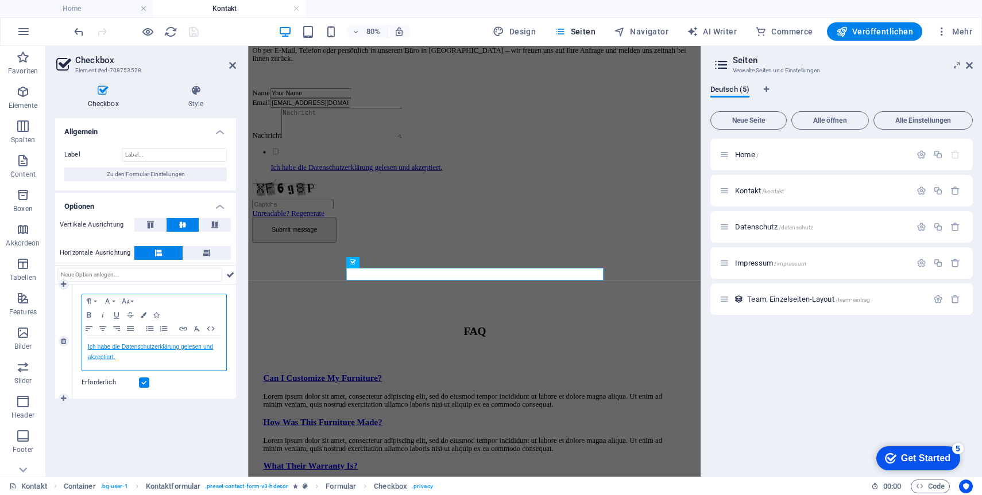
click at [150, 347] on link "Ich habe die Datenschutzerklärung gelesen und akzeptiert." at bounding box center [150, 352] width 125 height 17
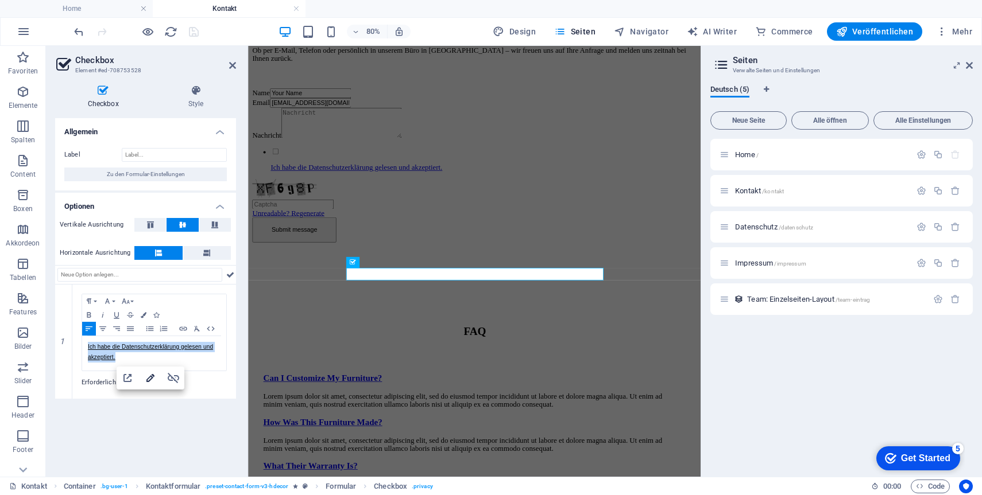
click at [152, 378] on icon "button" at bounding box center [150, 378] width 8 height 8
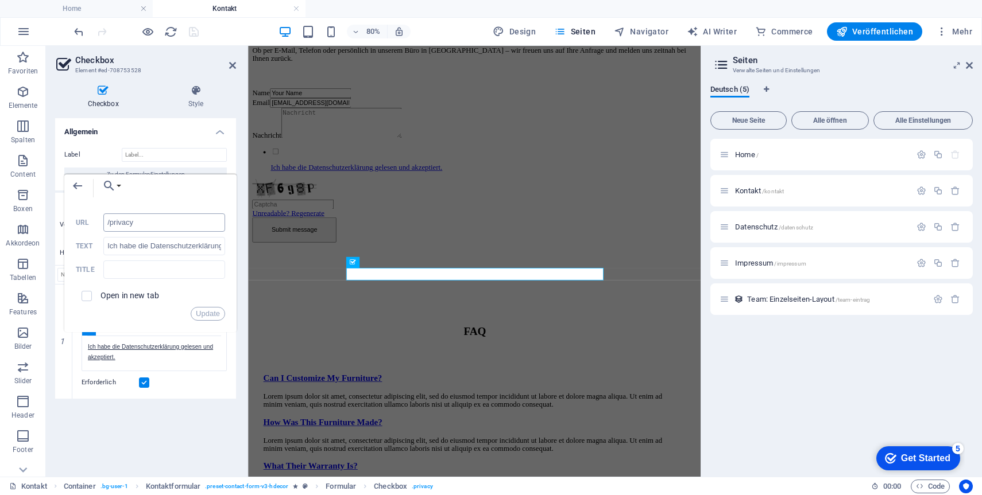
click at [157, 224] on input "/privacy" at bounding box center [164, 223] width 122 height 18
type input "/datenschutz"
click at [185, 305] on div "Open in new tab" at bounding box center [150, 296] width 149 height 22
click at [205, 316] on button "Update" at bounding box center [208, 314] width 34 height 14
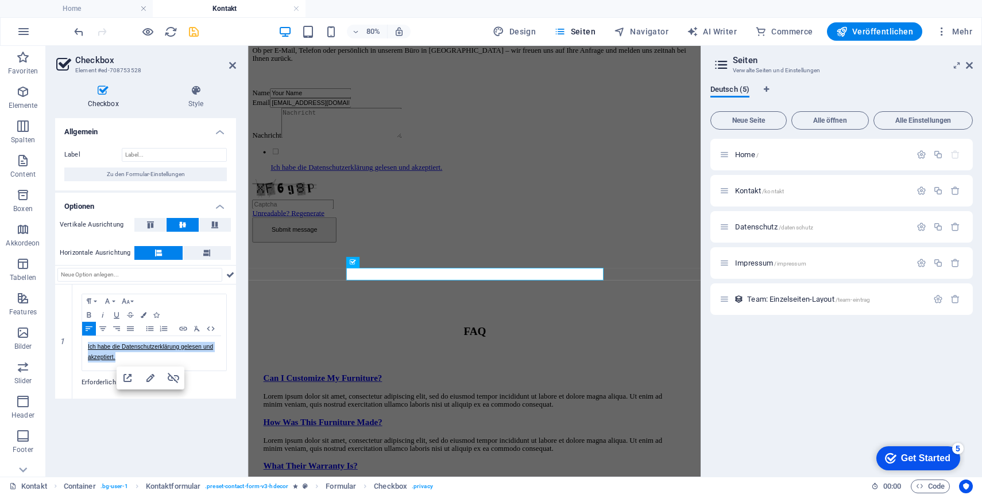
click at [197, 34] on icon "save" at bounding box center [193, 31] width 13 height 13
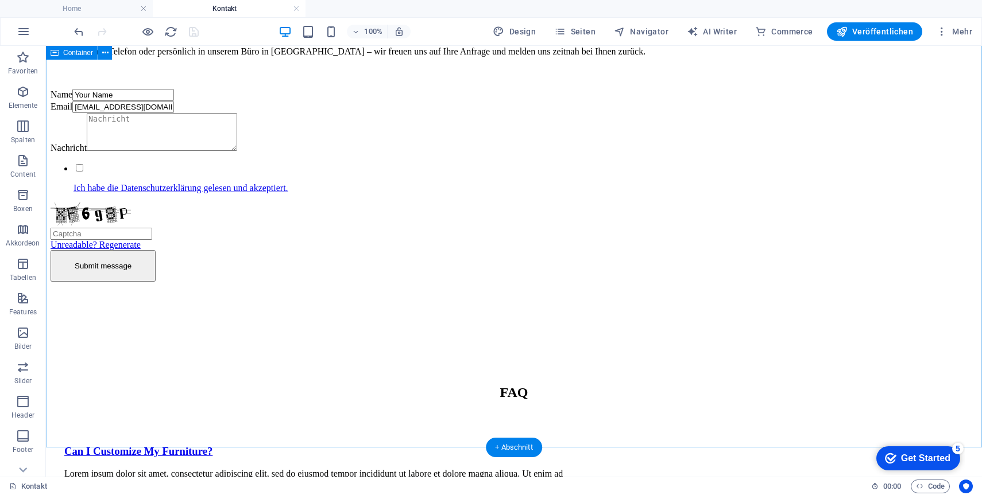
scroll to position [0, 0]
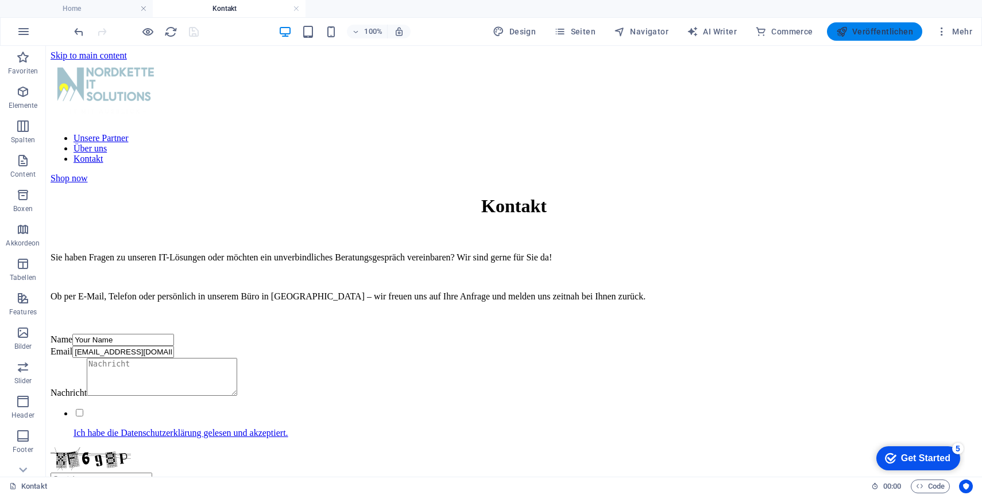
click at [863, 38] on button "Veröffentlichen" at bounding box center [874, 31] width 95 height 18
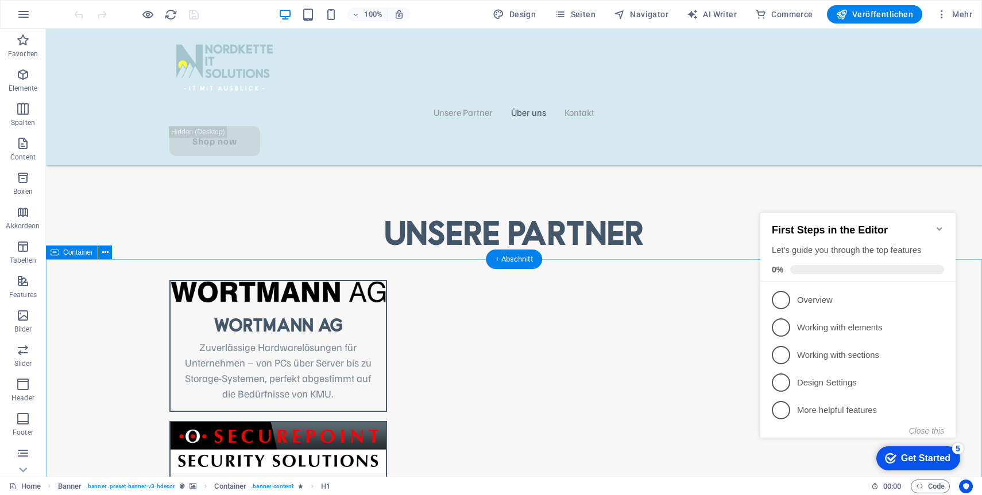
scroll to position [1435, 0]
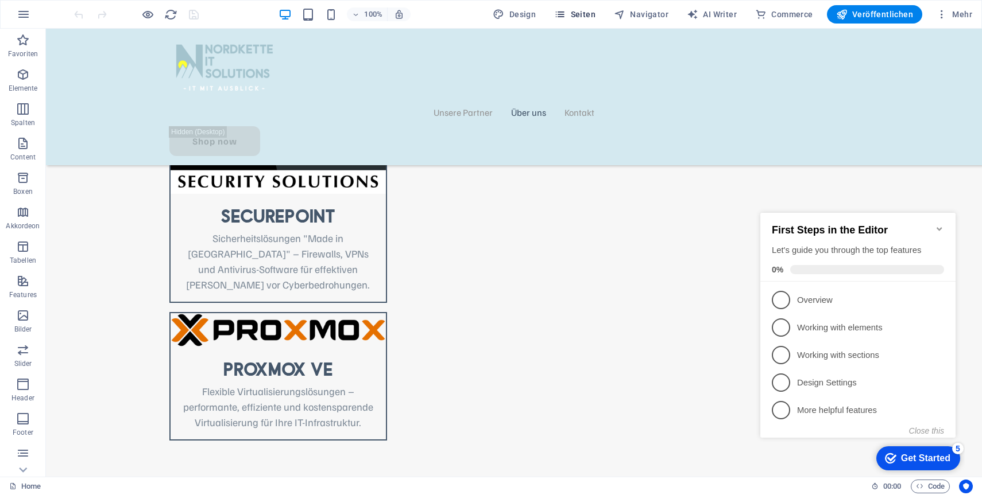
click at [0, 0] on span "Seiten" at bounding box center [0, 0] width 0 height 0
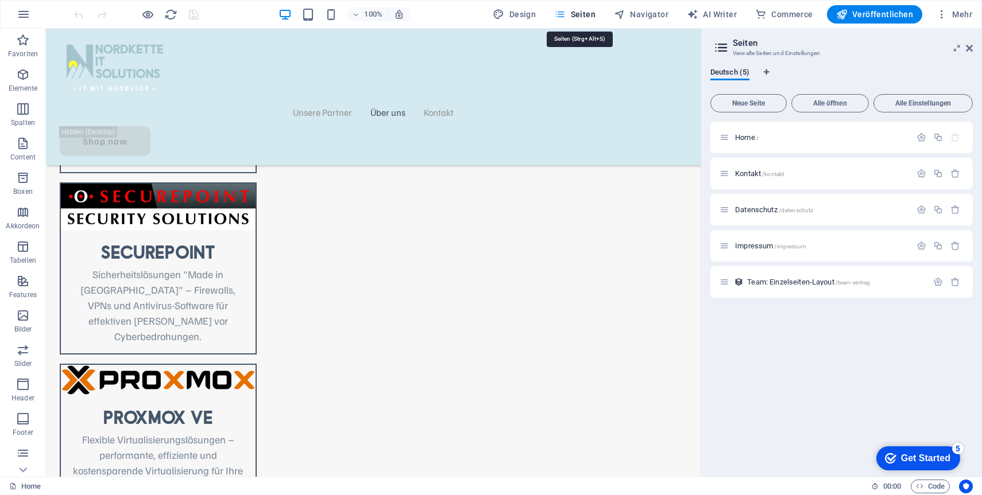
scroll to position [1476, 0]
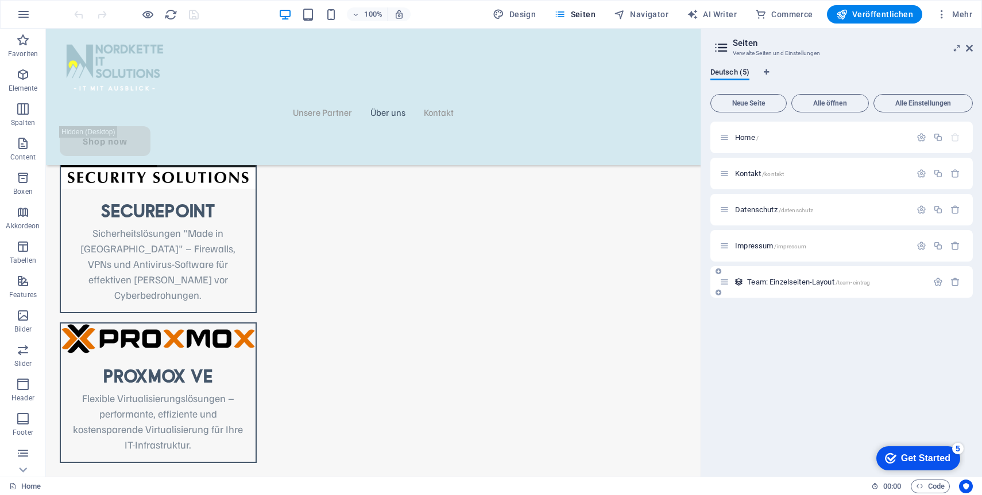
click at [774, 282] on span "Team: Einzelseiten-Layout /team-eintrag" at bounding box center [808, 282] width 123 height 9
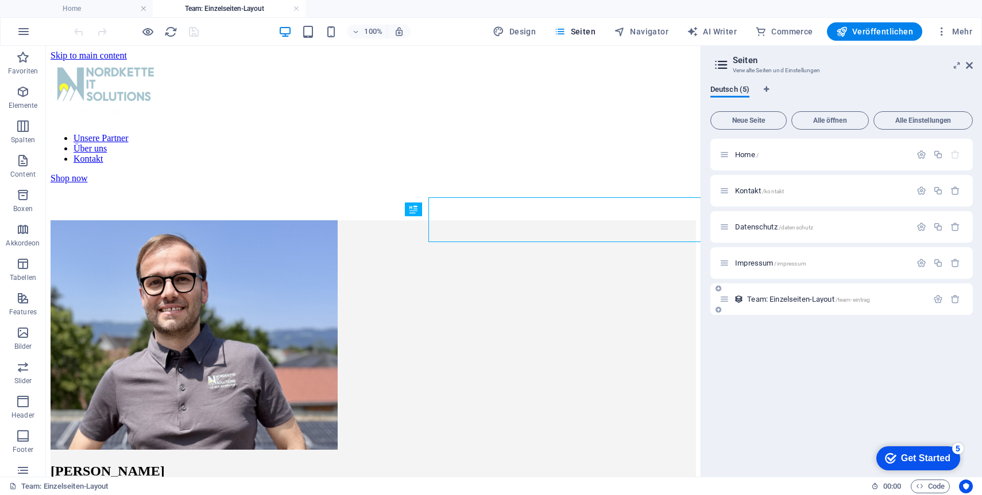
scroll to position [0, 0]
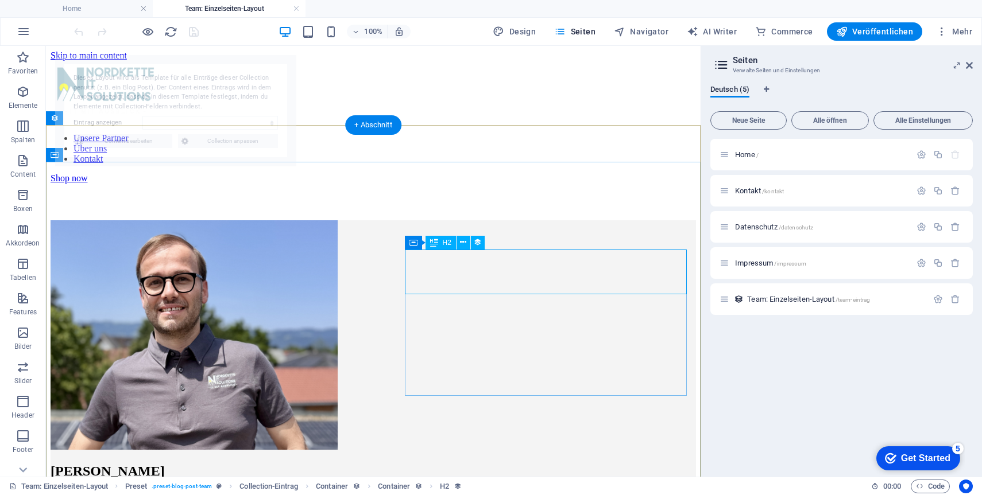
select select "6834694ce0f00124d8010c4b"
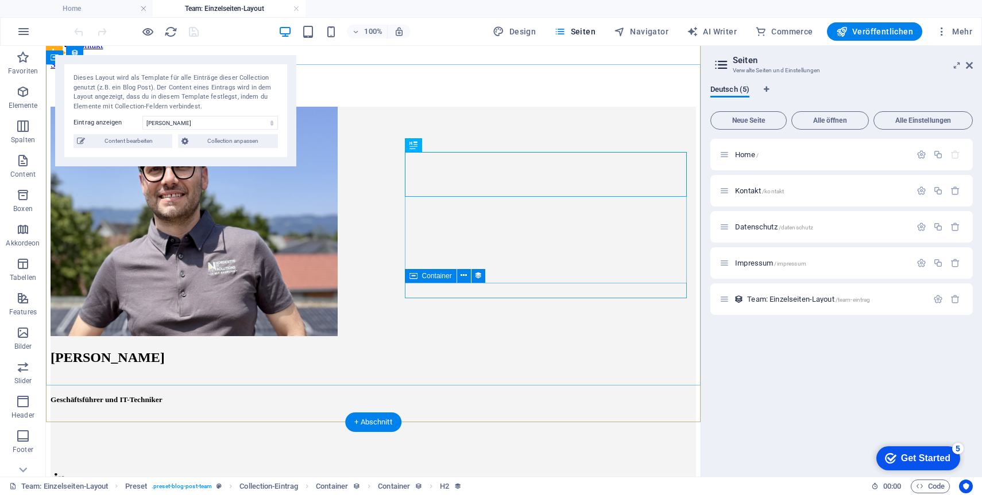
scroll to position [121, 0]
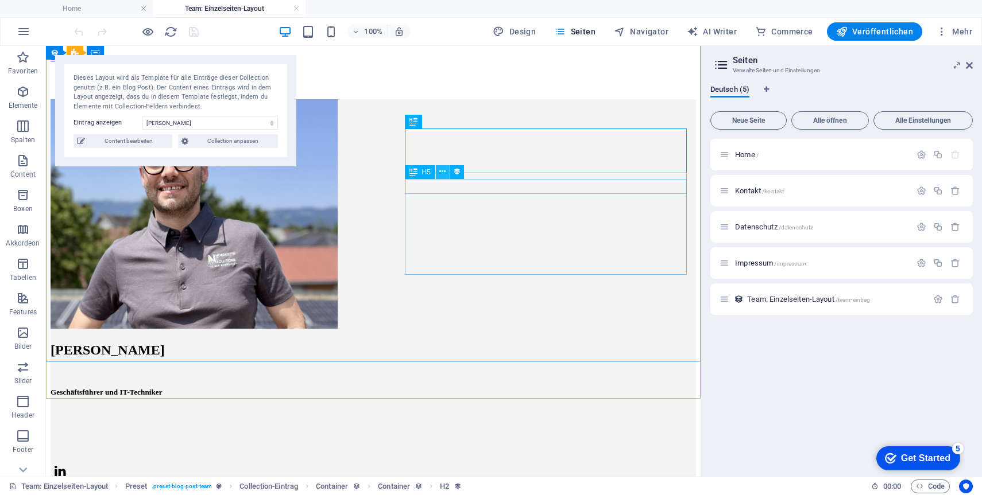
click at [439, 173] on icon at bounding box center [442, 172] width 6 height 12
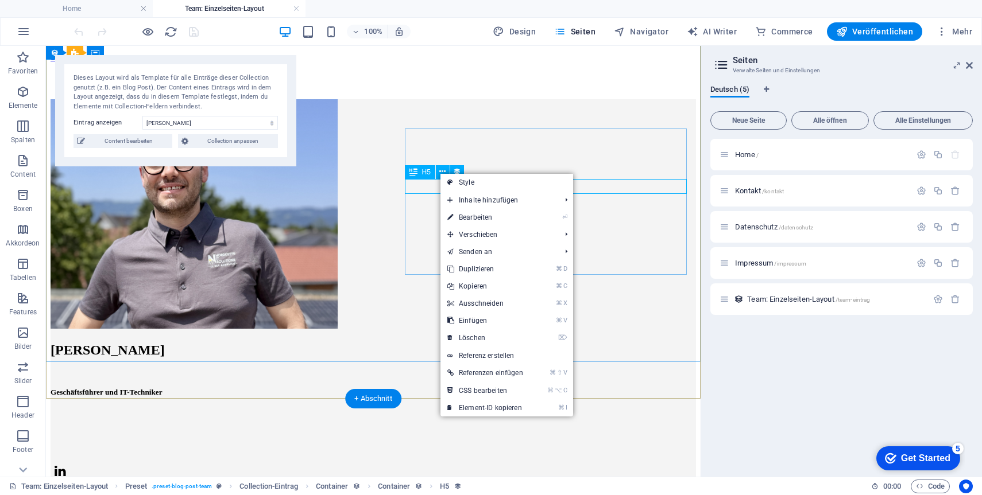
click at [421, 388] on div "Geschäftsführer und IT-Techniker" at bounding box center [373, 392] width 645 height 9
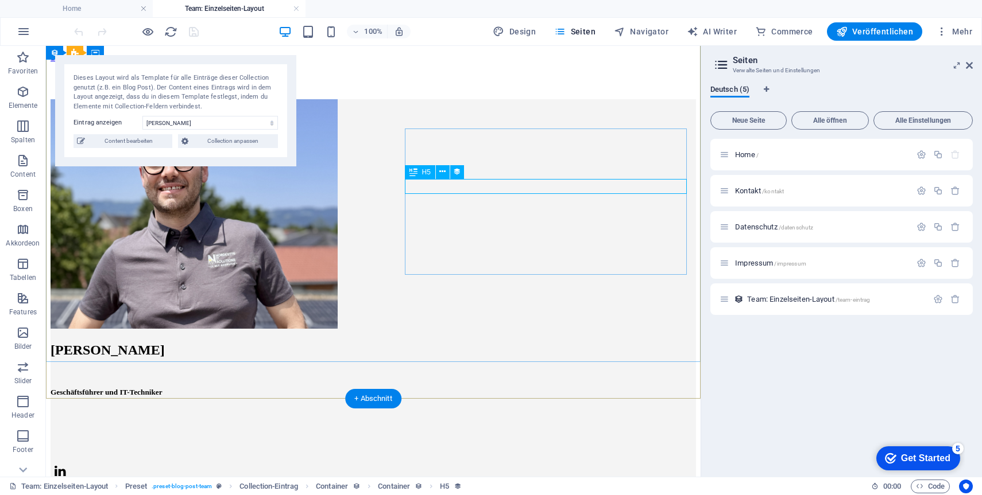
click at [421, 388] on div "Geschäftsführer und IT-Techniker" at bounding box center [373, 392] width 645 height 9
click at [262, 220] on figure at bounding box center [373, 215] width 645 height 232
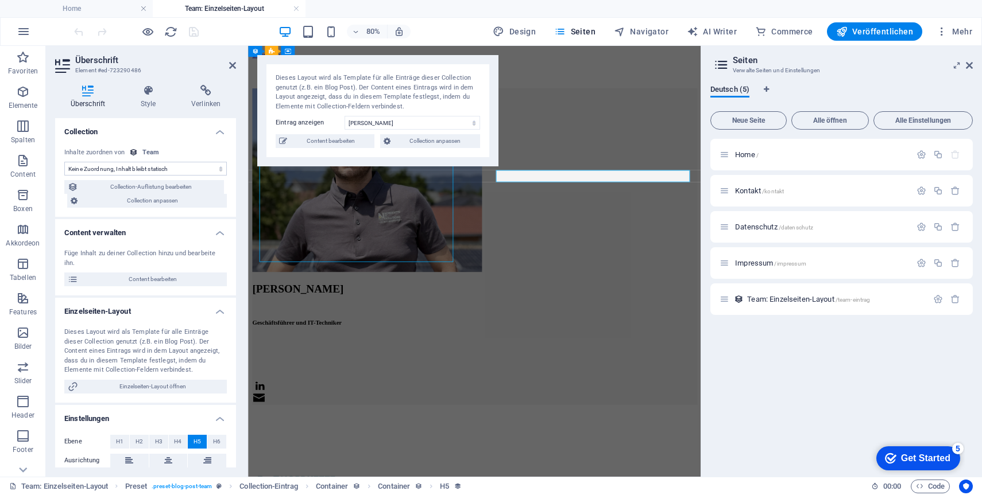
select select "job_title"
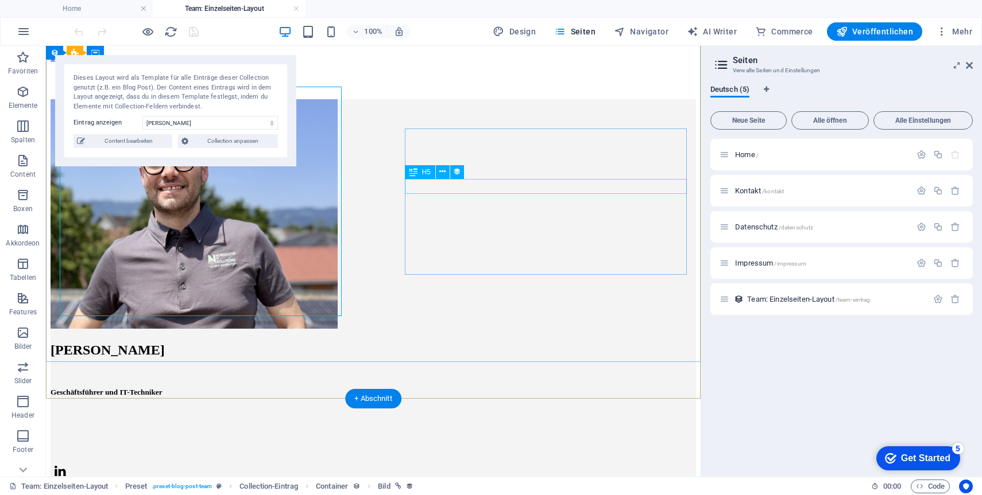
click at [427, 388] on div "Geschäftsführer und IT-Techniker" at bounding box center [373, 392] width 645 height 9
select select "job_title"
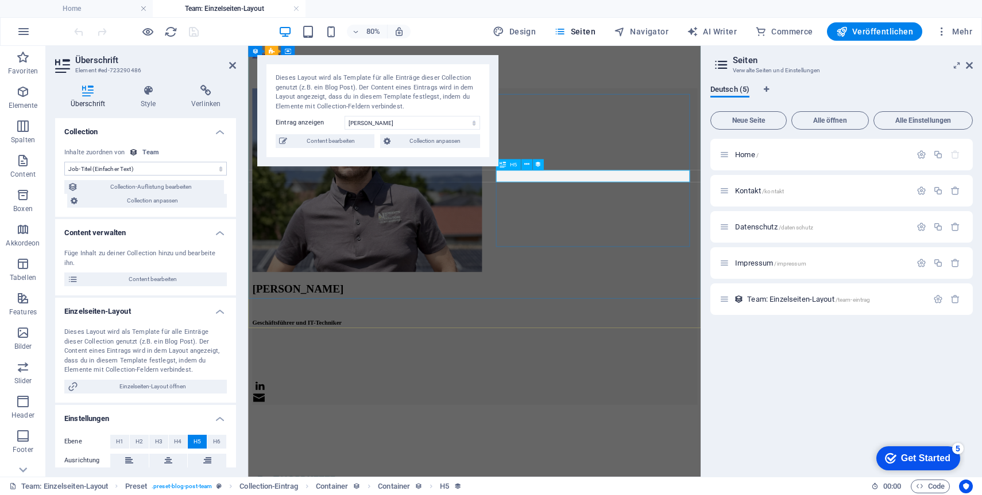
click at [565, 388] on div "Geschäftsführer und IT-Techniker" at bounding box center [531, 392] width 556 height 9
click at [560, 410] on div at bounding box center [531, 415] width 556 height 11
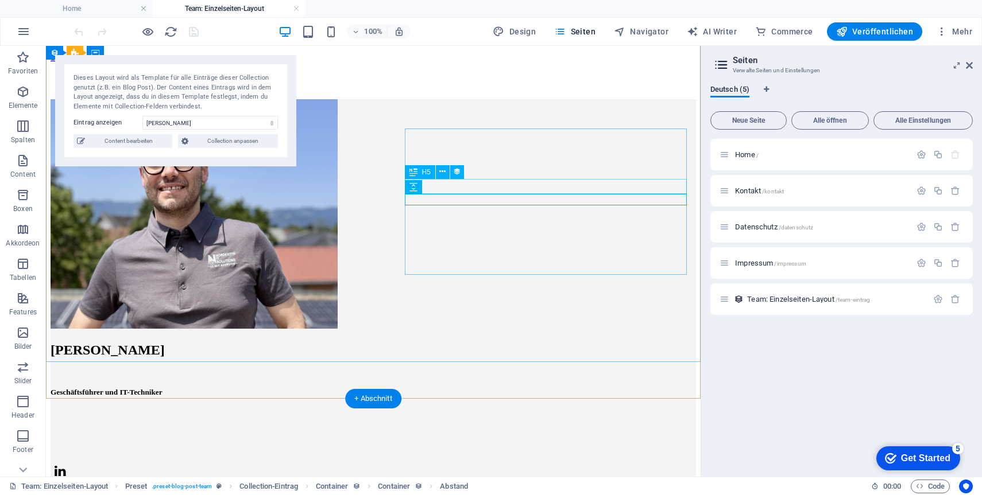
click at [509, 388] on div "Geschäftsführer und IT-Techniker" at bounding box center [373, 392] width 645 height 9
click at [482, 421] on div at bounding box center [373, 426] width 645 height 10
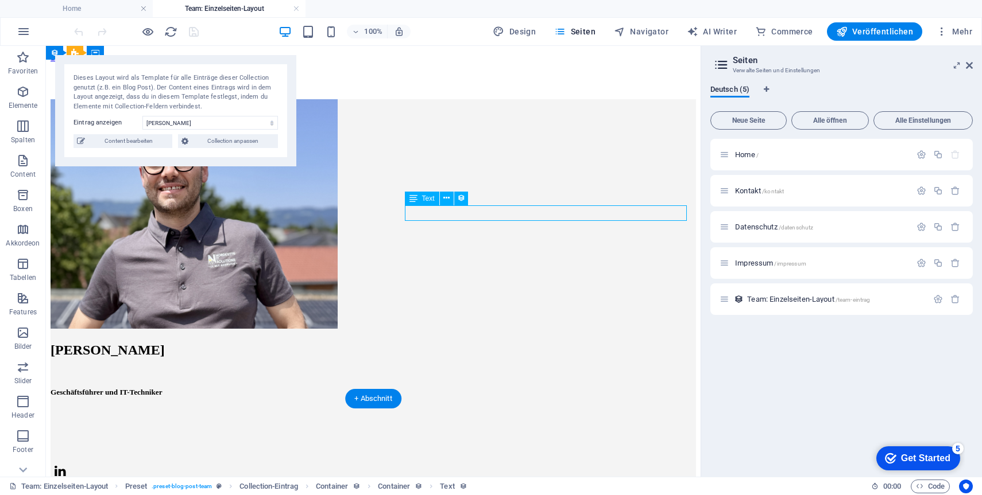
click at [482, 421] on div at bounding box center [373, 426] width 645 height 10
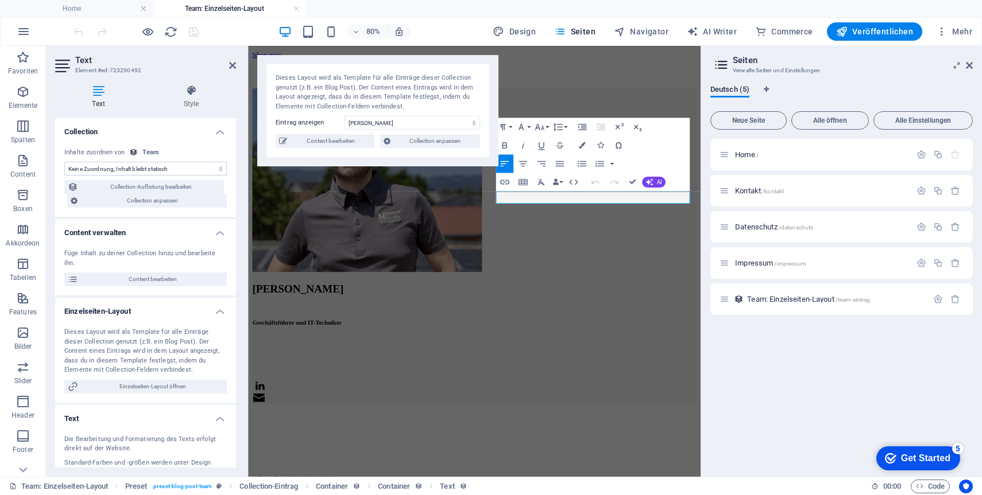
click at [195, 170] on select "Keine Zuordnung, Inhalt bleibt statisch Erstellt am (Datum) Aktualisiert am (Da…" at bounding box center [145, 169] width 162 height 14
select select "intro_text"
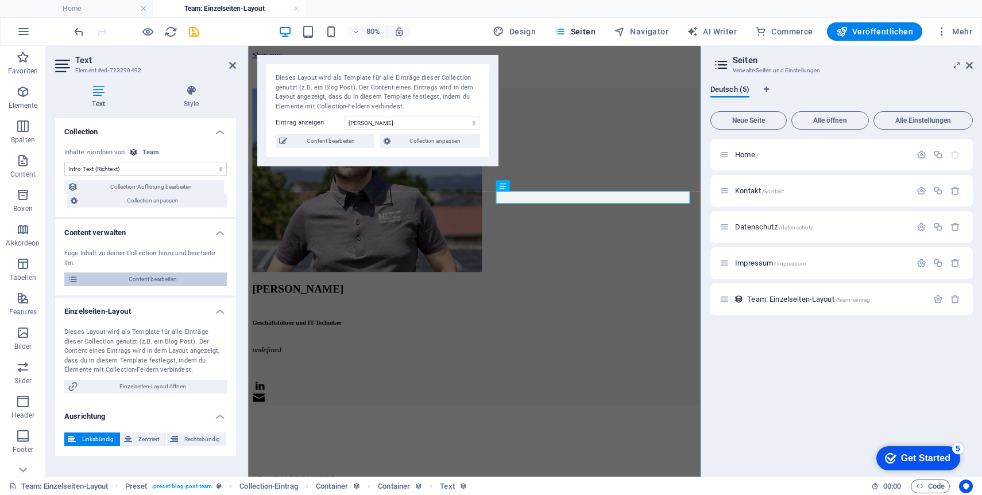
scroll to position [265, 0]
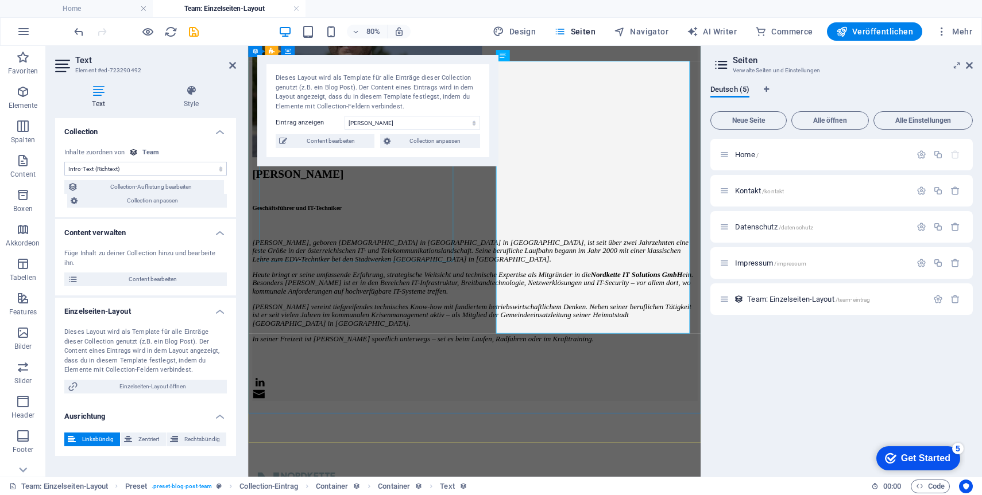
click at [400, 188] on figure at bounding box center [531, 72] width 556 height 232
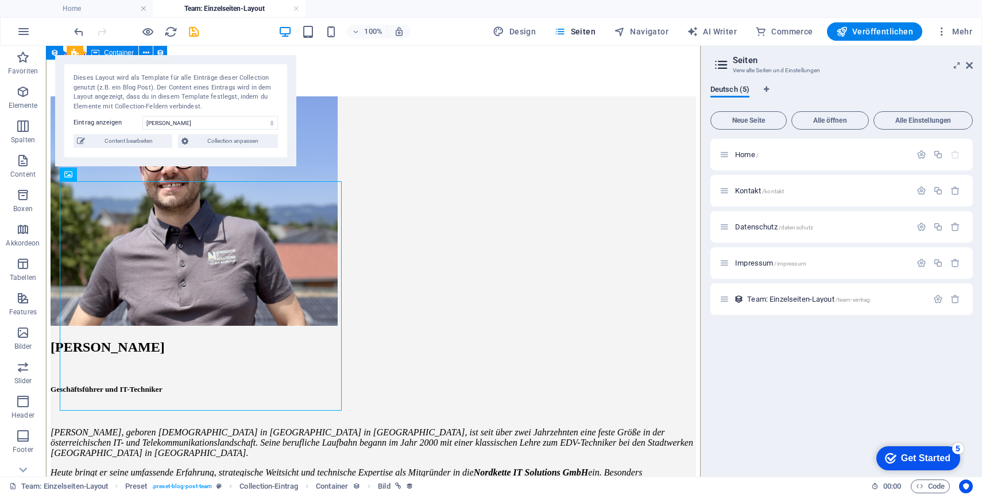
scroll to position [106, 0]
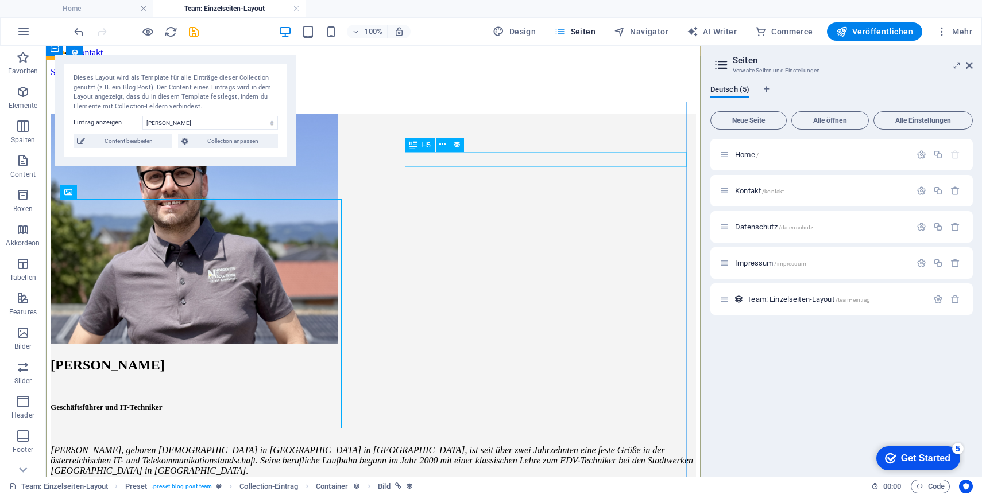
click at [463, 403] on div "Geschäftsführer und IT-Techniker" at bounding box center [373, 407] width 645 height 9
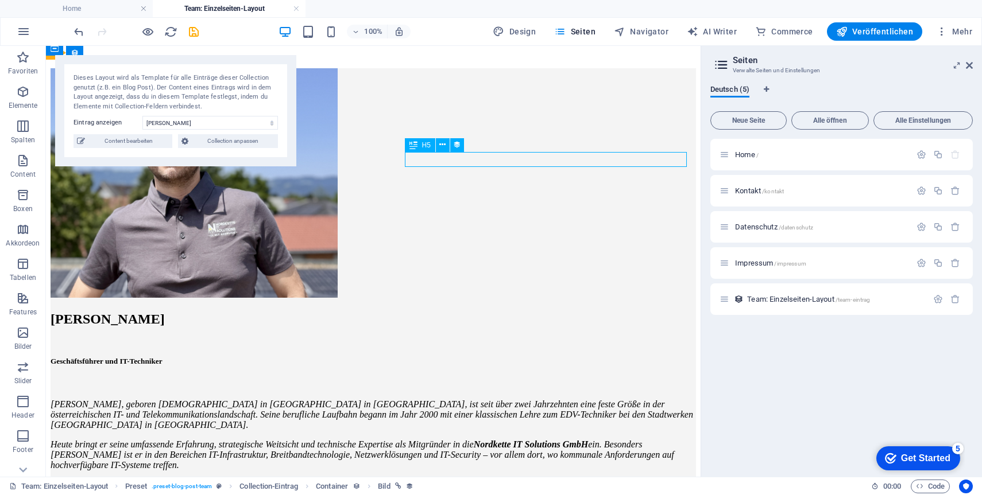
select select "job_title"
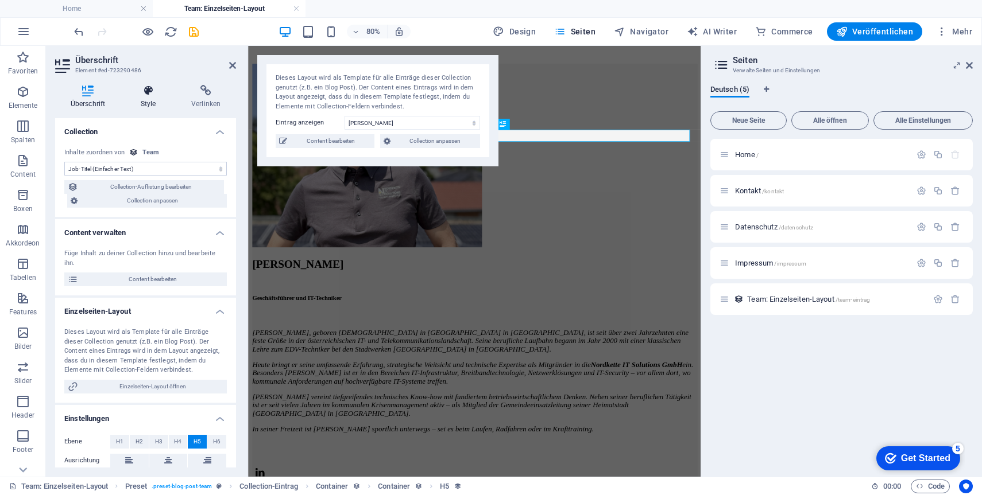
click at [154, 97] on h4 "Style" at bounding box center [150, 97] width 51 height 24
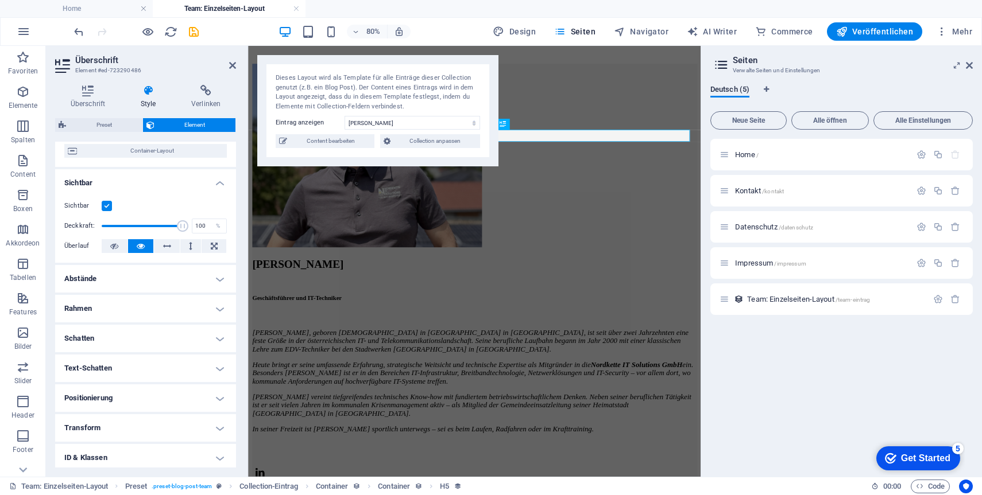
scroll to position [119, 0]
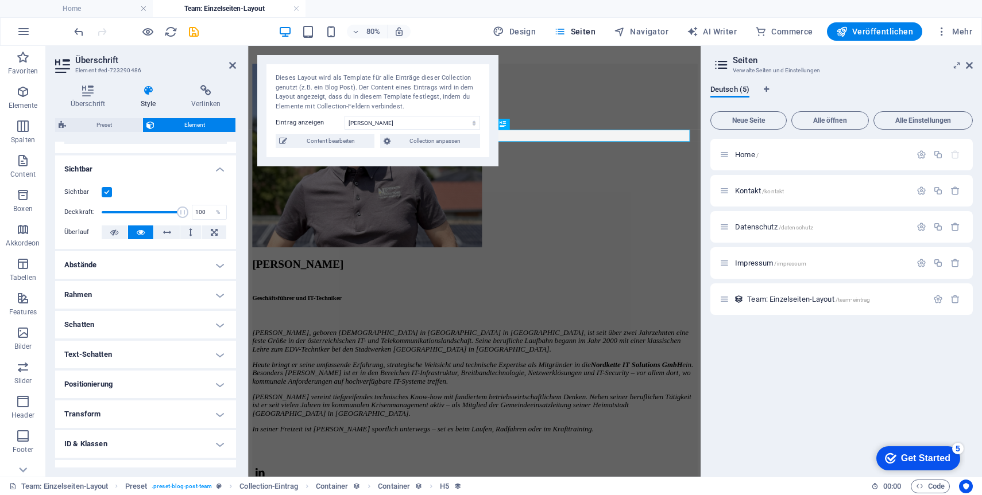
click at [148, 258] on h4 "Abstände" at bounding box center [145, 265] width 181 height 28
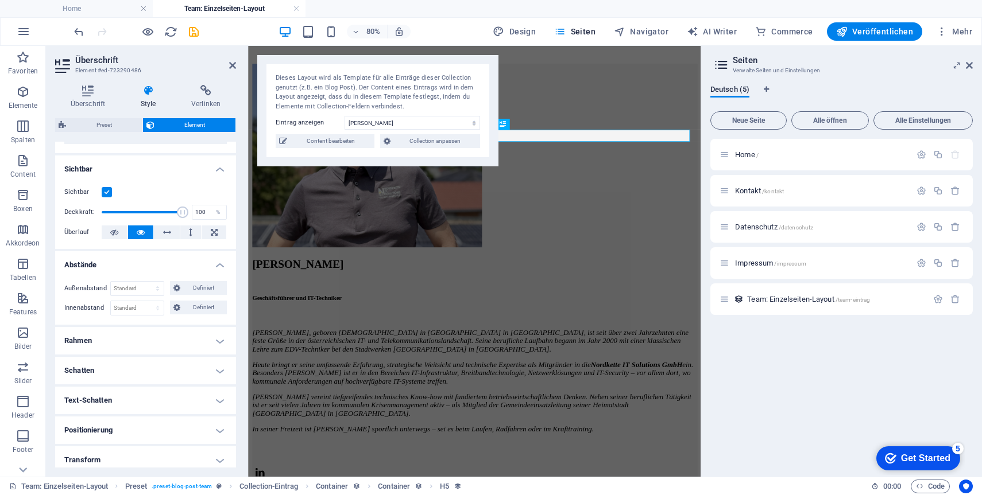
click at [139, 356] on ul "Layout Wie sich dieses Element innerhalb des Layouts ausdehnt (Flexbox). Größe …" at bounding box center [145, 293] width 181 height 541
click at [139, 346] on h4 "Rahmen" at bounding box center [145, 341] width 181 height 28
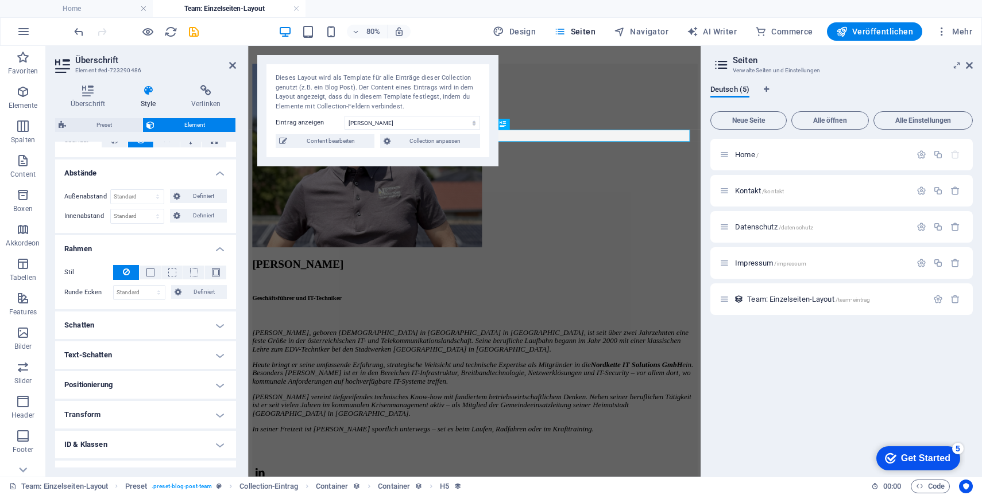
scroll to position [211, 0]
click at [137, 322] on h4 "Schatten" at bounding box center [145, 325] width 181 height 28
click at [135, 386] on h4 "Text-Schatten" at bounding box center [145, 381] width 181 height 28
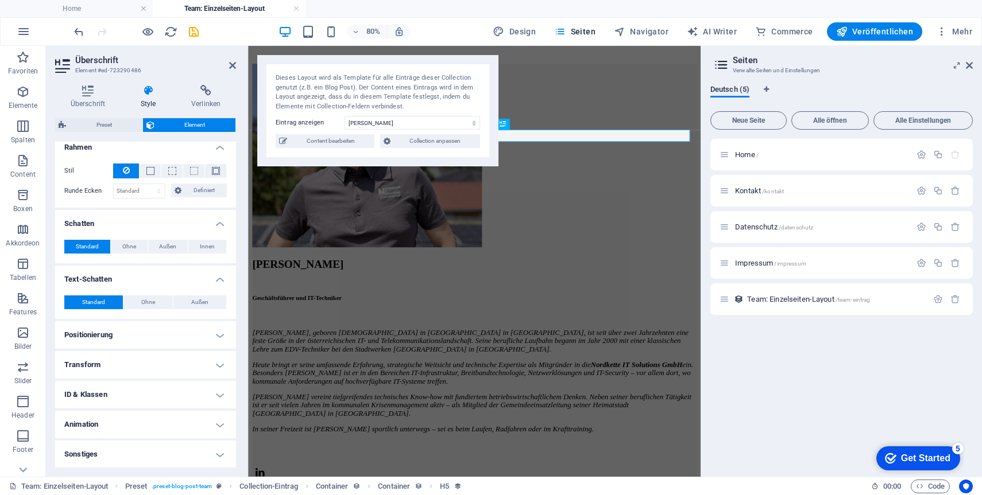
click at [133, 335] on h4 "Positionierung" at bounding box center [145, 335] width 181 height 28
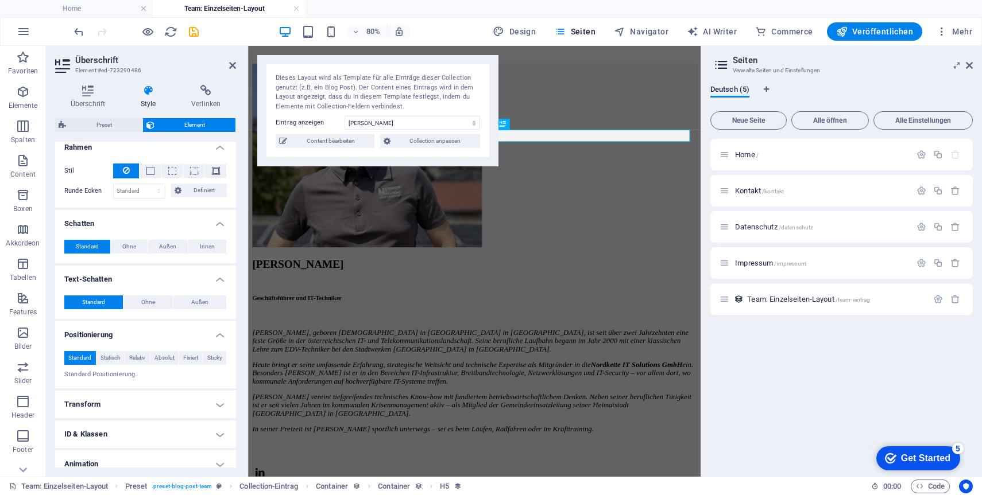
scroll to position [352, 0]
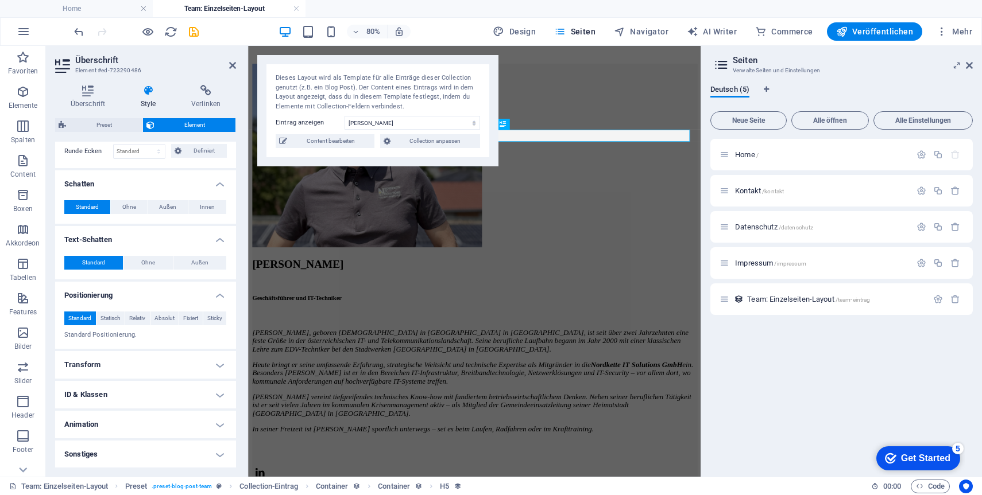
click at [123, 367] on h4 "Transform" at bounding box center [145, 365] width 181 height 28
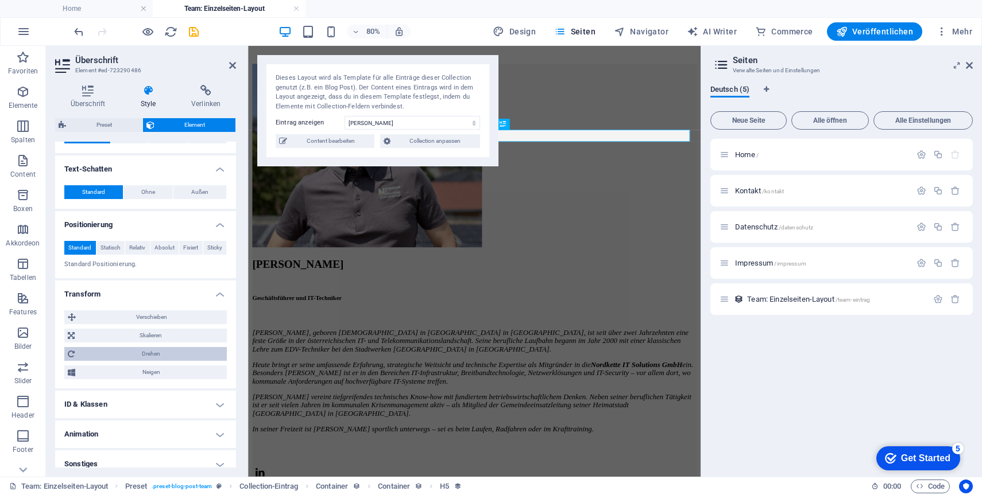
scroll to position [432, 0]
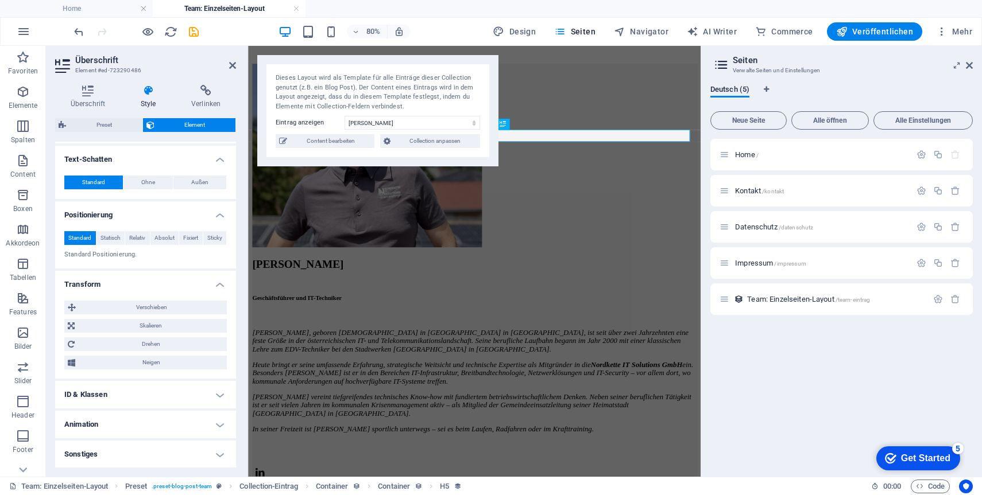
click at [118, 392] on h4 "ID & Klassen" at bounding box center [145, 395] width 181 height 28
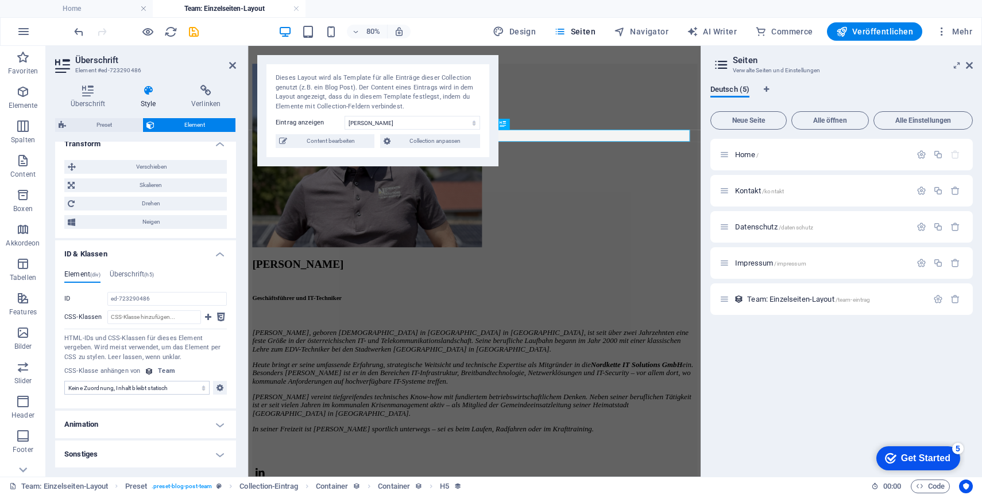
click at [119, 420] on h4 "Animation" at bounding box center [145, 425] width 181 height 28
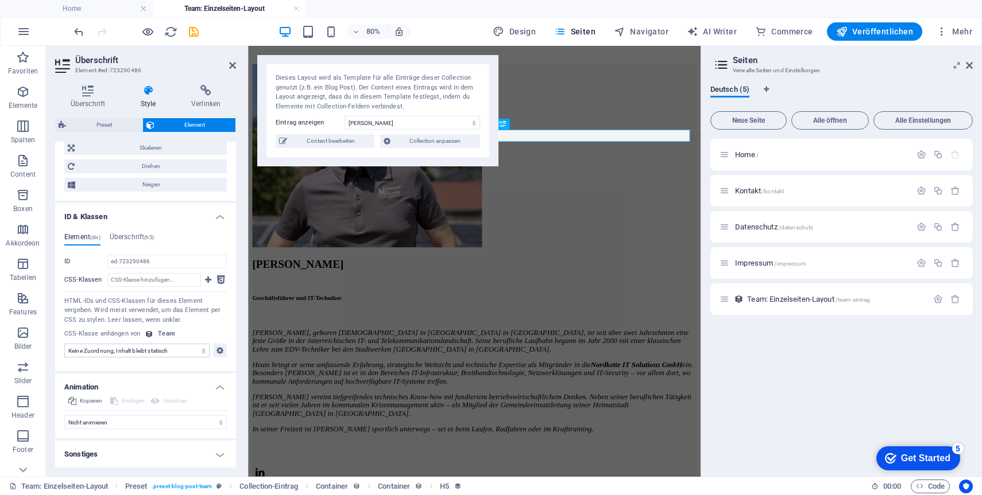
click at [119, 454] on h4 "Sonstiges" at bounding box center [145, 455] width 181 height 28
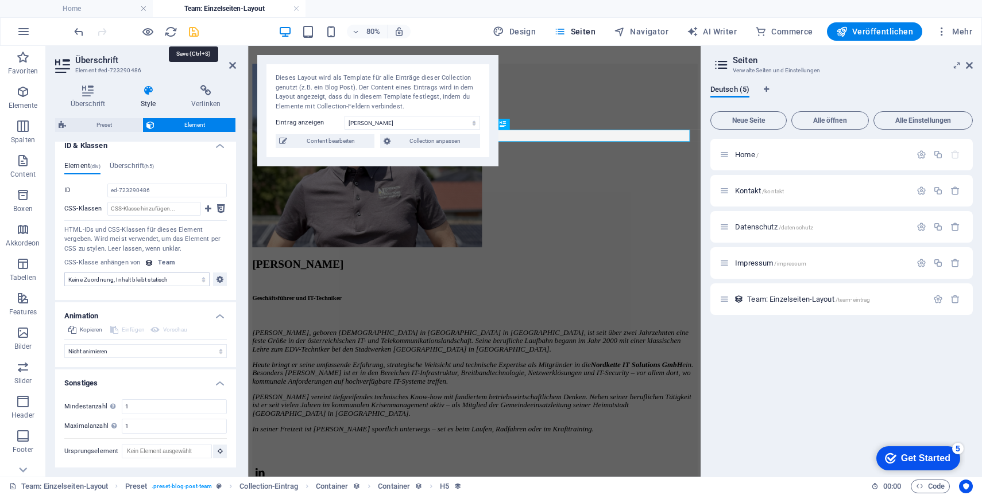
click at [188, 33] on icon "save" at bounding box center [193, 31] width 13 height 13
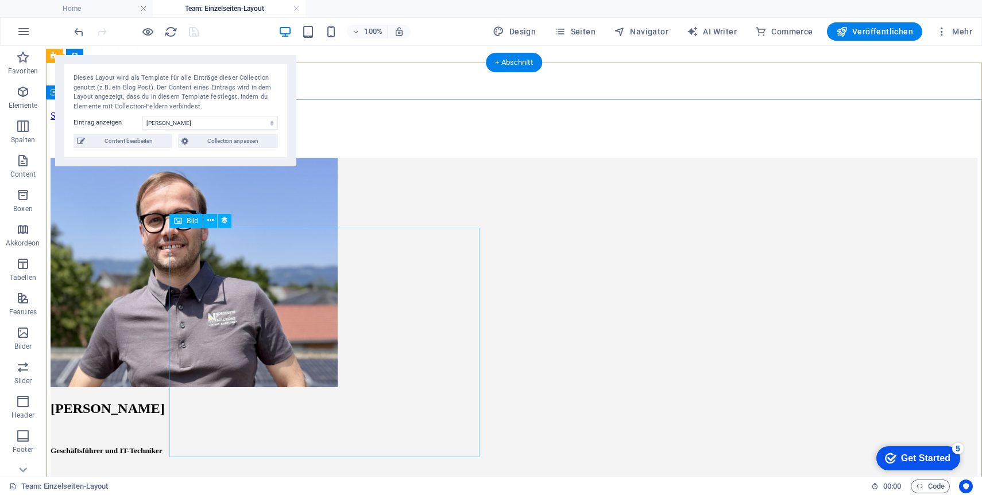
scroll to position [64, 0]
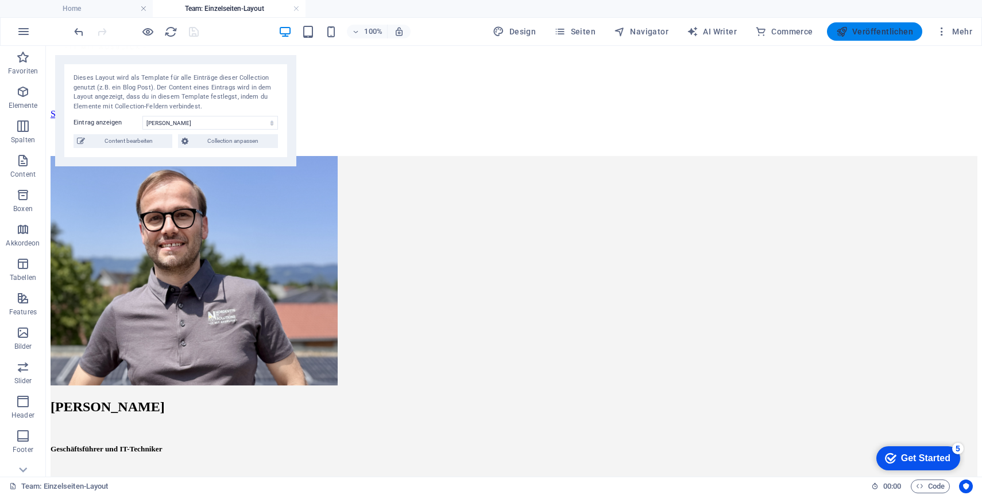
click at [871, 35] on span "Veröffentlichen" at bounding box center [874, 31] width 77 height 11
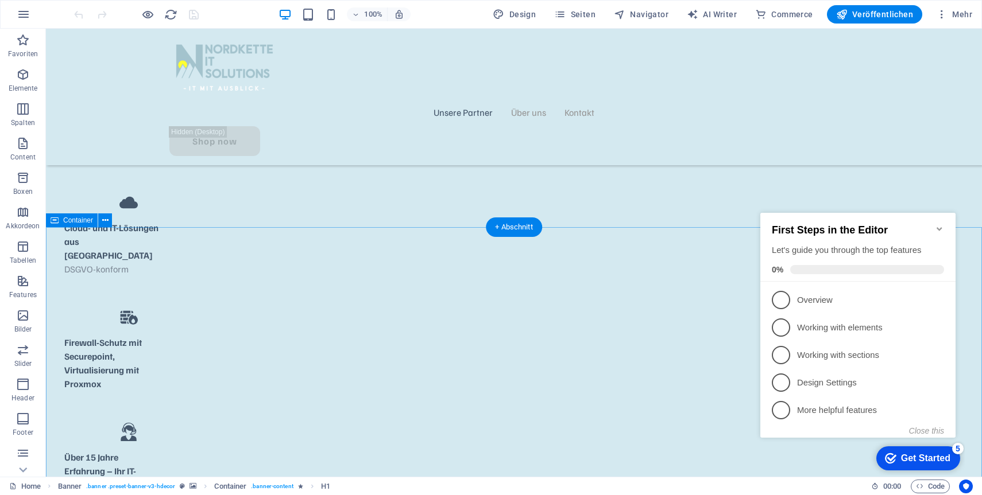
scroll to position [858, 0]
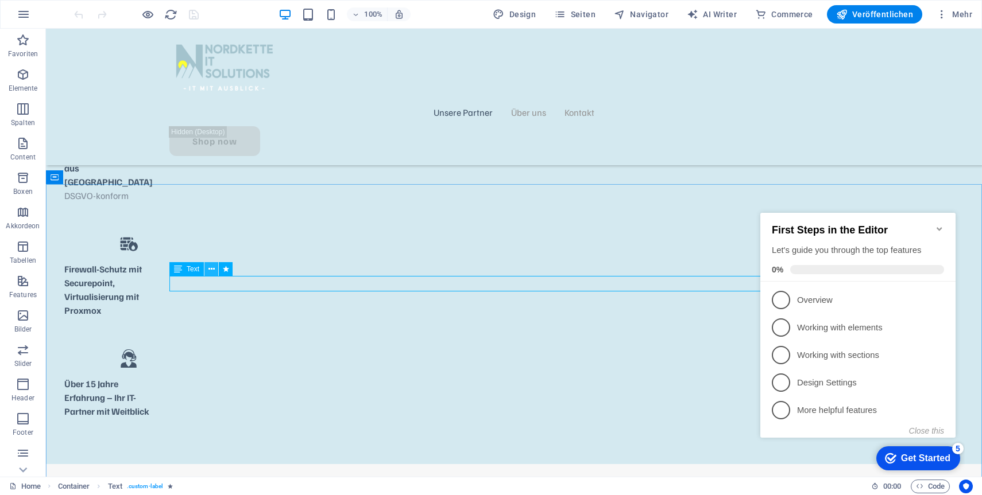
click at [0, 0] on button at bounding box center [0, 0] width 0 height 0
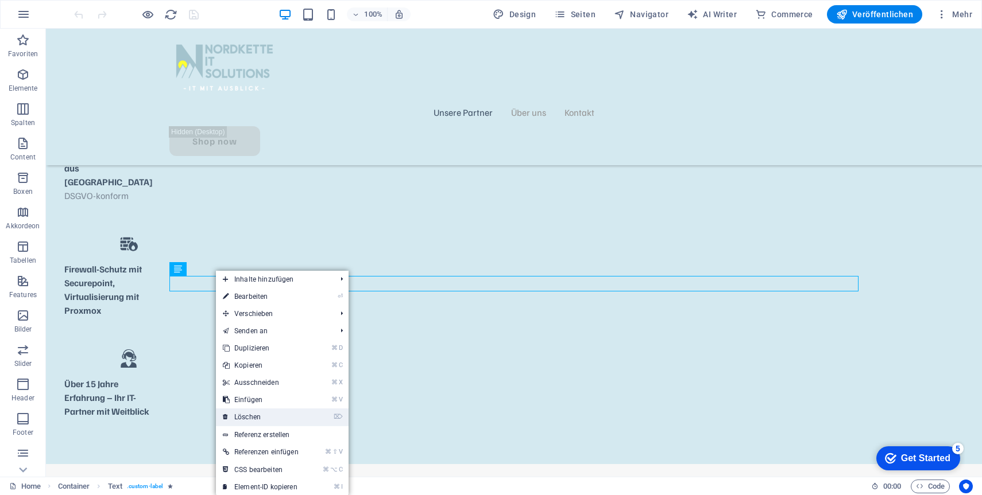
drag, startPoint x: 260, startPoint y: 418, endPoint x: 220, endPoint y: 381, distance: 54.8
click at [260, 418] on link "⌦ Löschen" at bounding box center [261, 417] width 90 height 17
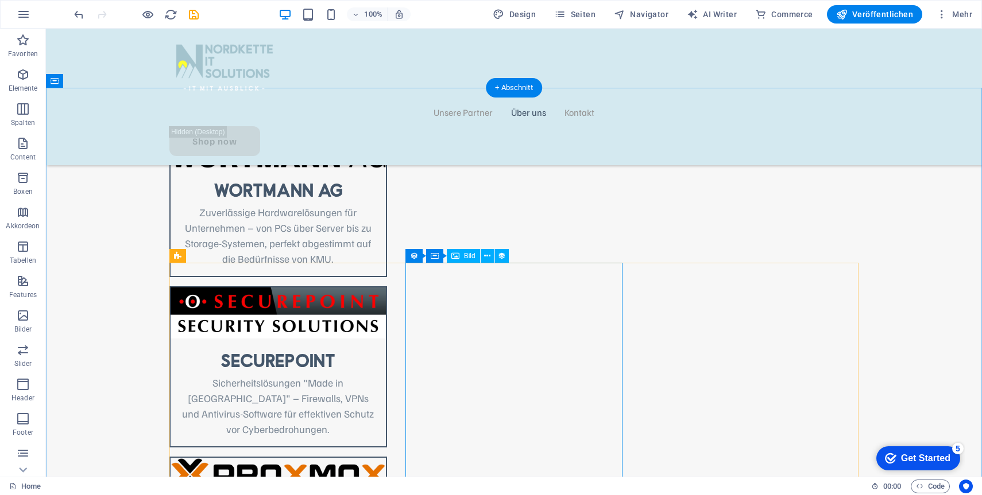
scroll to position [1280, 0]
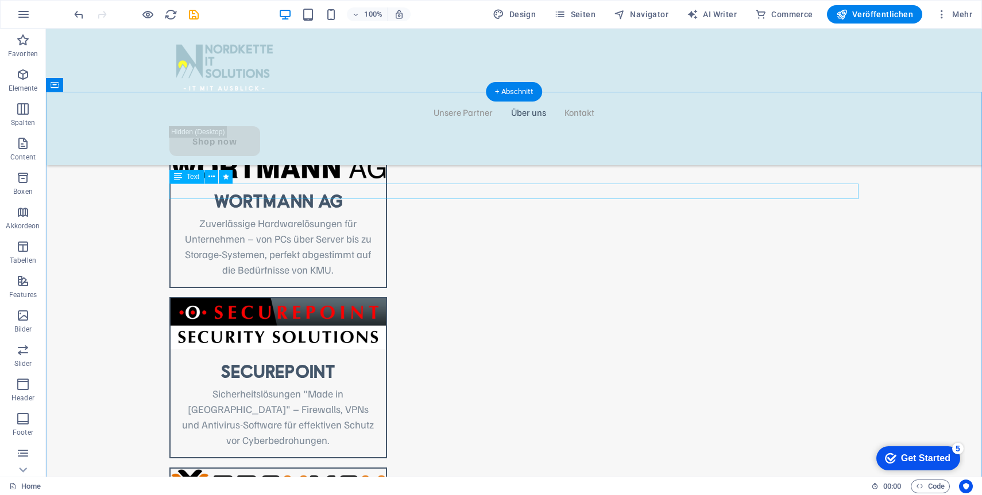
click at [216, 176] on button at bounding box center [211, 177] width 14 height 14
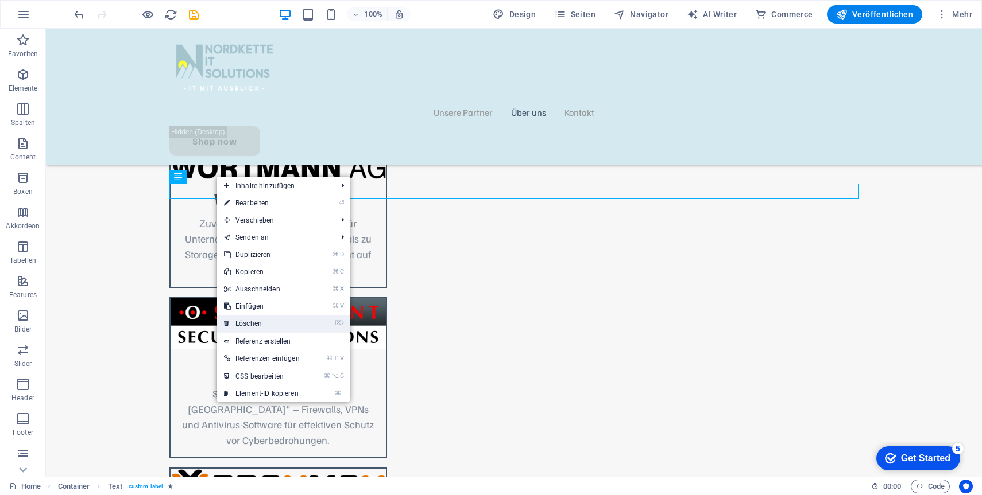
click at [265, 328] on link "⌦ Löschen" at bounding box center [262, 323] width 90 height 17
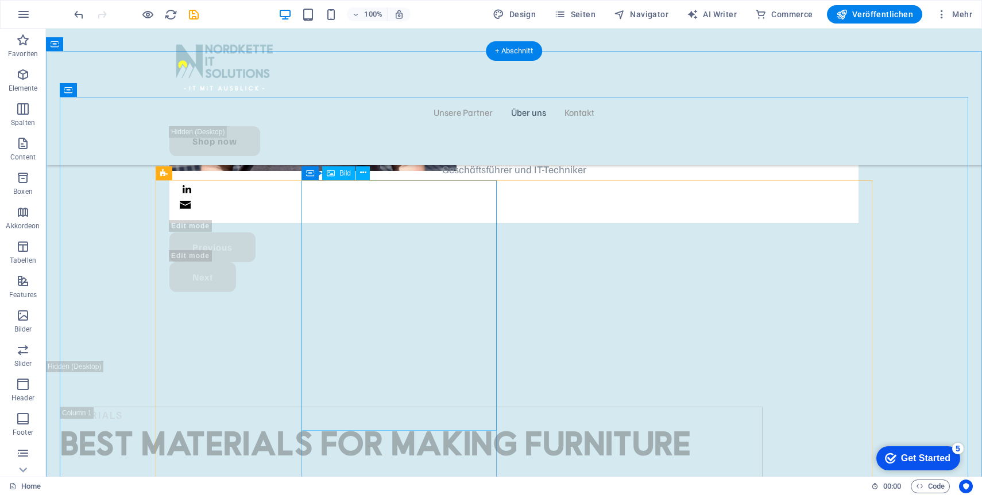
scroll to position [3183, 0]
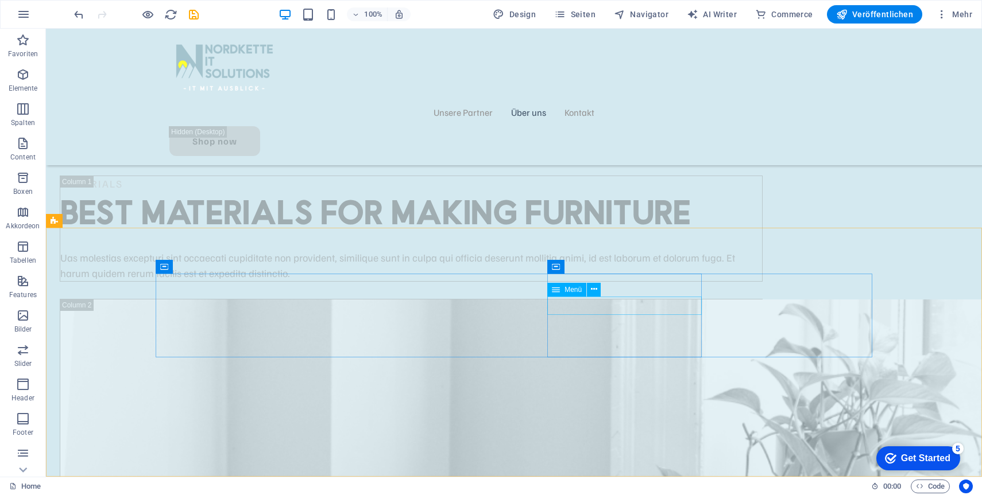
click at [569, 289] on span "Menü" at bounding box center [572, 289] width 17 height 7
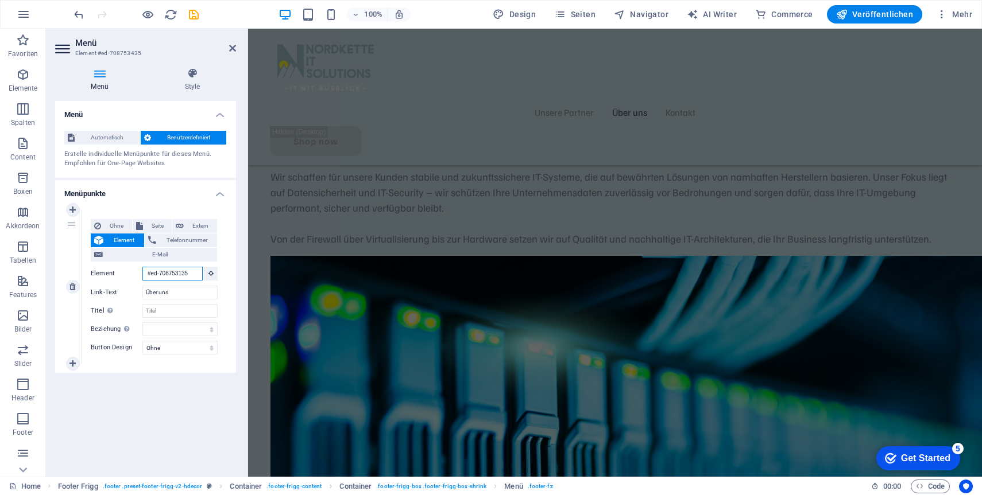
scroll to position [1908, 0]
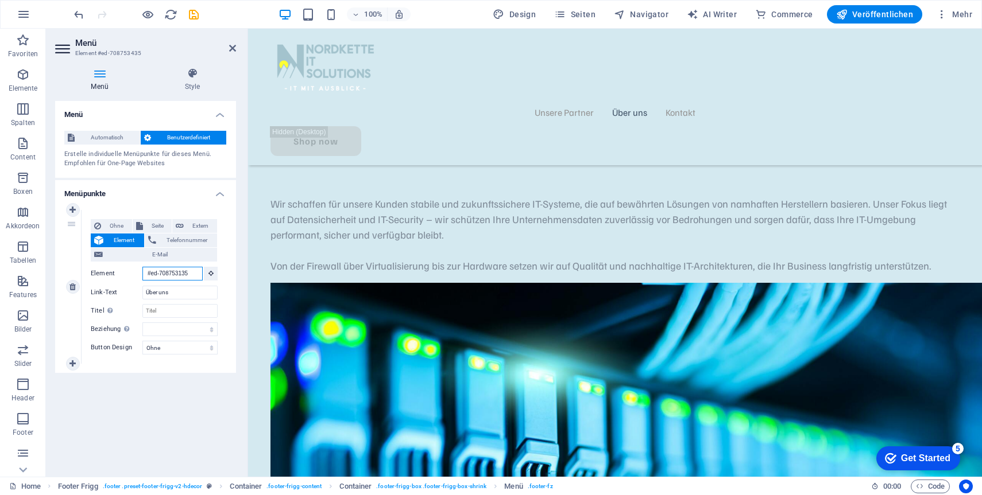
click at [161, 272] on input "#ed-708753135" at bounding box center [172, 274] width 60 height 14
select select
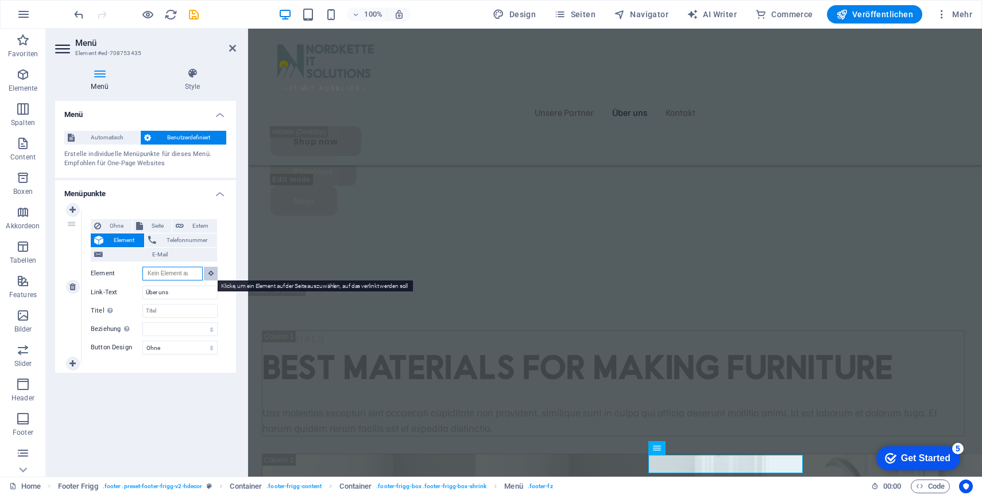
scroll to position [3025, 0]
click at [208, 274] on button at bounding box center [211, 274] width 14 height 14
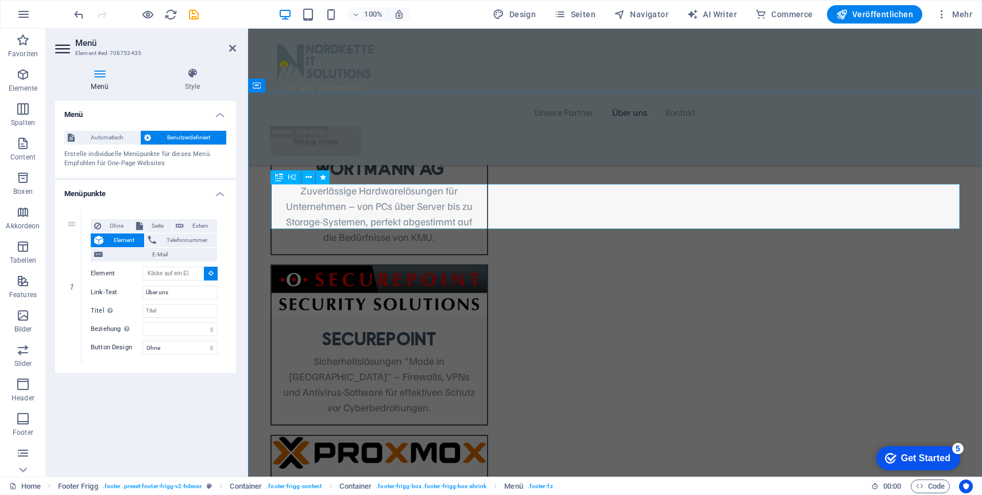
scroll to position [1276, 0]
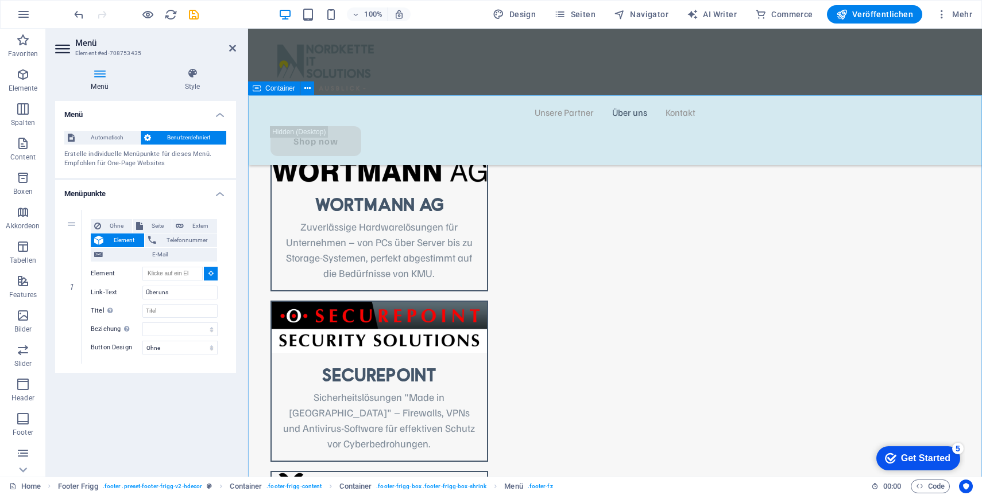
type input "#ed-723301472"
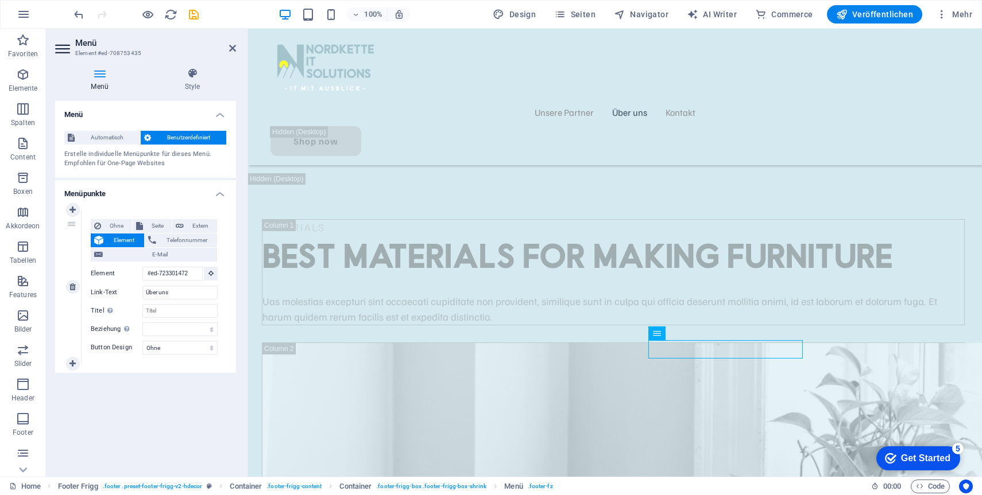
scroll to position [3104, 0]
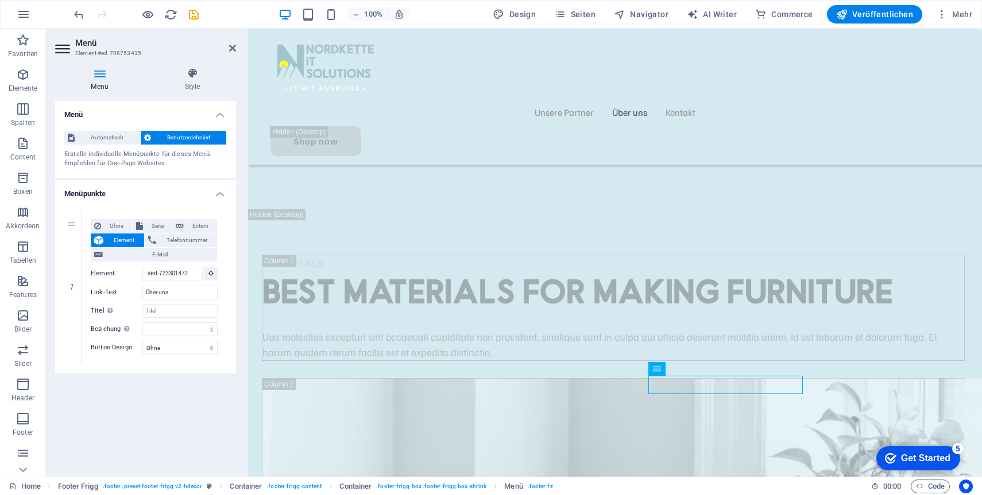
click at [73, 365] on div "1 Ohne Seite Extern Element Telefonnummer E-Mail Seite Home Kontakt Datenschutz…" at bounding box center [145, 287] width 181 height 172
click at [73, 366] on icon at bounding box center [72, 364] width 6 height 8
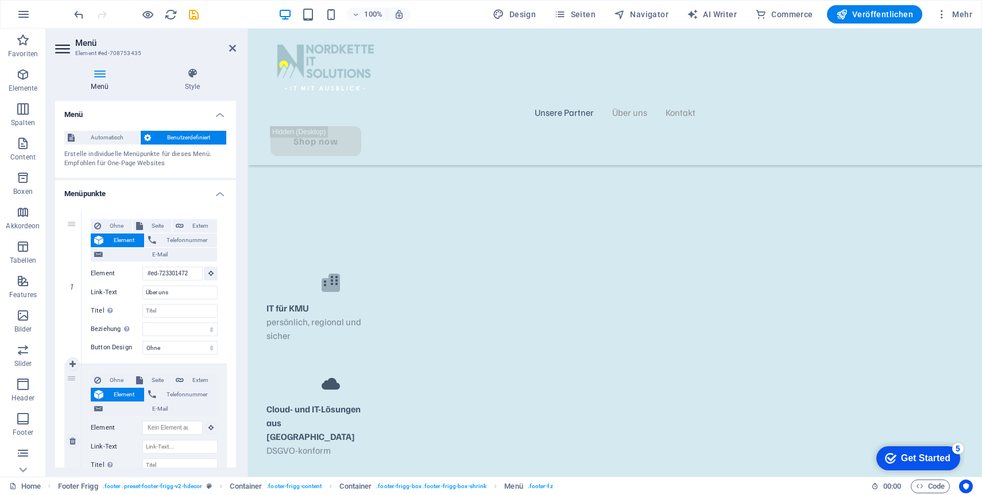
scroll to position [21, 0]
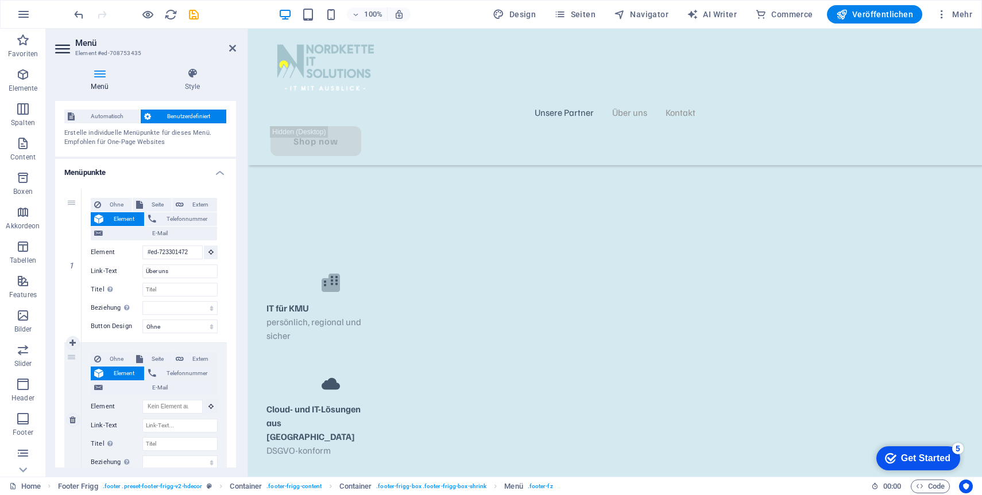
click at [211, 416] on div "Ohne Seite Extern Element Telefonnummer E-Mail Seite Home Kontakt Datenschutz I…" at bounding box center [154, 410] width 127 height 117
click at [210, 407] on icon at bounding box center [210, 407] width 5 height 6
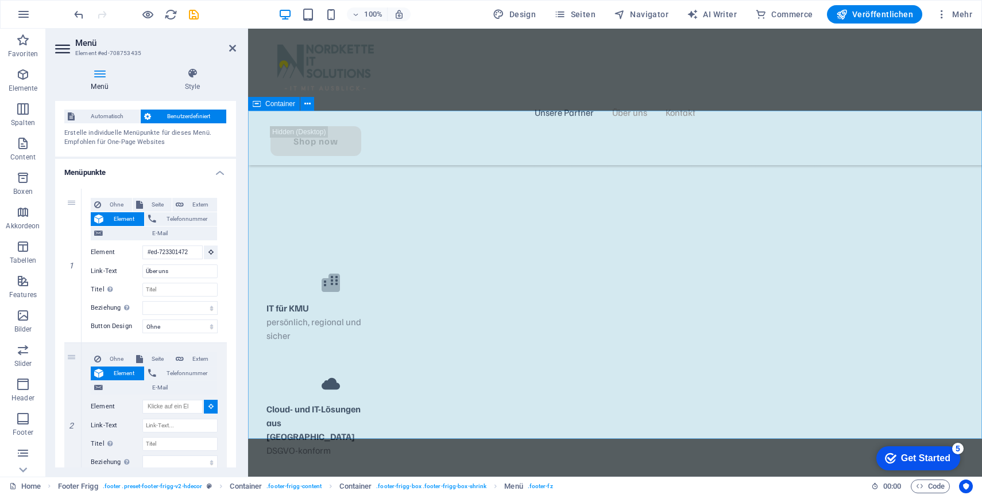
select select
type input "#ed-708753081"
select select
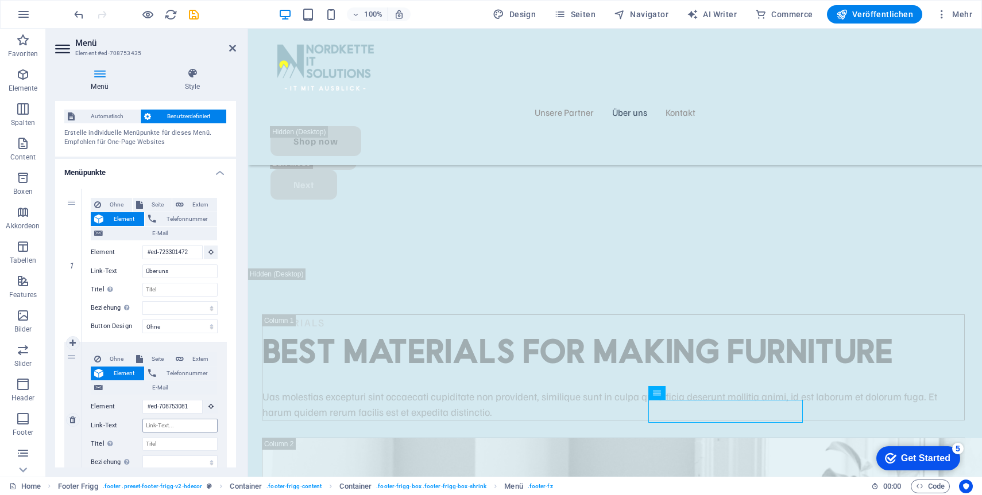
scroll to position [3025, 0]
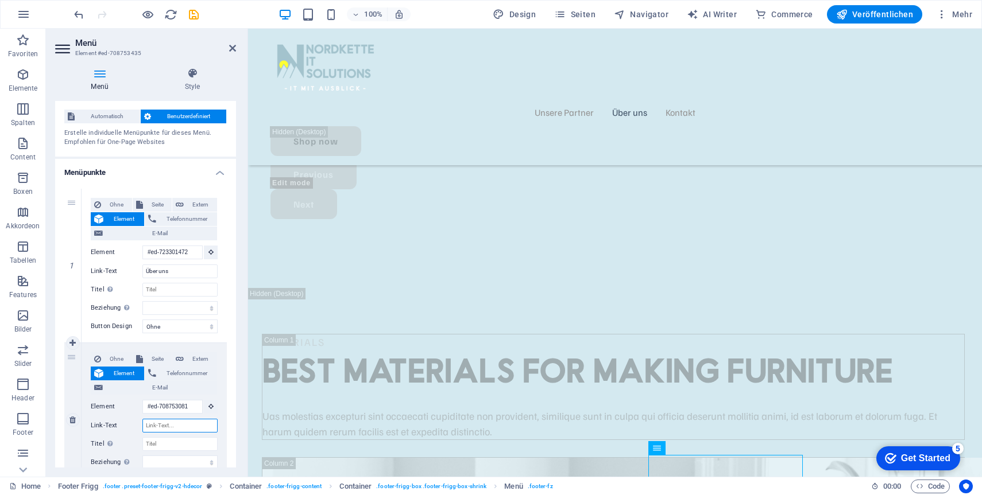
click at [173, 424] on input "Link-Text" at bounding box center [179, 426] width 75 height 14
type input "Unsere Partner"
select select
type input "Unsere Partner"
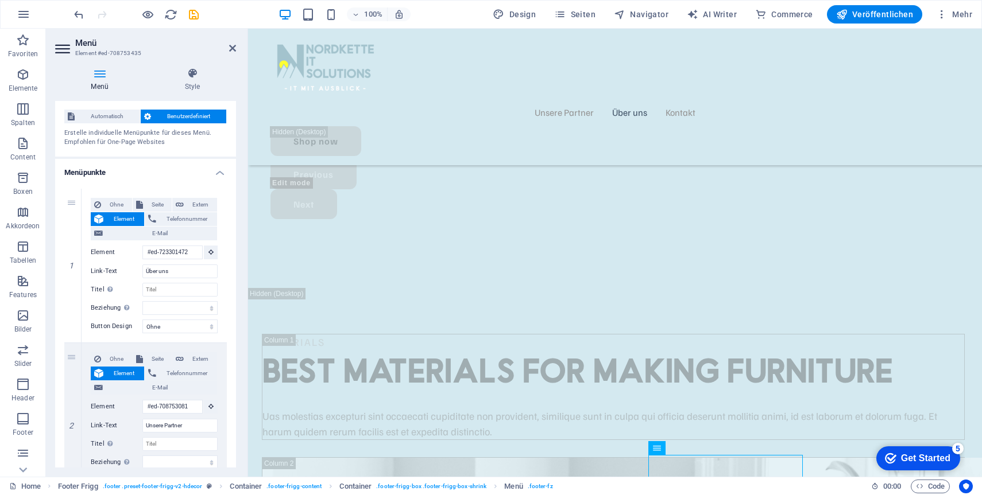
click at [193, 7] on div at bounding box center [136, 14] width 129 height 18
click at [197, 131] on icon "save" at bounding box center [366, 161] width 689 height 60
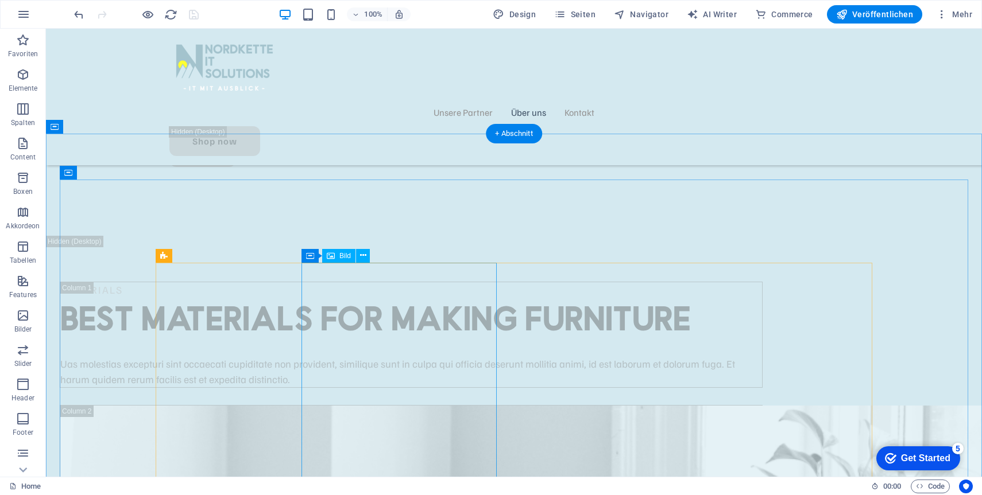
scroll to position [3183, 0]
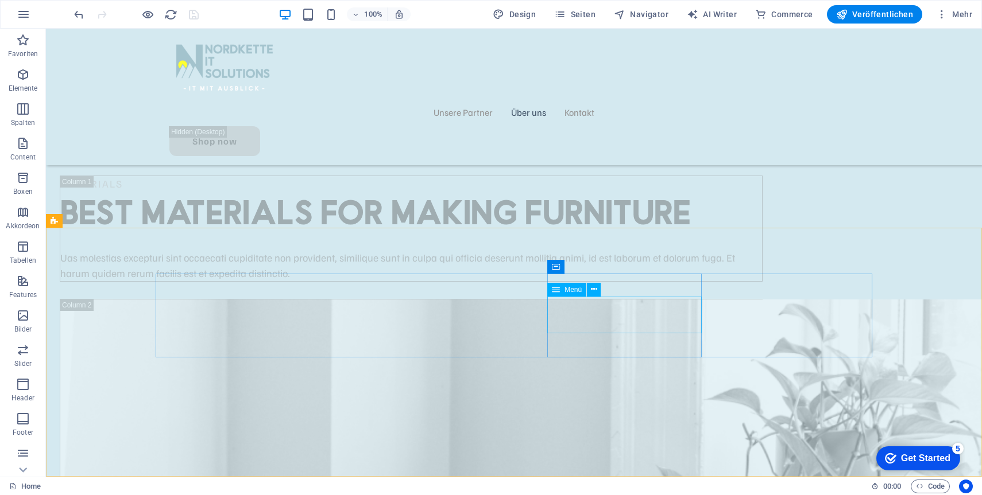
click at [564, 292] on div "Menü" at bounding box center [566, 290] width 39 height 14
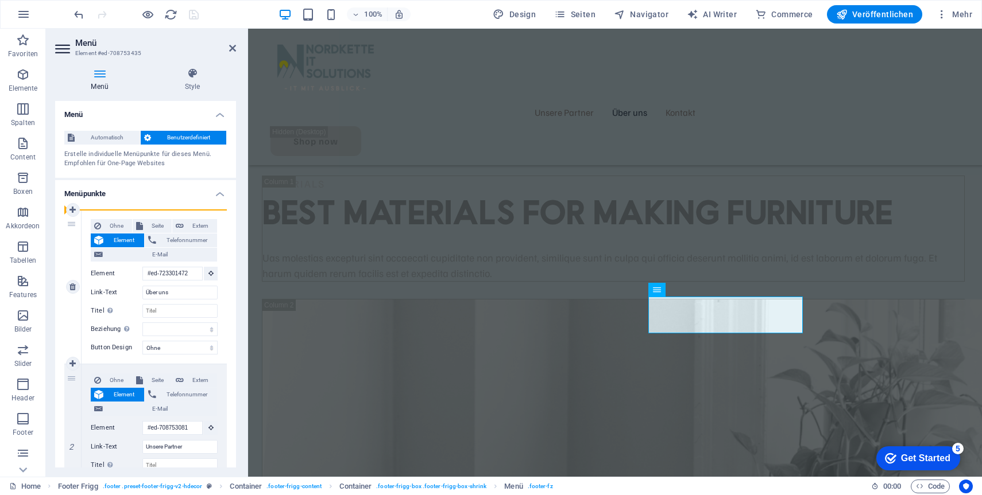
drag, startPoint x: 71, startPoint y: 379, endPoint x: 72, endPoint y: 218, distance: 161.3
click at [72, 218] on div "1 Ohne Seite Extern Element Telefonnummer E-Mail Seite Home Kontakt Datenschutz…" at bounding box center [145, 364] width 162 height 309
type input "#ed-708753081"
type input "Unsere Partner"
select select
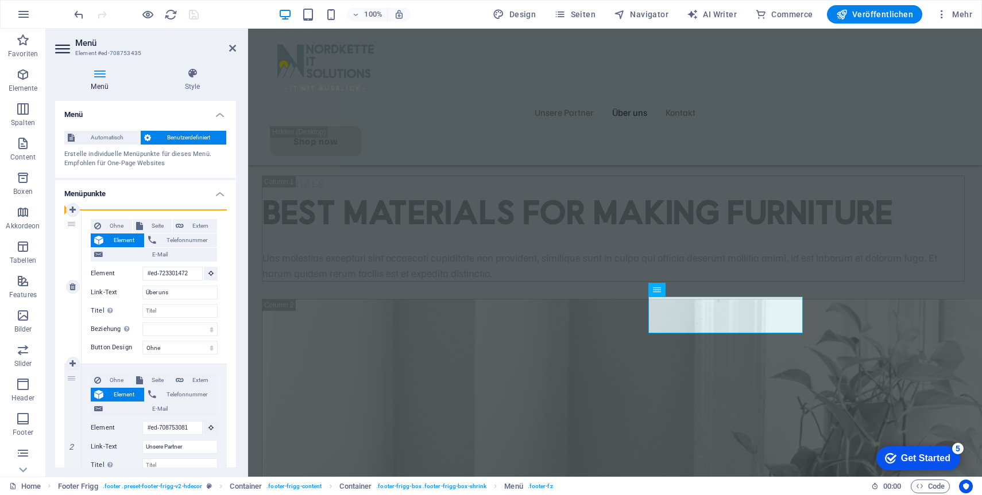
type input "#ed-723301472"
type input "Über uns"
select select
click at [187, 13] on icon "save" at bounding box center [193, 14] width 13 height 13
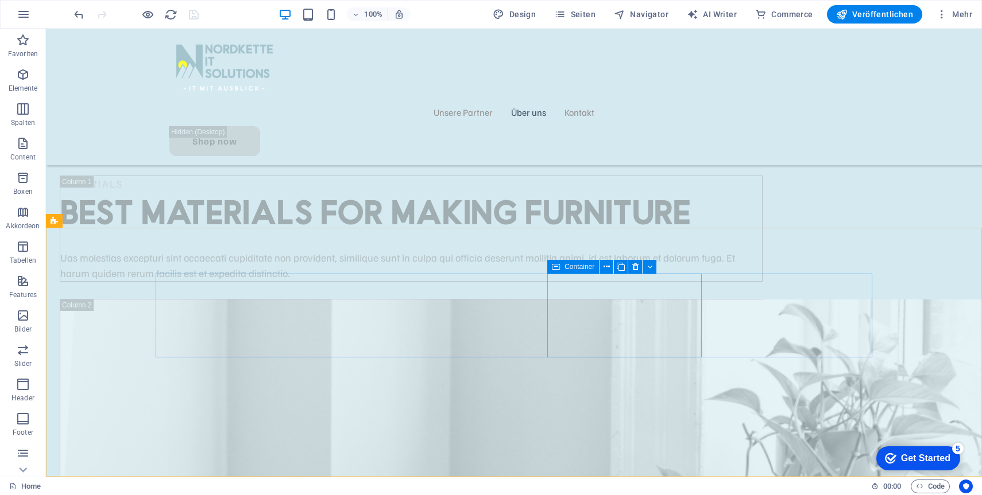
click at [557, 270] on icon at bounding box center [556, 267] width 8 height 14
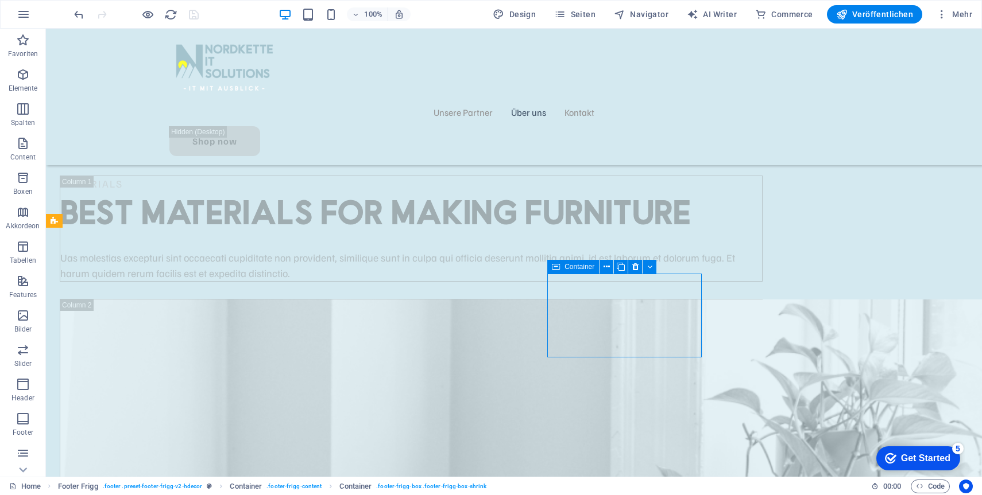
click at [557, 270] on icon at bounding box center [556, 267] width 8 height 14
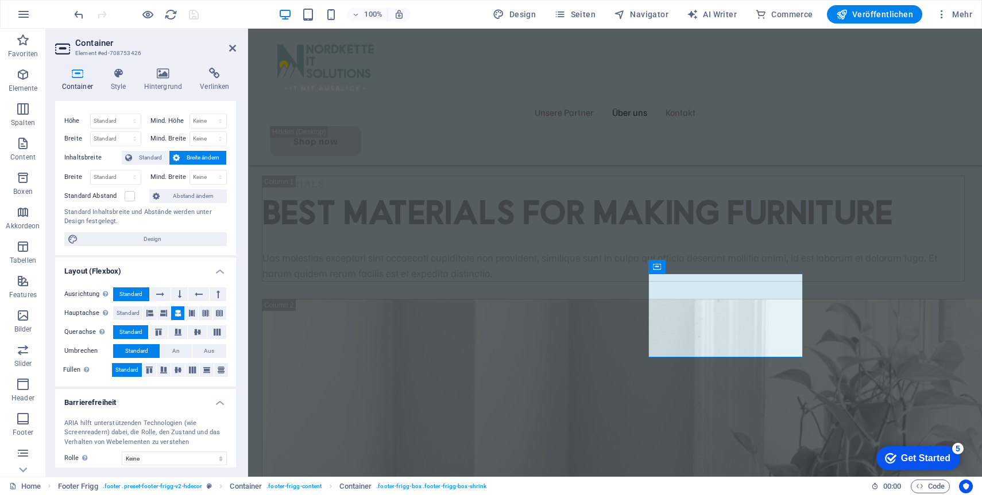
scroll to position [18, 0]
click at [670, 290] on span "Menü" at bounding box center [673, 289] width 17 height 7
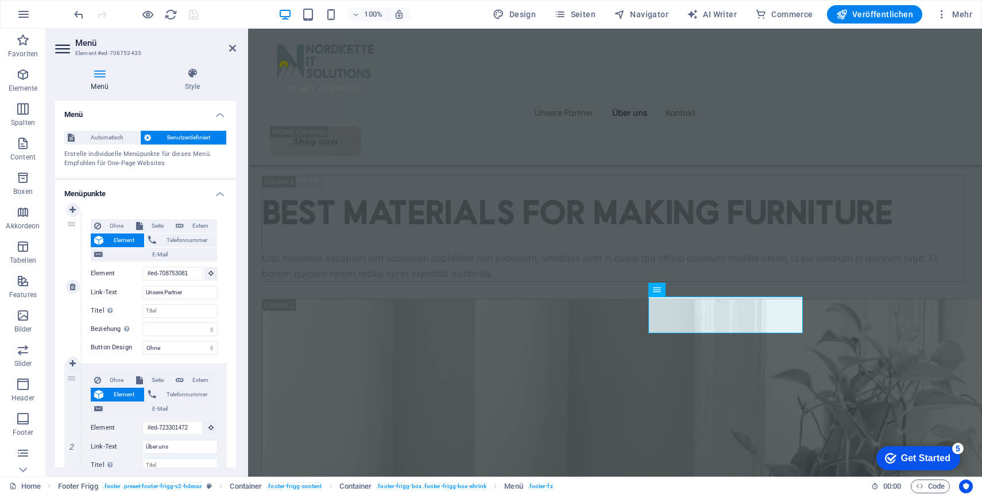
scroll to position [100, 0]
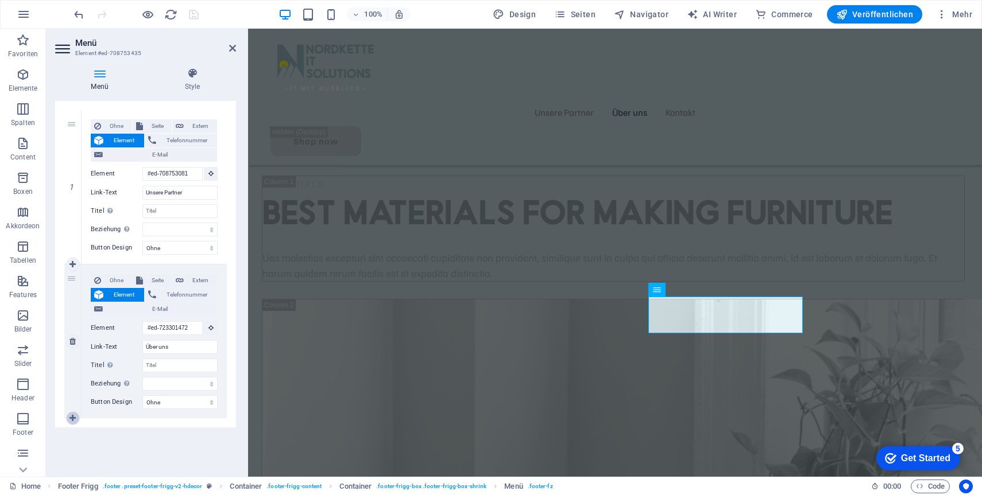
click at [69, 416] on icon at bounding box center [72, 418] width 6 height 8
select select
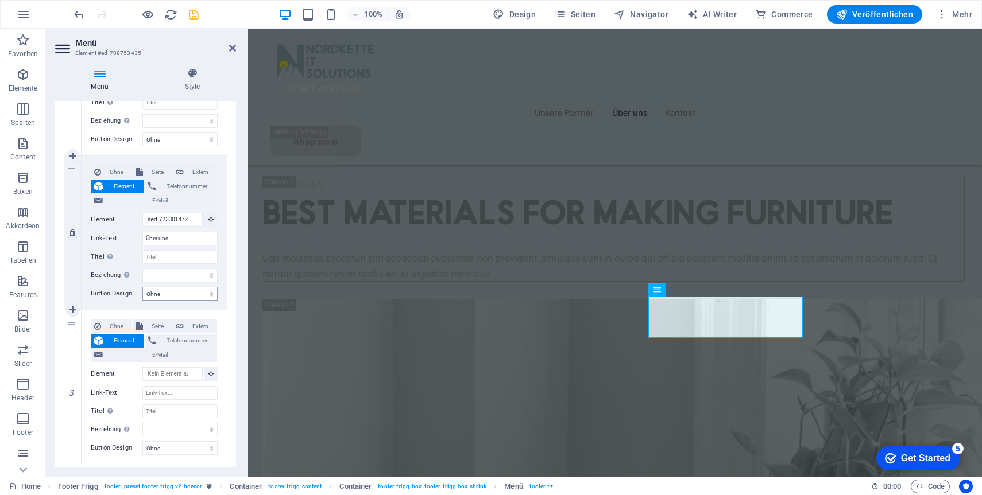
scroll to position [254, 0]
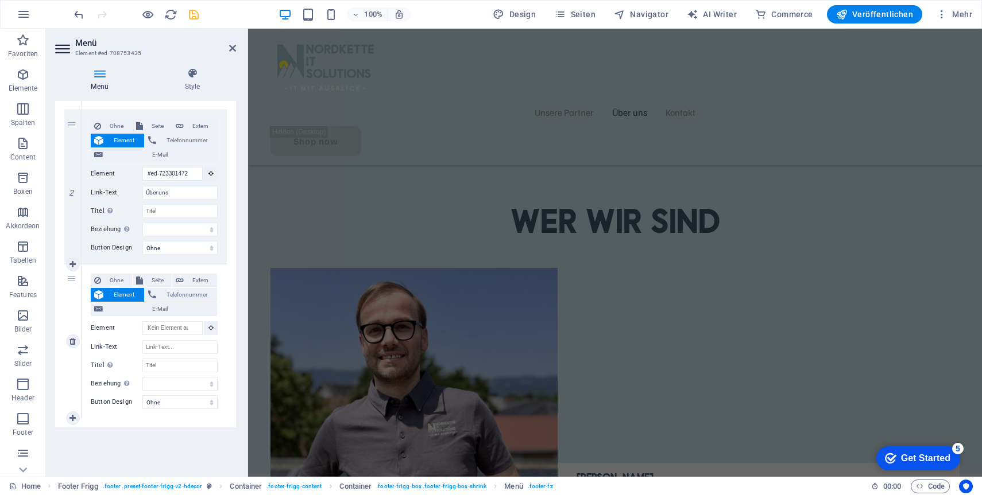
click at [170, 335] on div "Element" at bounding box center [154, 328] width 127 height 14
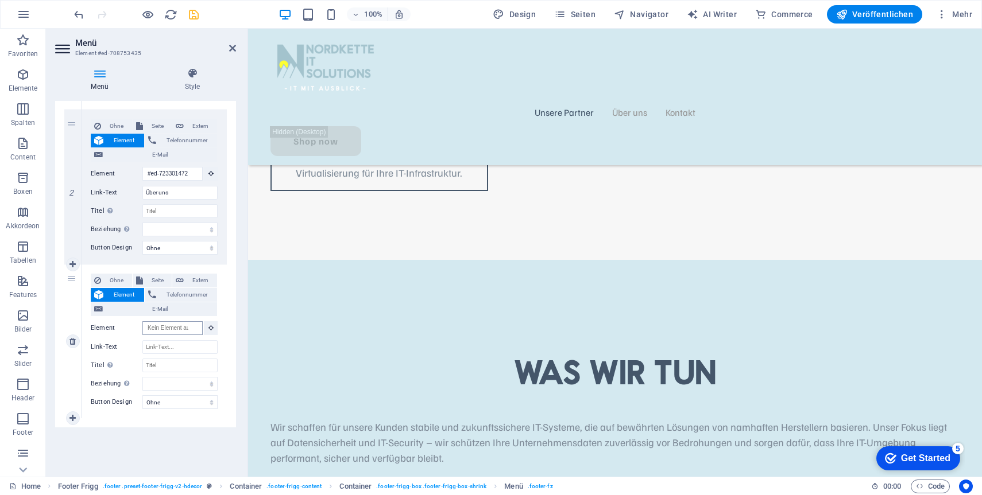
scroll to position [0, 0]
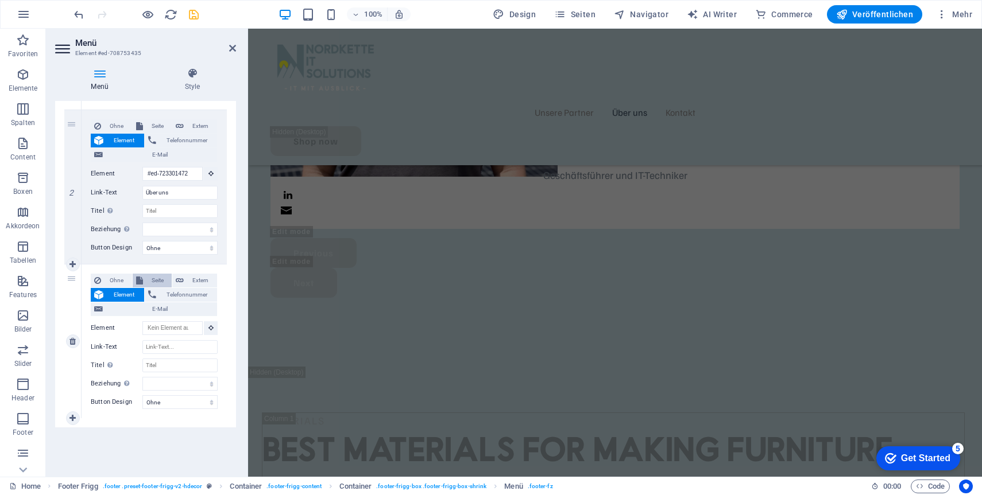
click at [159, 281] on span "Seite" at bounding box center [157, 281] width 22 height 14
select select
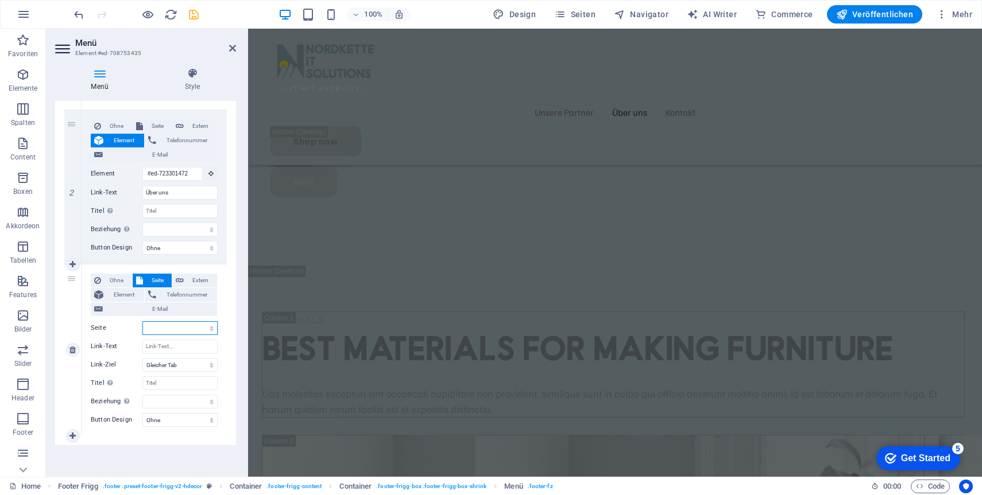
scroll to position [3183, 0]
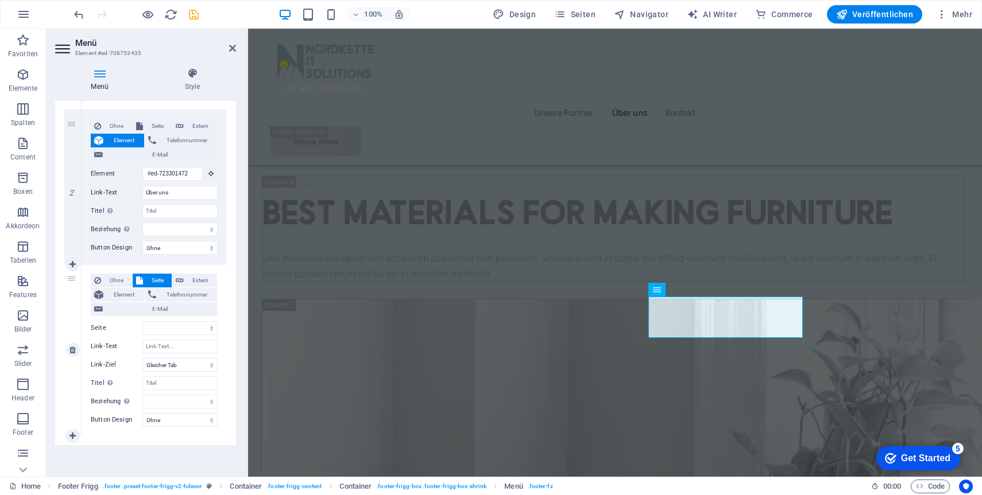
click at [166, 336] on div "Ohne Seite Extern Element Telefonnummer E-Mail Seite Home Kontakt Datenschutz I…" at bounding box center [154, 341] width 127 height 135
click at [169, 331] on select "Home Kontakt Datenschutz Impressum" at bounding box center [179, 328] width 75 height 14
select select "1"
select select
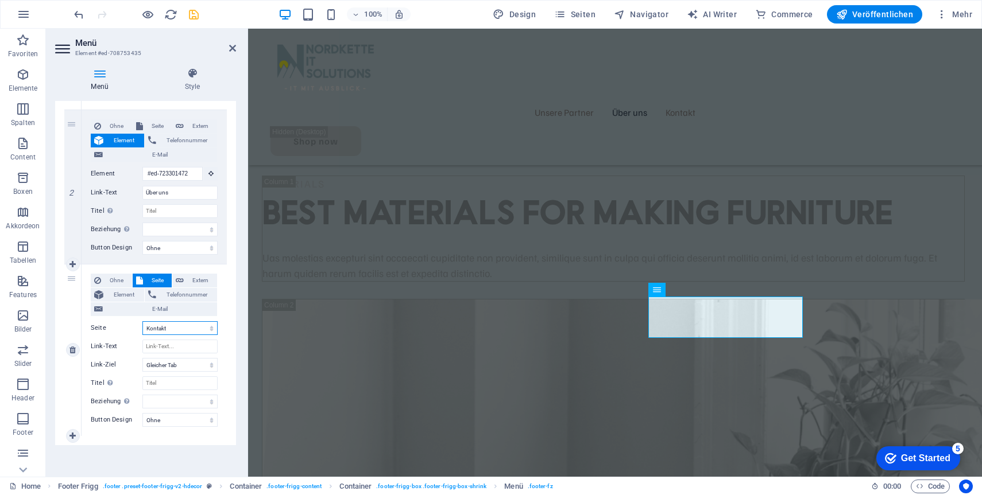
select select
click at [171, 346] on input "Link-Text" at bounding box center [179, 347] width 75 height 14
type input "Kontakt"
select select
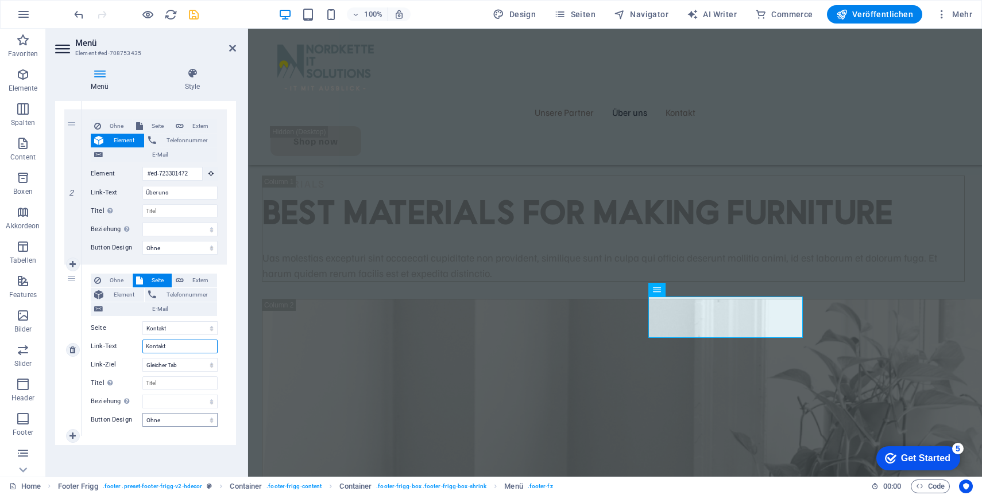
select select
type input "Kontakt"
click at [189, 471] on div "Menü Style Menü Automatisch Benutzerdefiniert Erstelle individuelle Menüpunkte …" at bounding box center [145, 268] width 199 height 418
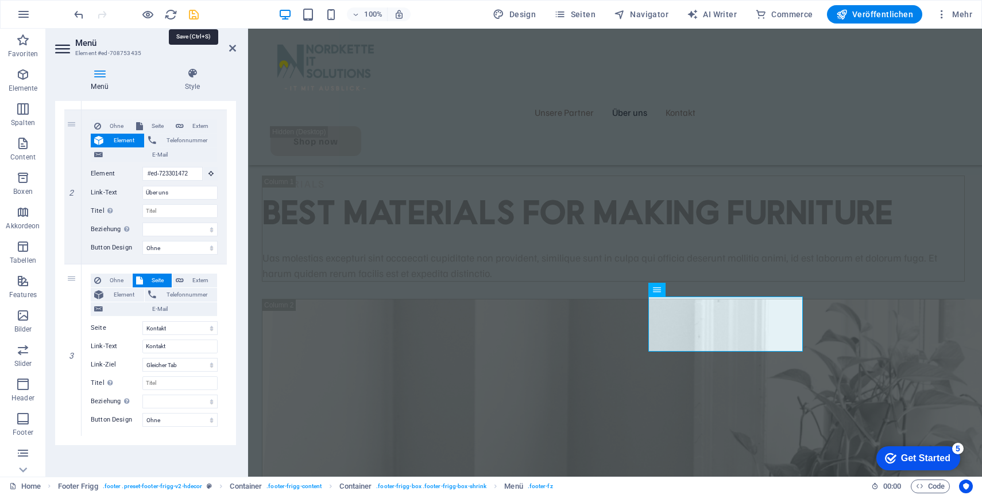
click at [197, 16] on icon "save" at bounding box center [193, 14] width 13 height 13
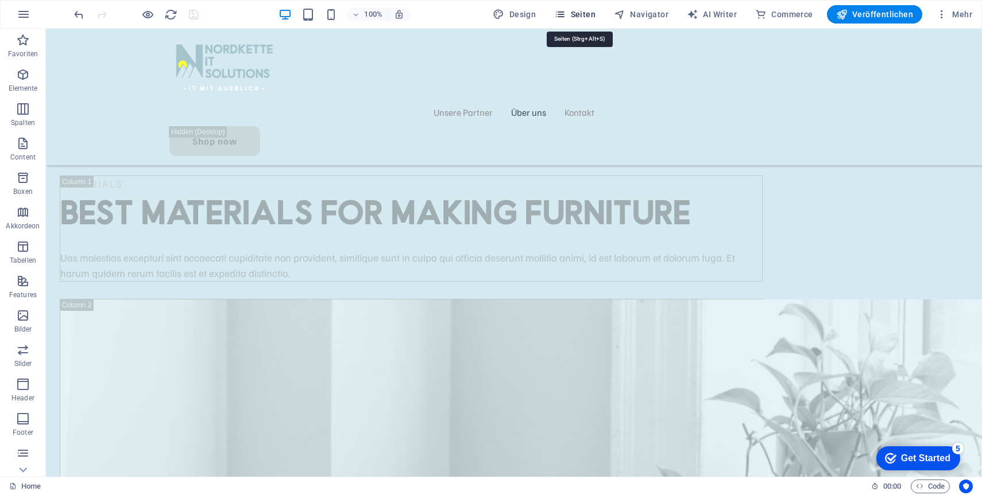
click at [595, 222] on span "Seiten" at bounding box center [364, 237] width 701 height 31
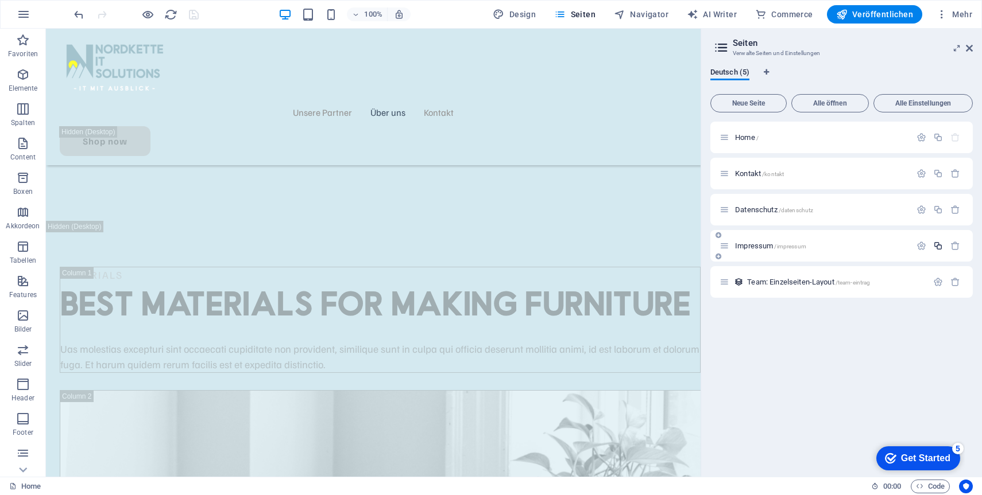
click at [941, 247] on icon "button" at bounding box center [938, 246] width 10 height 10
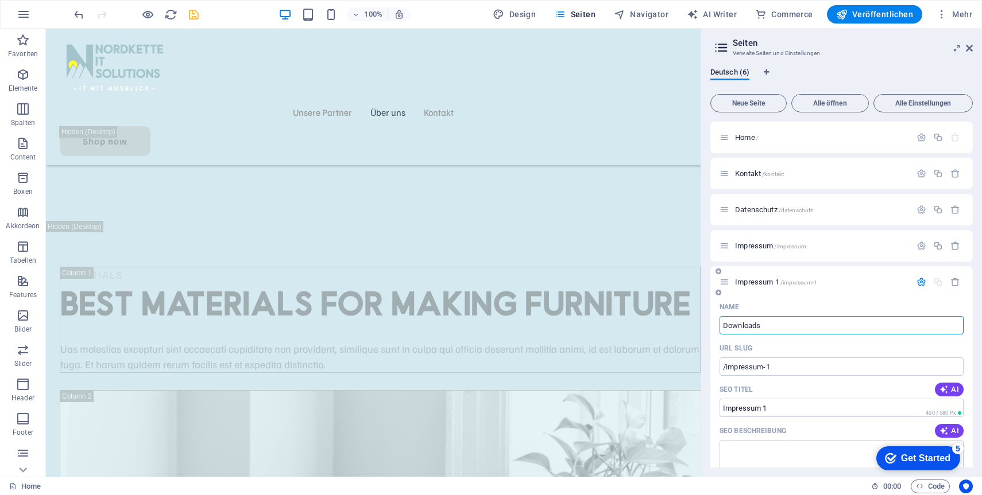
type input "Downloads"
type input "/downloads"
type input "Downloads"
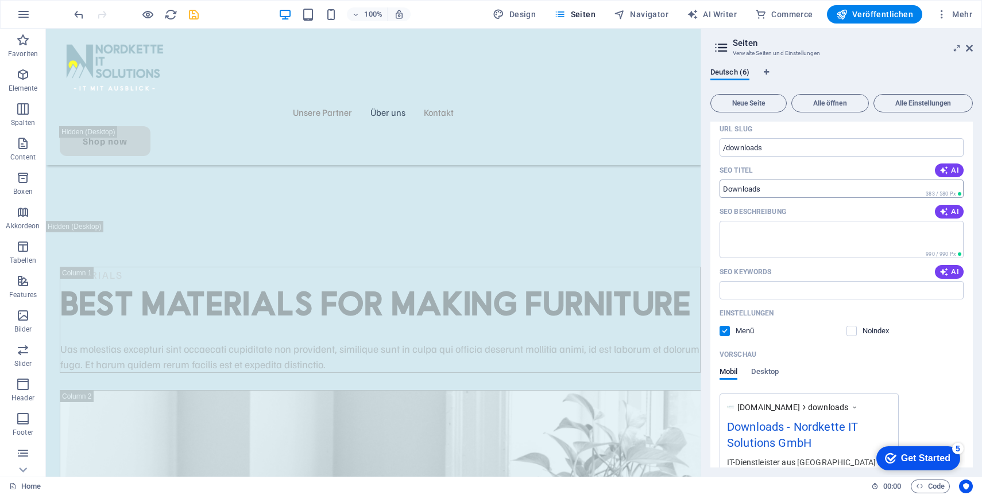
scroll to position [254, 0]
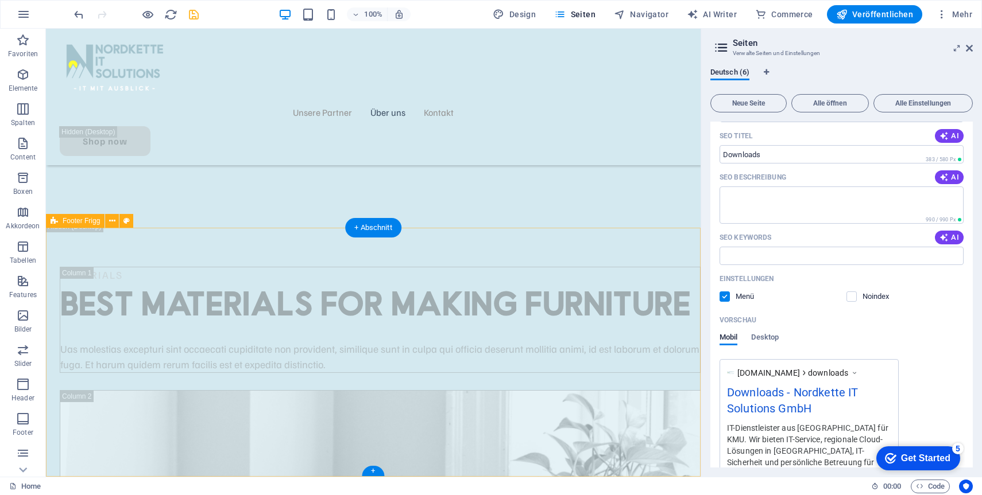
type input "Downloads"
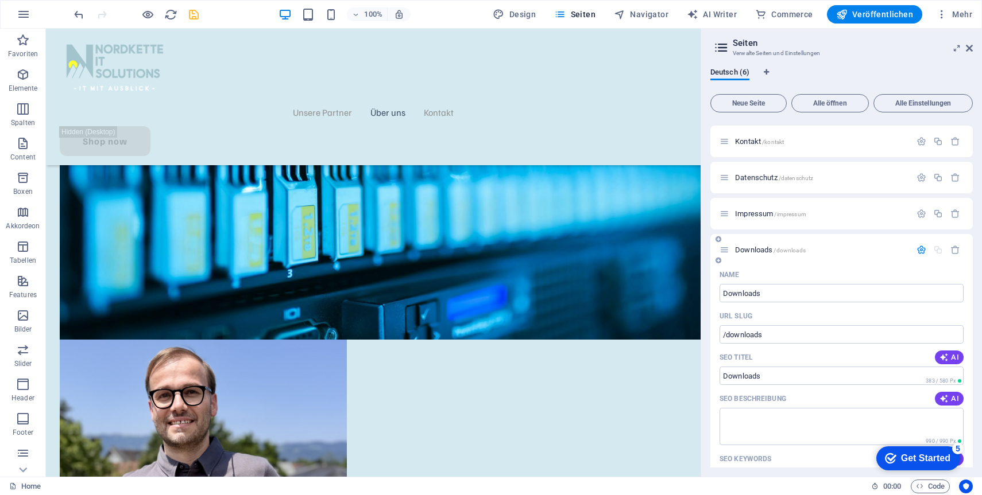
scroll to position [36, 0]
click at [760, 237] on div "Downloads /downloads" at bounding box center [841, 246] width 262 height 32
click at [724, 245] on icon at bounding box center [724, 246] width 10 height 10
click at [769, 248] on span "Downloads /downloads" at bounding box center [770, 246] width 71 height 9
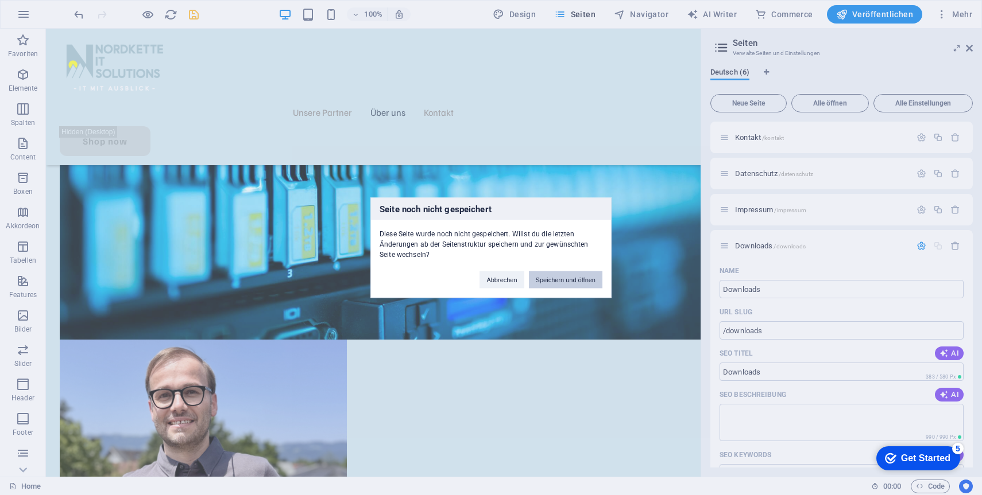
click at [586, 278] on button "Speichern und öffnen" at bounding box center [565, 279] width 73 height 17
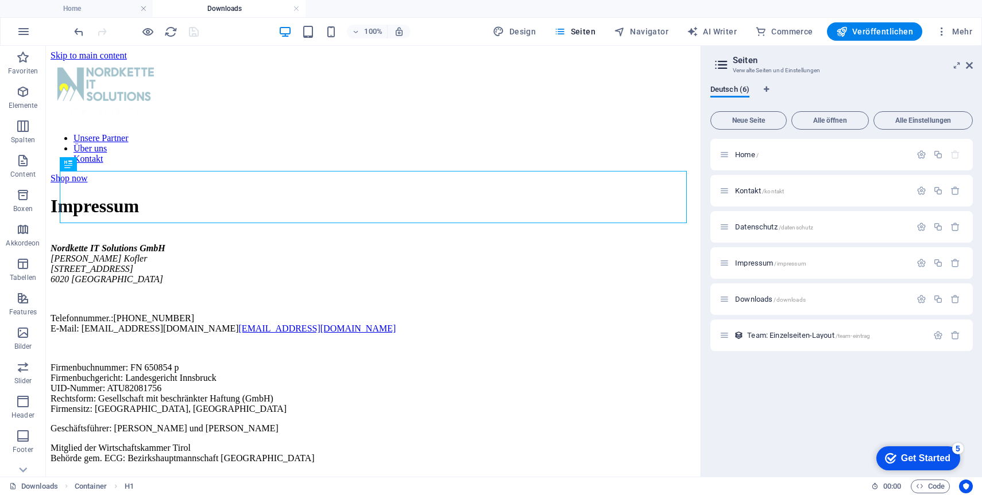
scroll to position [0, 0]
click at [797, 301] on span "/downloads" at bounding box center [789, 300] width 32 height 6
click at [750, 296] on span "Downloads /downloads" at bounding box center [770, 299] width 71 height 9
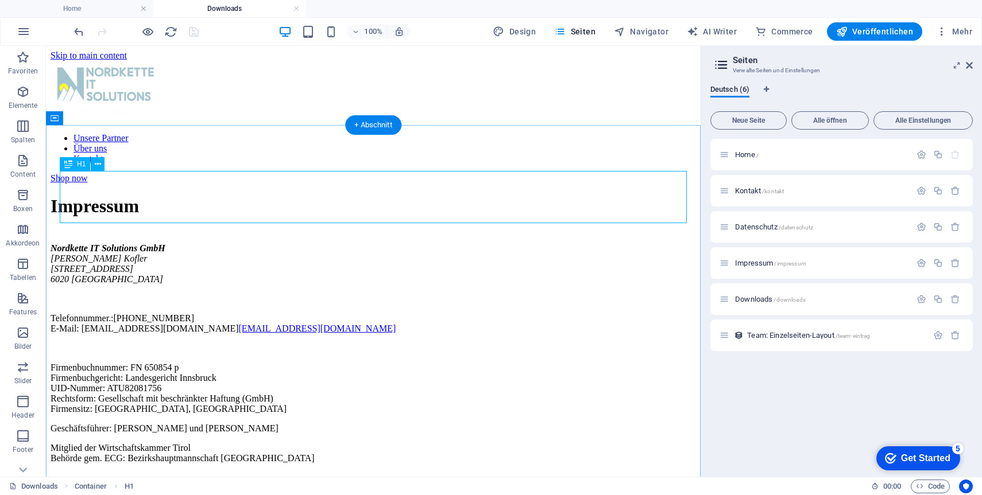
click at [222, 196] on div "Impressum" at bounding box center [373, 206] width 645 height 21
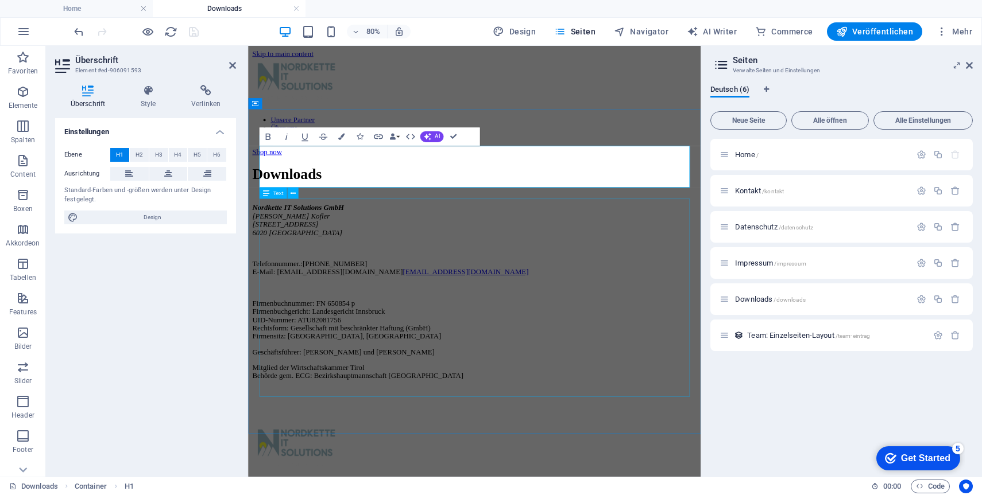
click at [406, 281] on div "Nordkette IT Solutions GmbH [PERSON_NAME][STREET_ADDRESS] Telefonnummer.: [PHON…" at bounding box center [531, 353] width 556 height 220
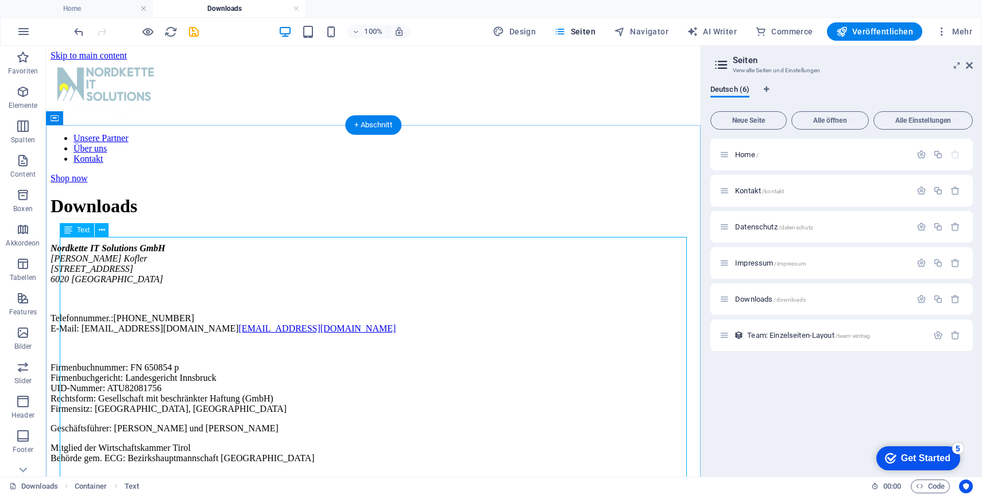
click at [88, 245] on div "Nordkette IT Solutions GmbH [PERSON_NAME][STREET_ADDRESS] Telefonnummer.: [PHON…" at bounding box center [373, 353] width 645 height 220
click at [97, 231] on button at bounding box center [102, 230] width 14 height 14
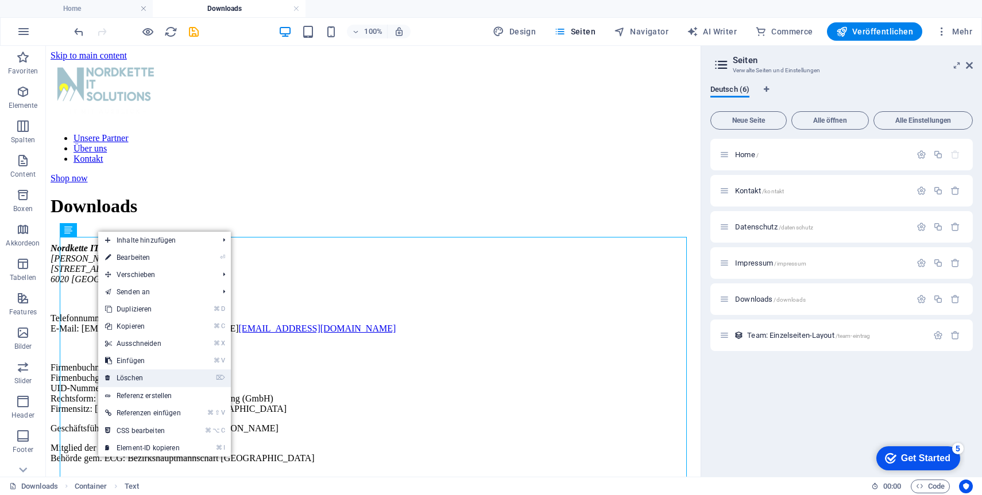
click at [139, 375] on link "⌦ Löschen" at bounding box center [143, 378] width 90 height 17
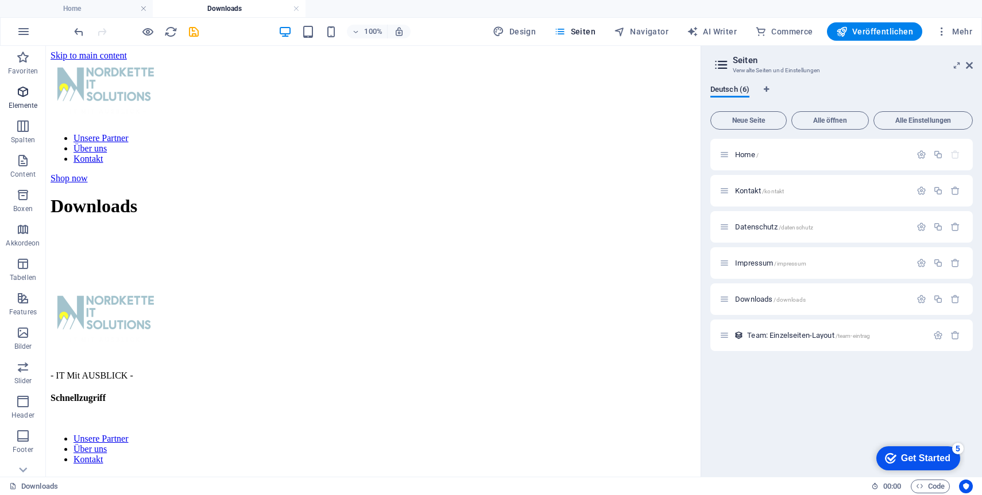
click at [19, 95] on icon "button" at bounding box center [23, 92] width 14 height 14
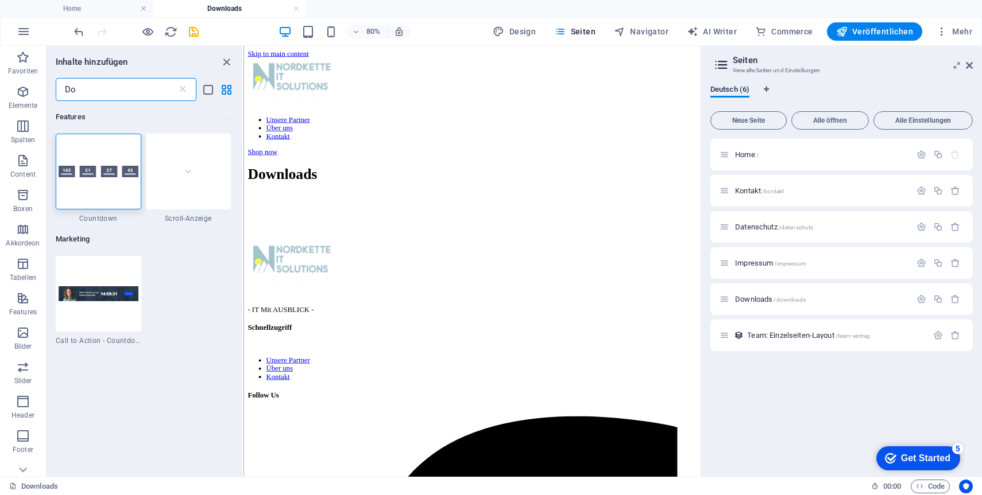
type input "D"
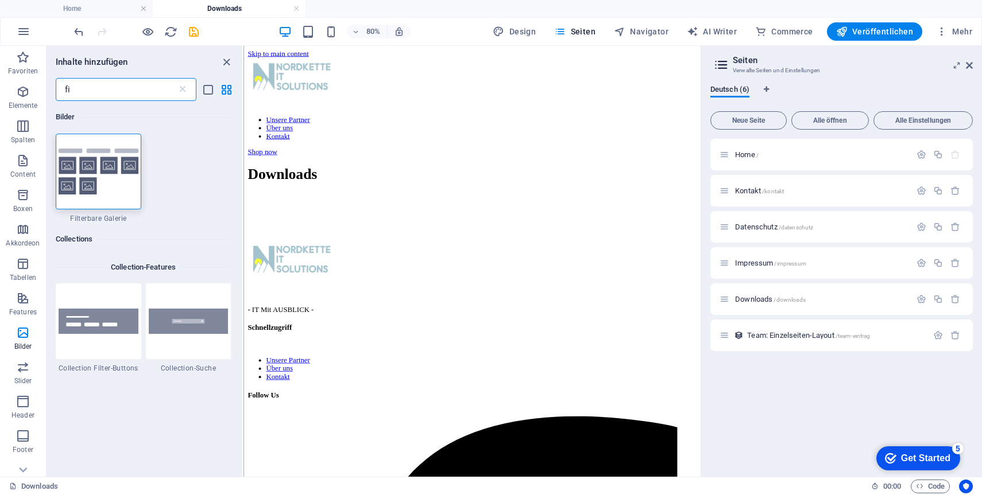
type input "f"
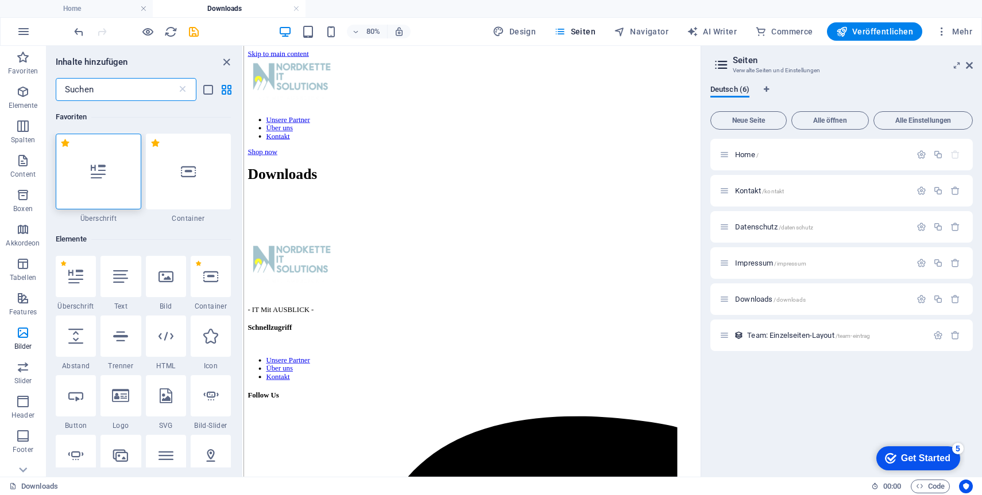
type input "d"
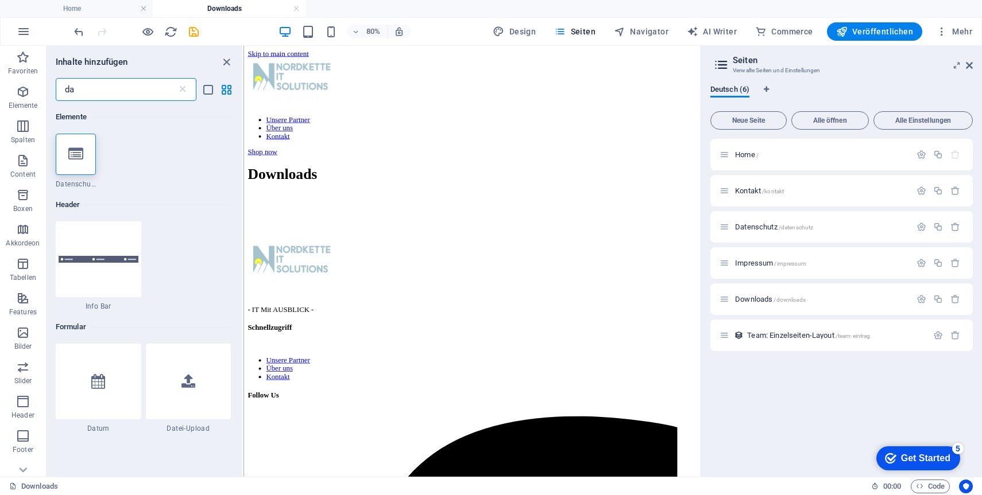
type input "d"
